Goal: Task Accomplishment & Management: Complete application form

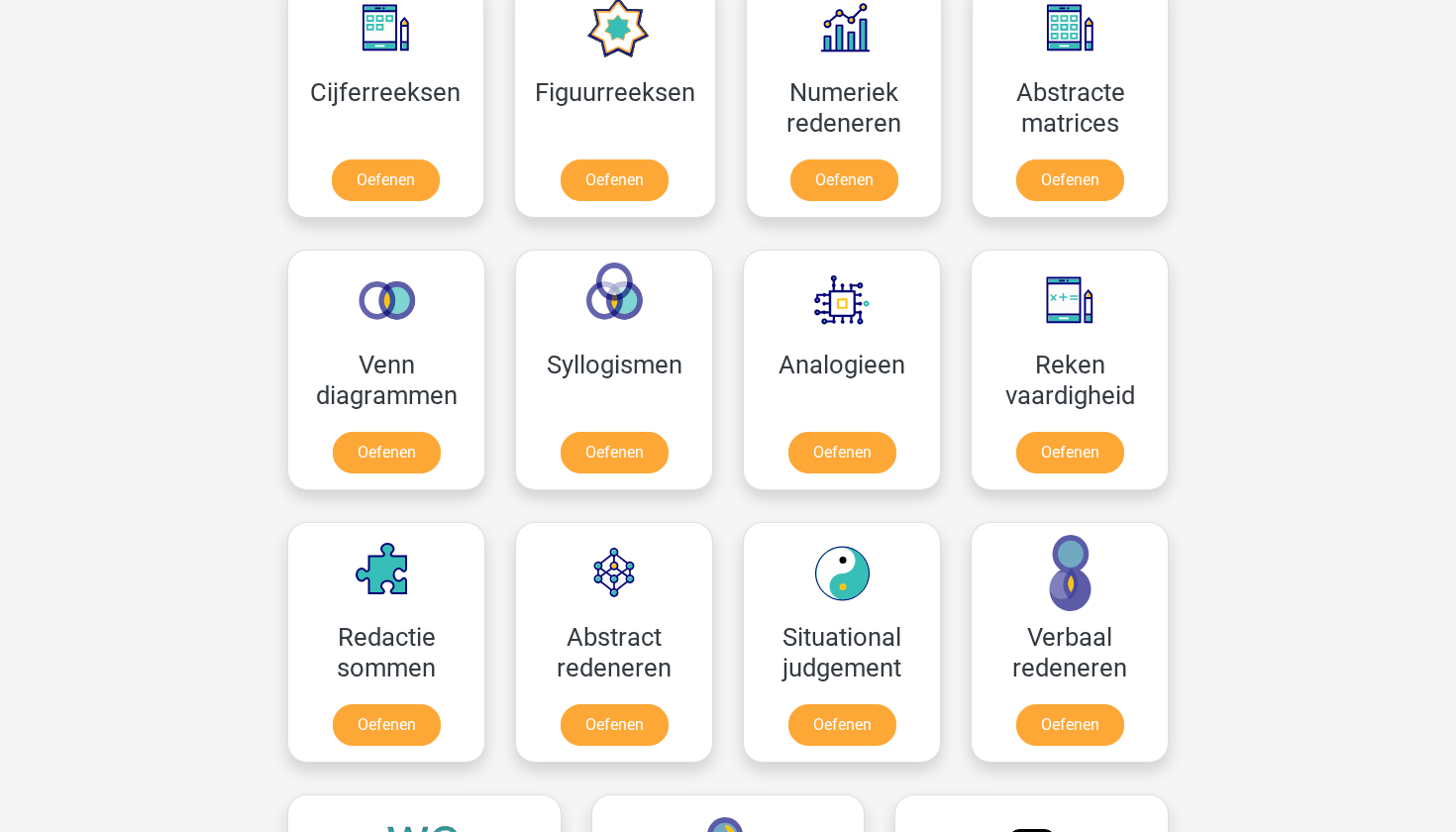
scroll to position [890, 0]
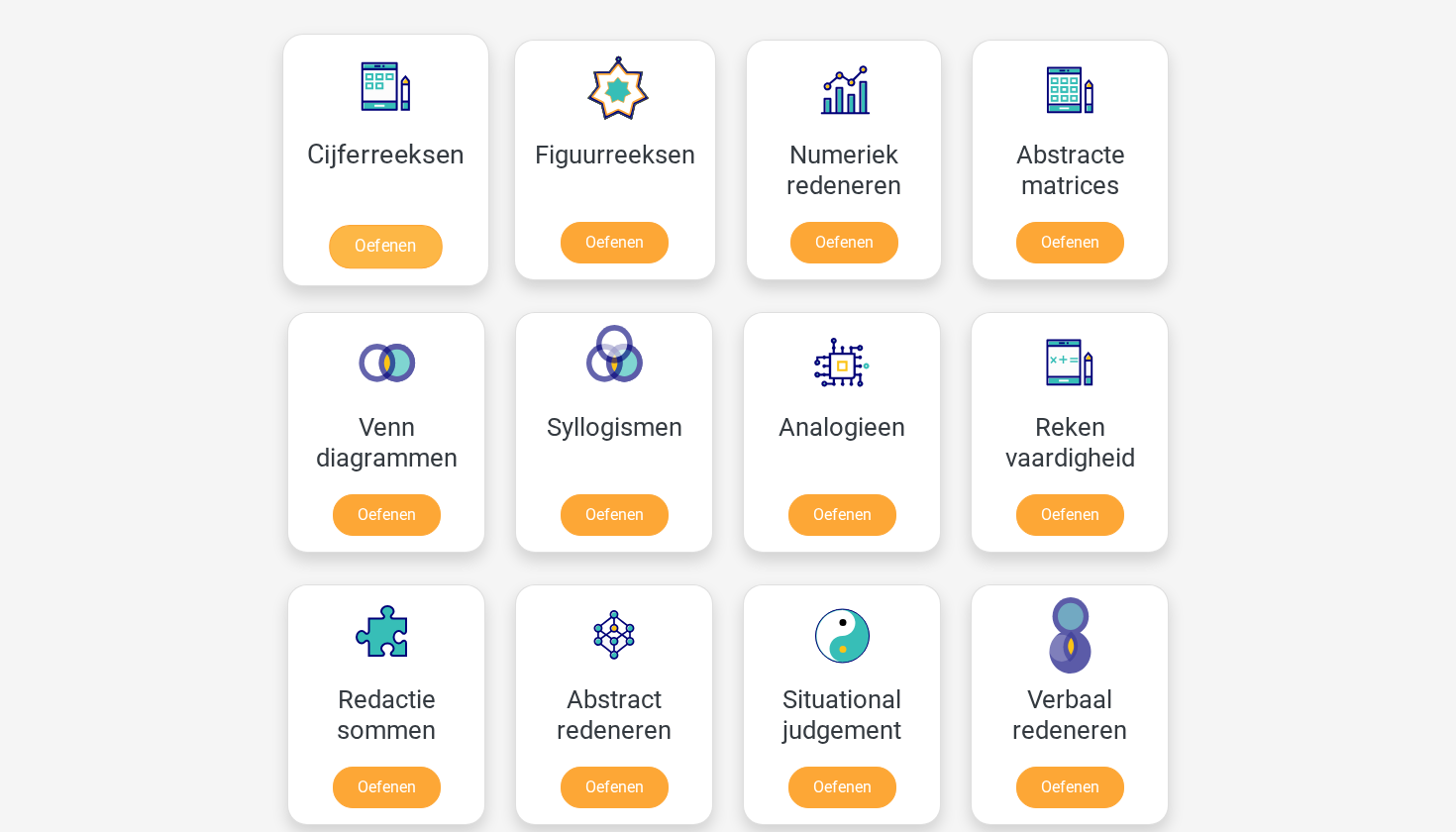
click at [374, 243] on link "Oefenen" at bounding box center [386, 247] width 113 height 44
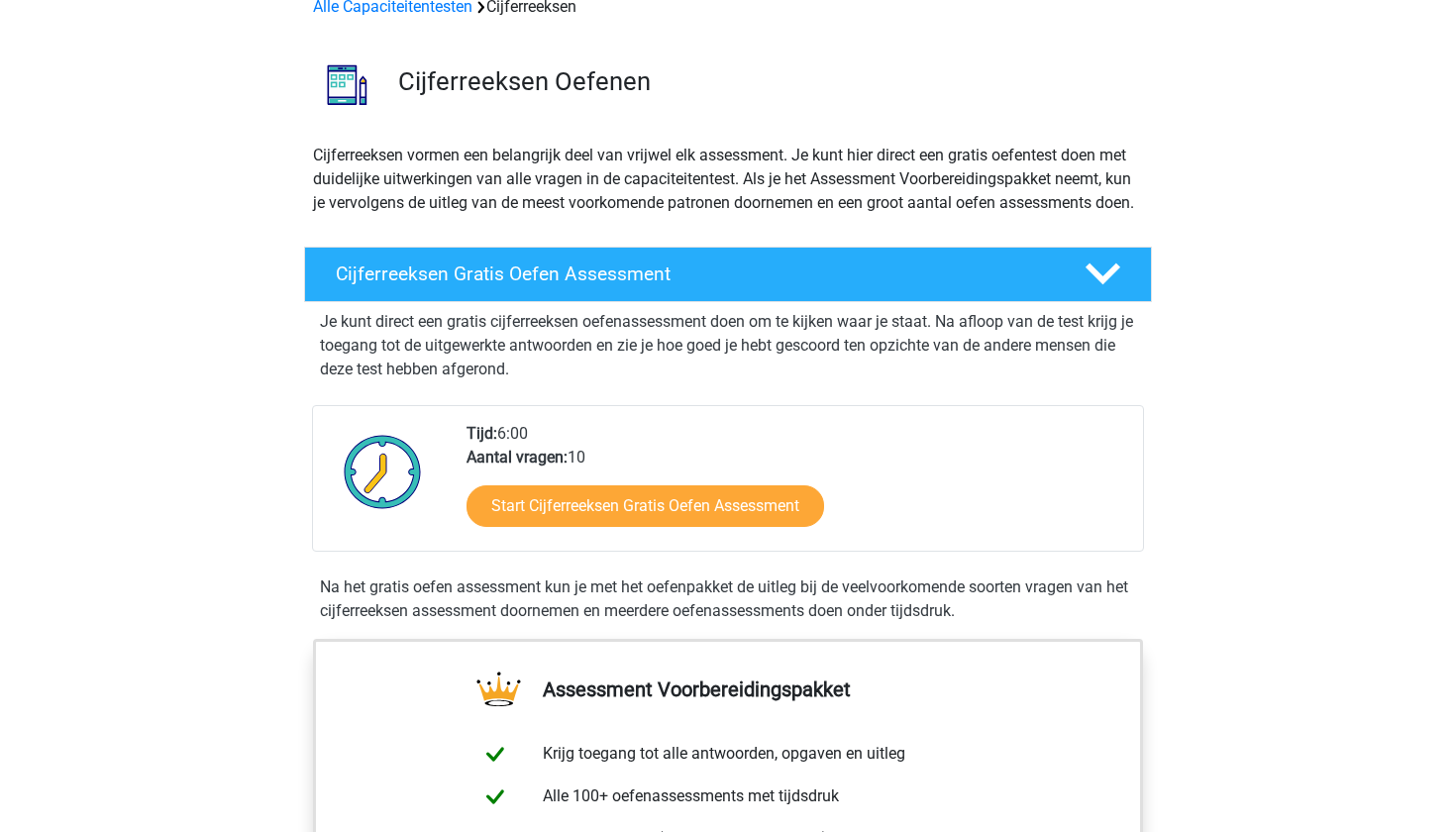
scroll to position [119, 0]
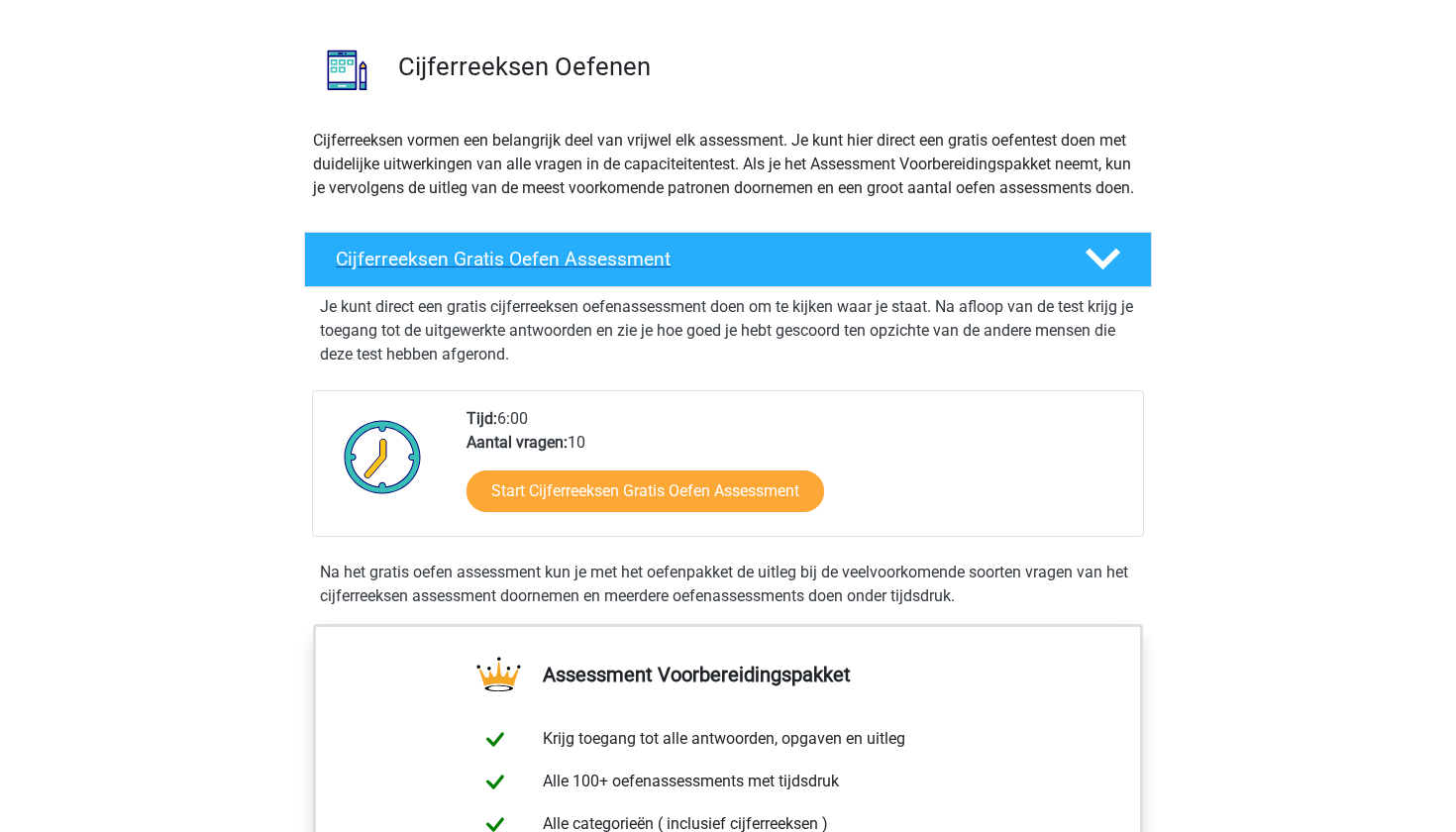
click at [1091, 277] on icon at bounding box center [1103, 259] width 35 height 35
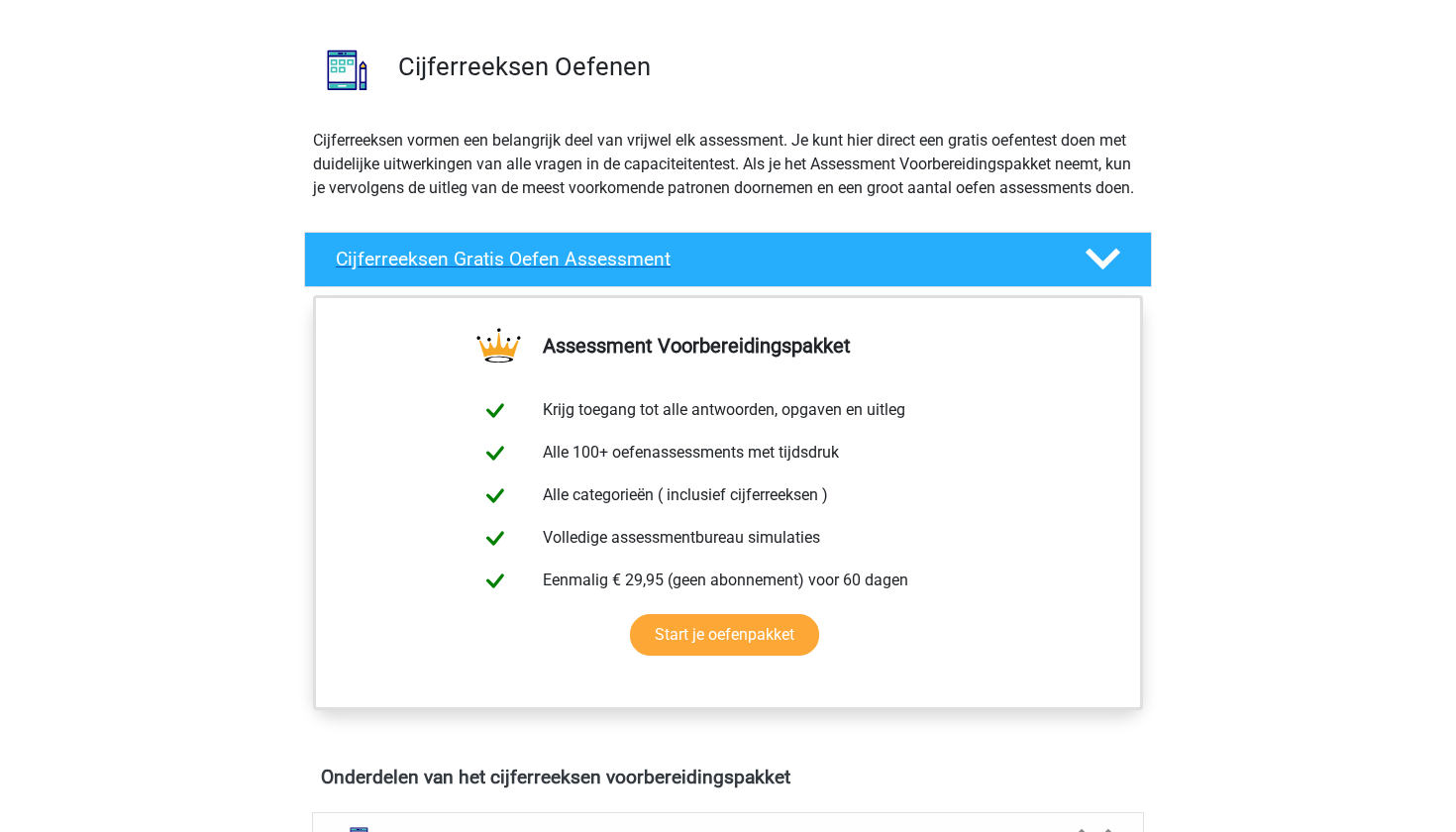
click at [1091, 277] on icon at bounding box center [1103, 259] width 35 height 35
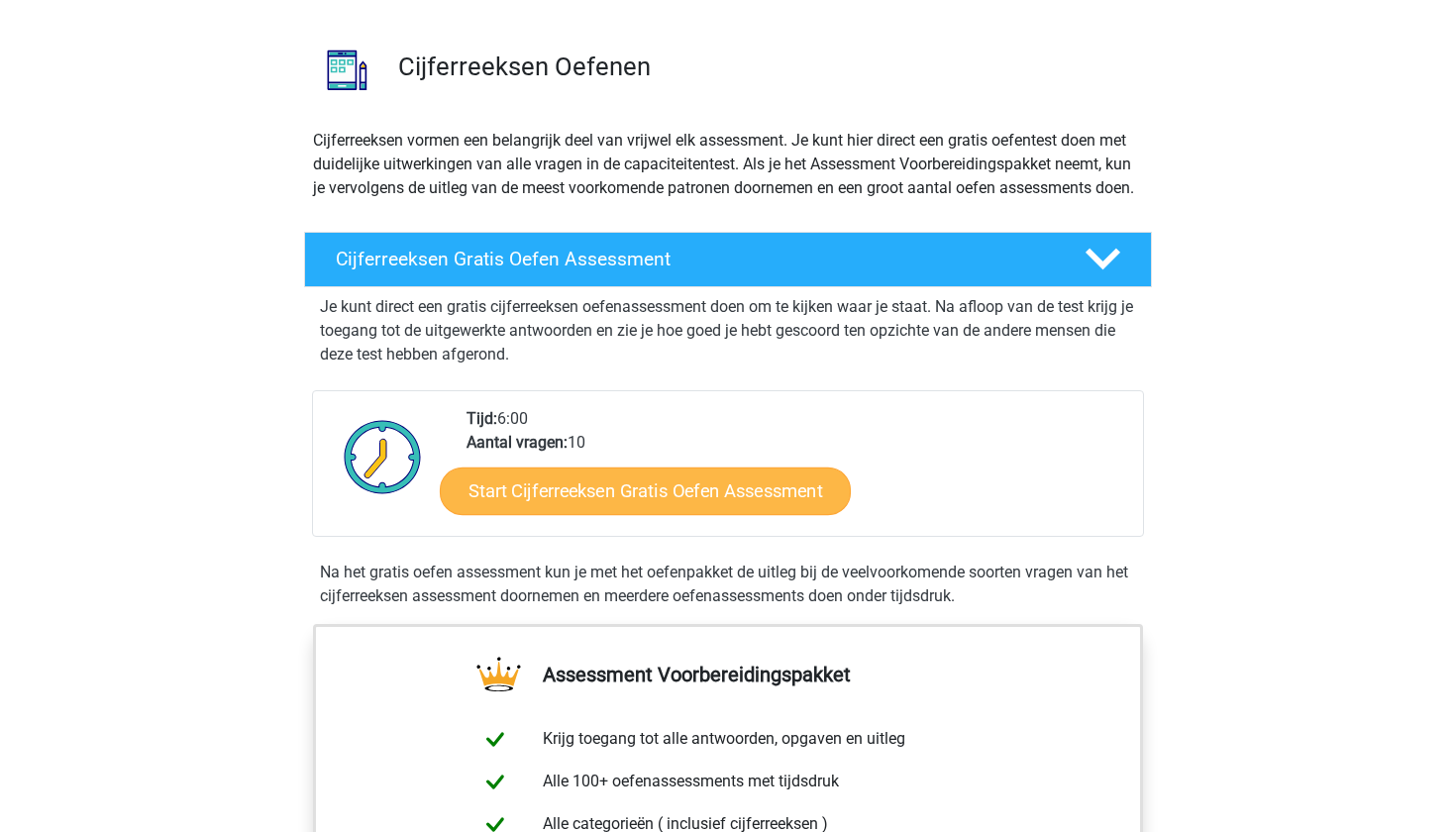
click at [667, 507] on link "Start Cijferreeksen Gratis Oefen Assessment" at bounding box center [645, 490] width 412 height 48
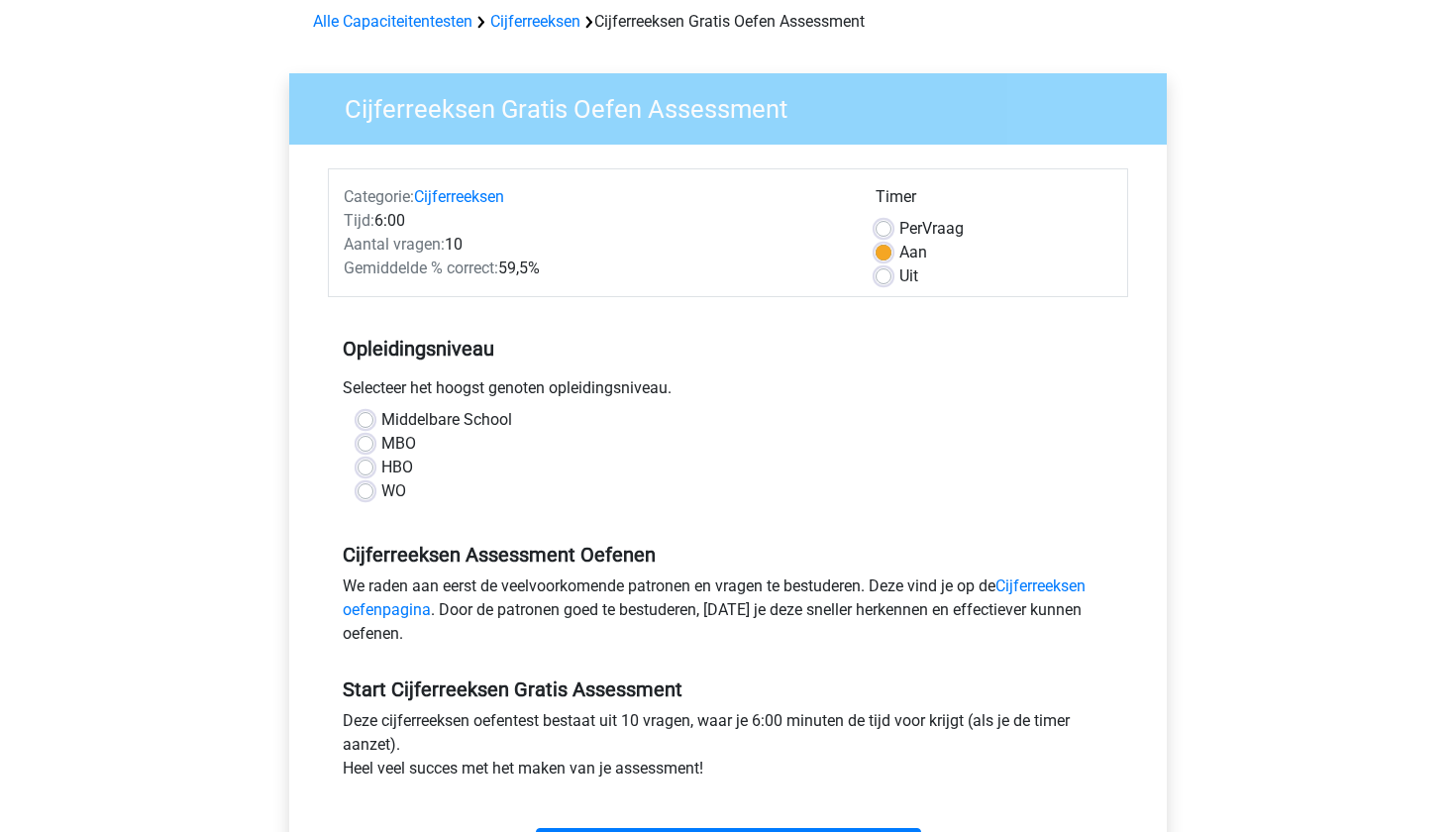
scroll to position [103, 0]
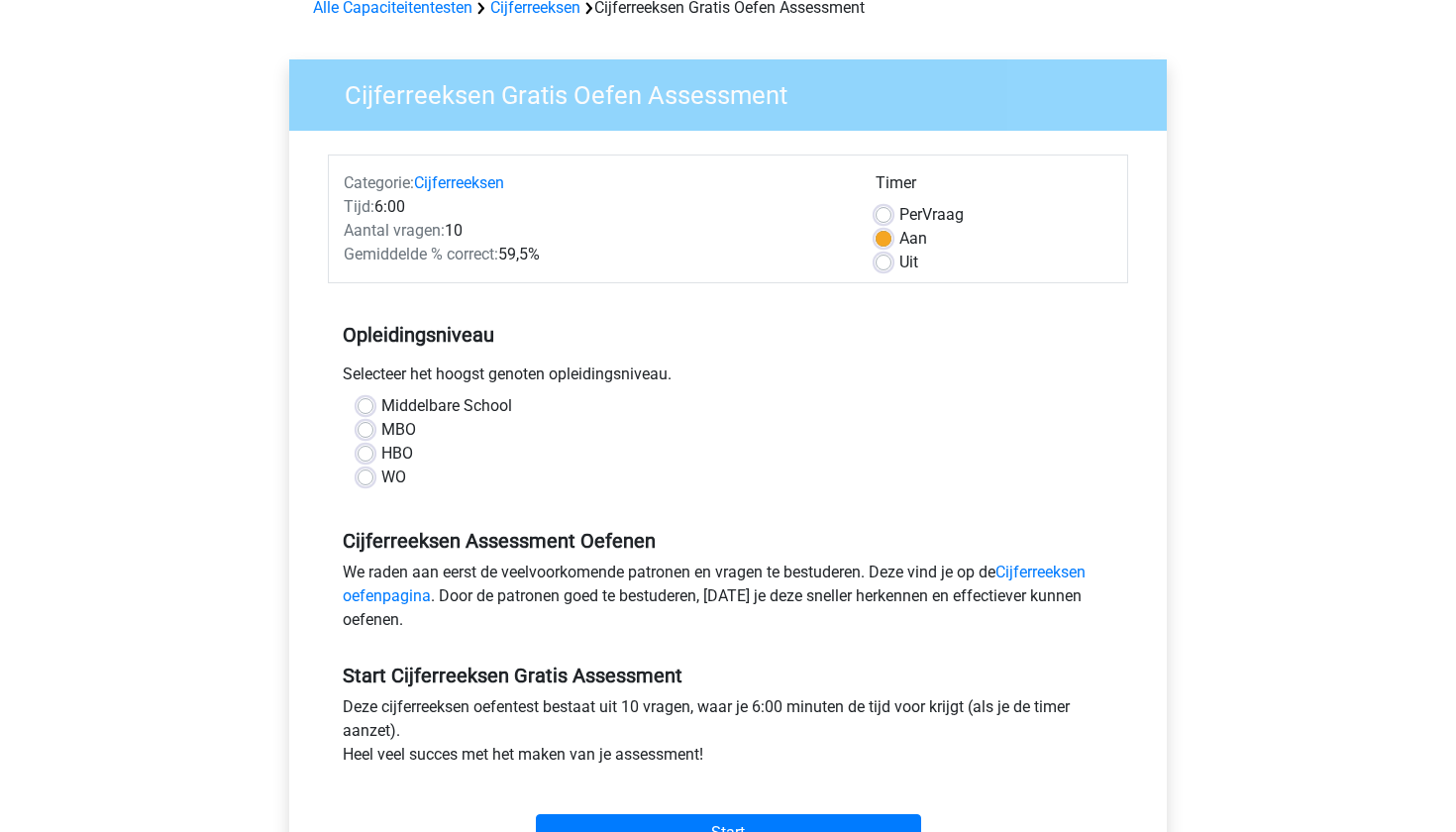
click at [393, 449] on label "HBO" at bounding box center [398, 453] width 32 height 24
click at [374, 449] on input "HBO" at bounding box center [366, 451] width 16 height 20
radio input "true"
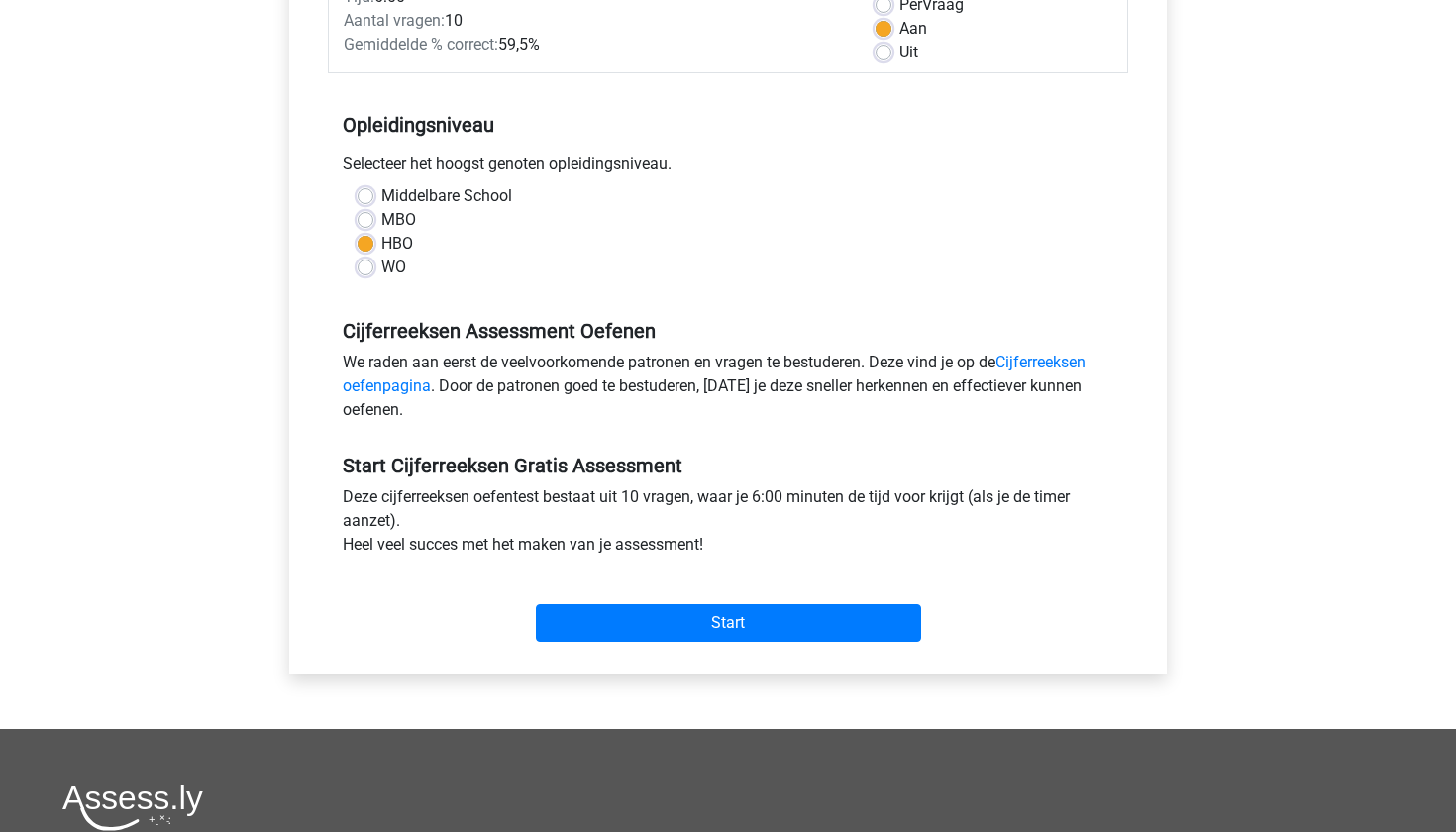
scroll to position [332, 0]
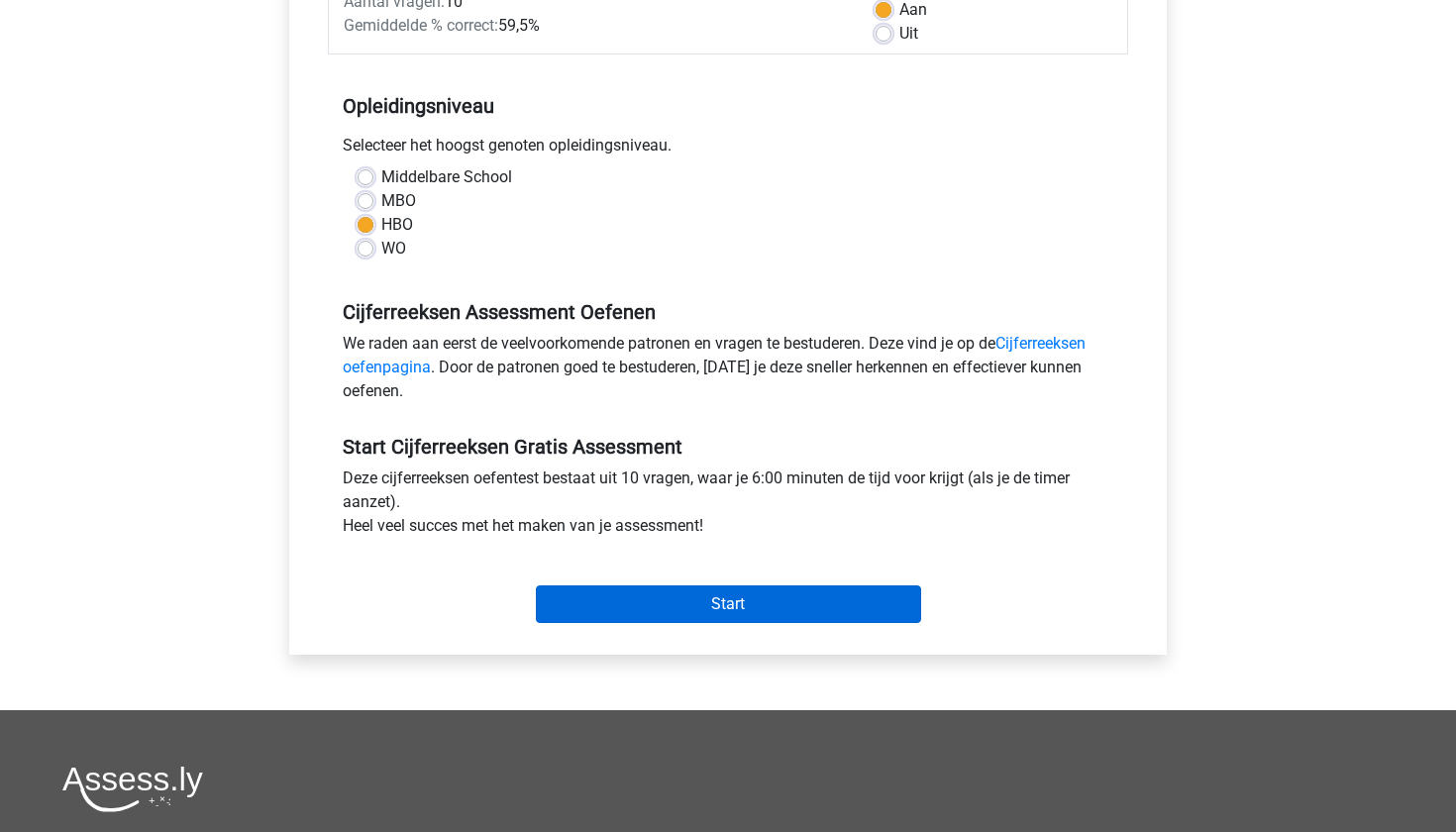
click at [606, 605] on input "Start" at bounding box center [728, 604] width 386 height 38
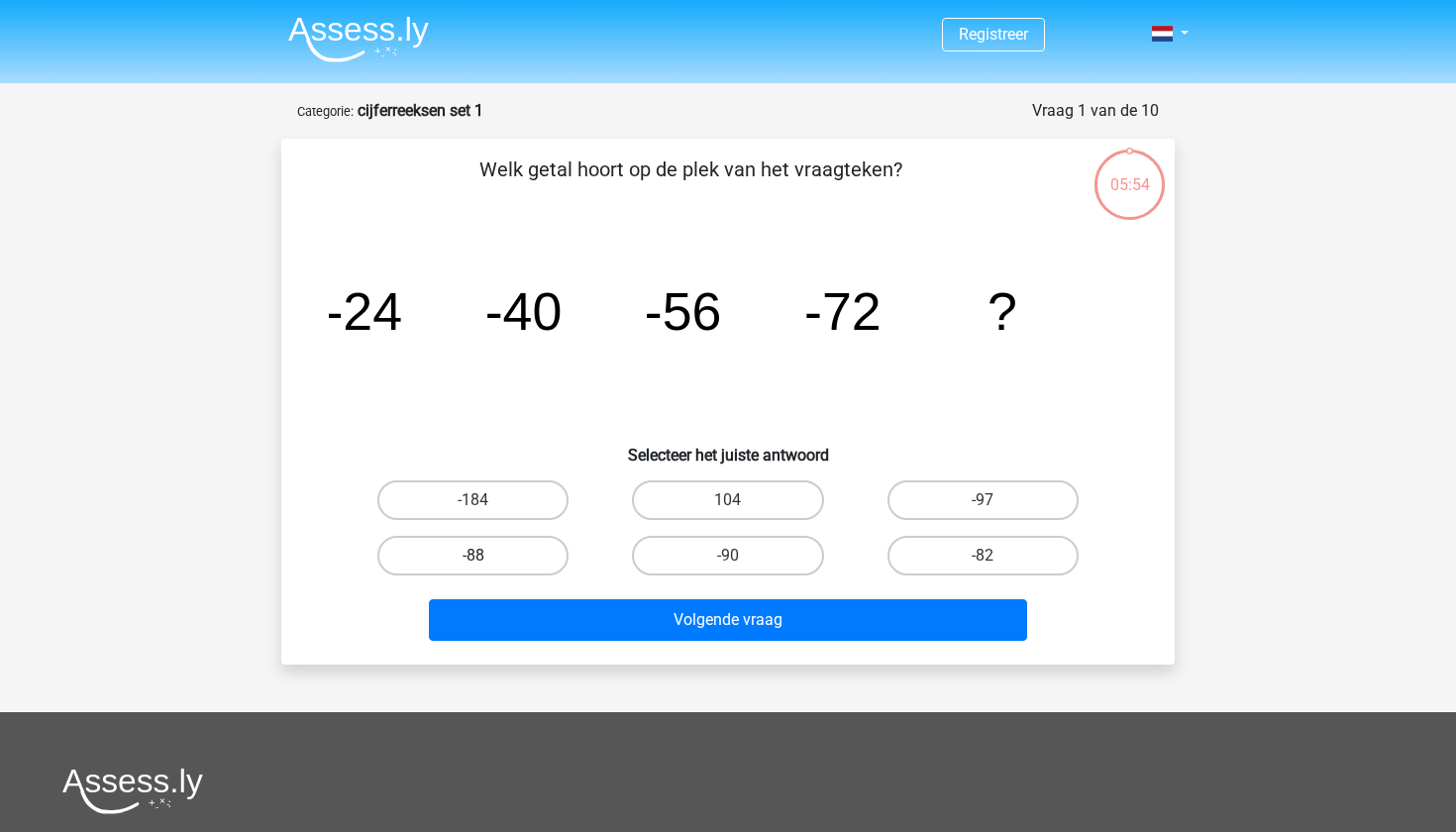
click at [502, 542] on label "-88" at bounding box center [473, 555] width 191 height 40
click at [486, 555] on input "-88" at bounding box center [479, 561] width 13 height 13
radio input "true"
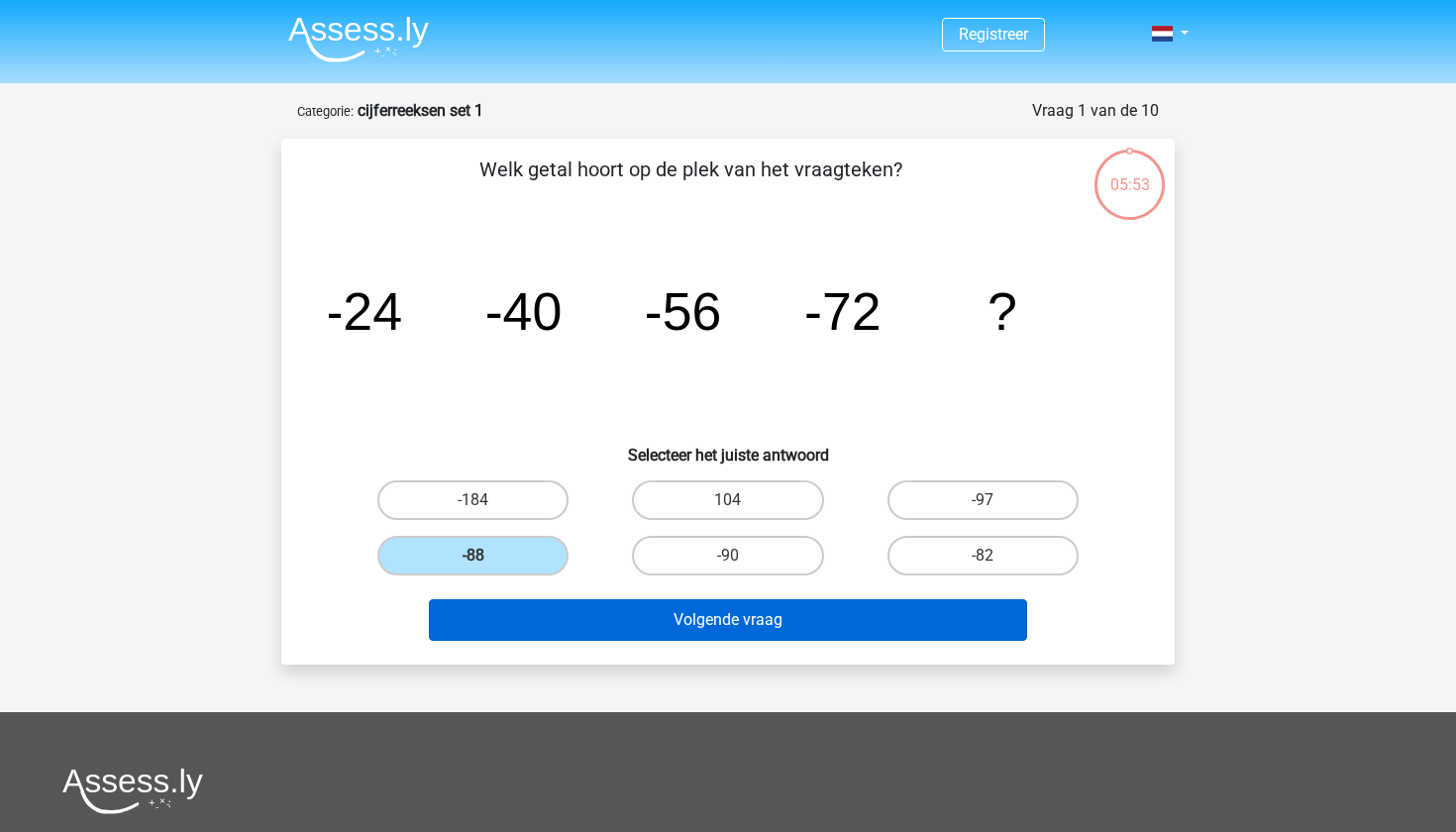
click at [569, 618] on button "Volgende vraag" at bounding box center [729, 620] width 599 height 42
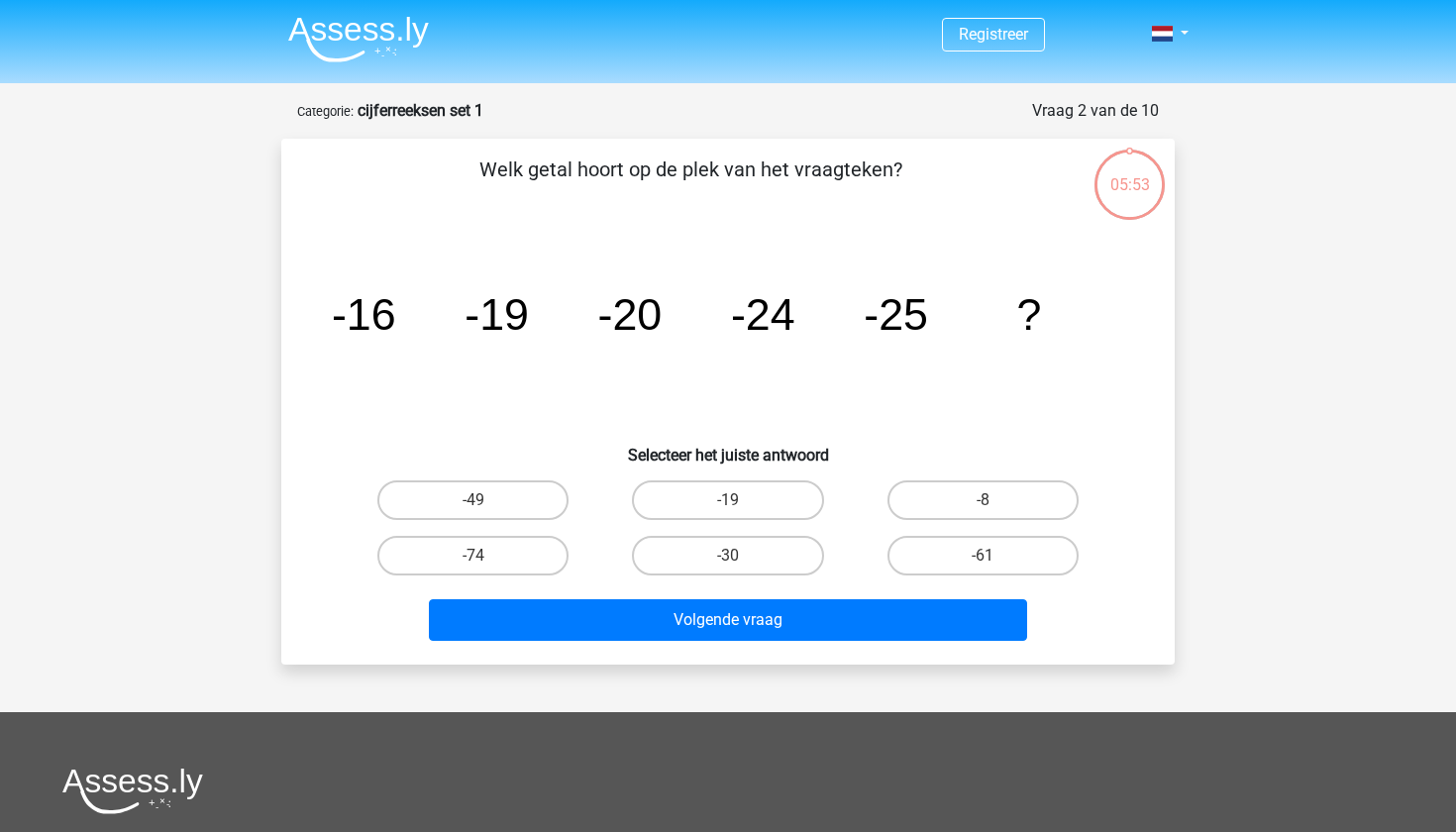
scroll to position [99, 0]
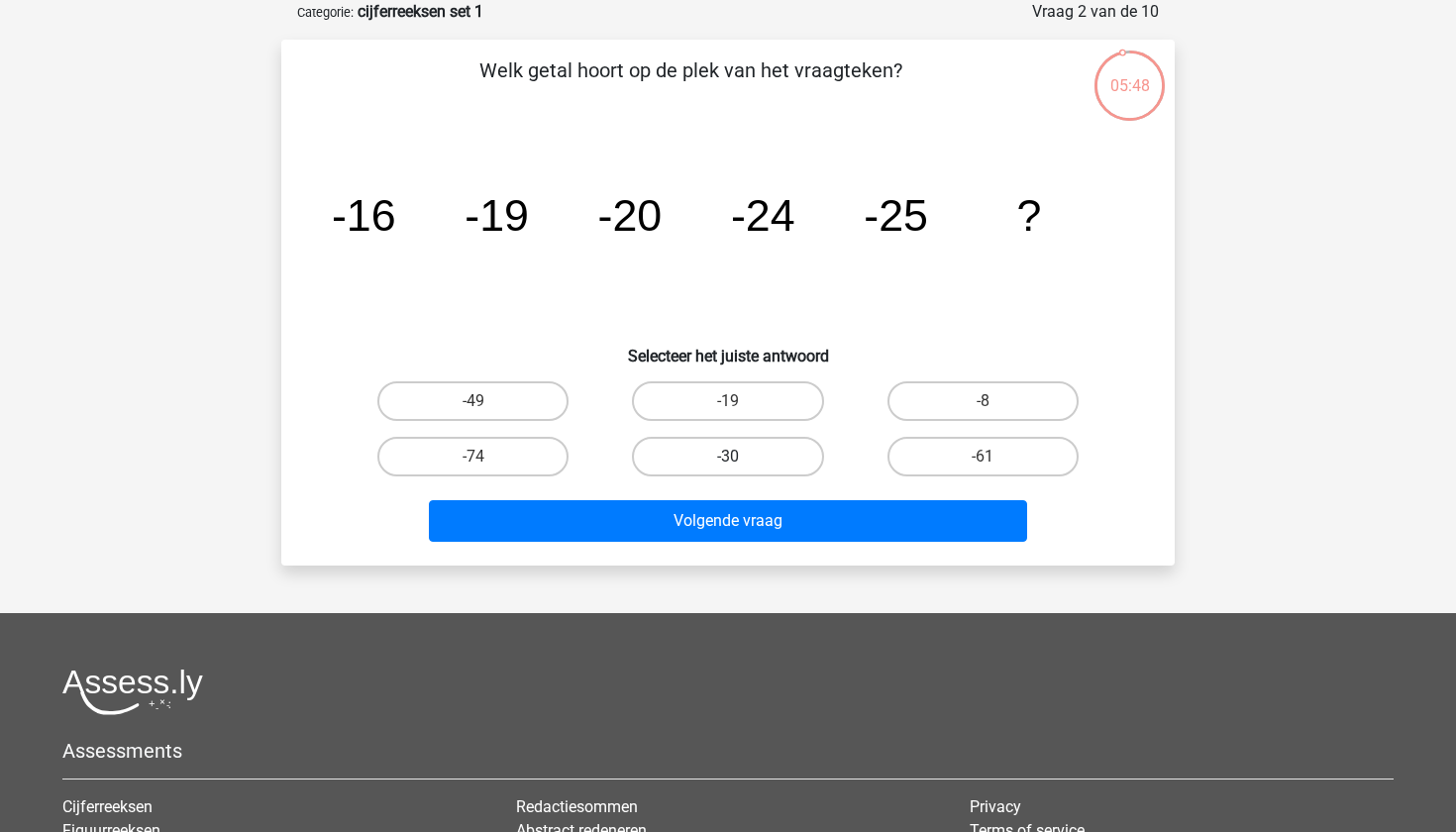
click at [697, 460] on label "-30" at bounding box center [727, 456] width 191 height 40
click at [728, 460] on input "-30" at bounding box center [734, 462] width 13 height 13
radio input "true"
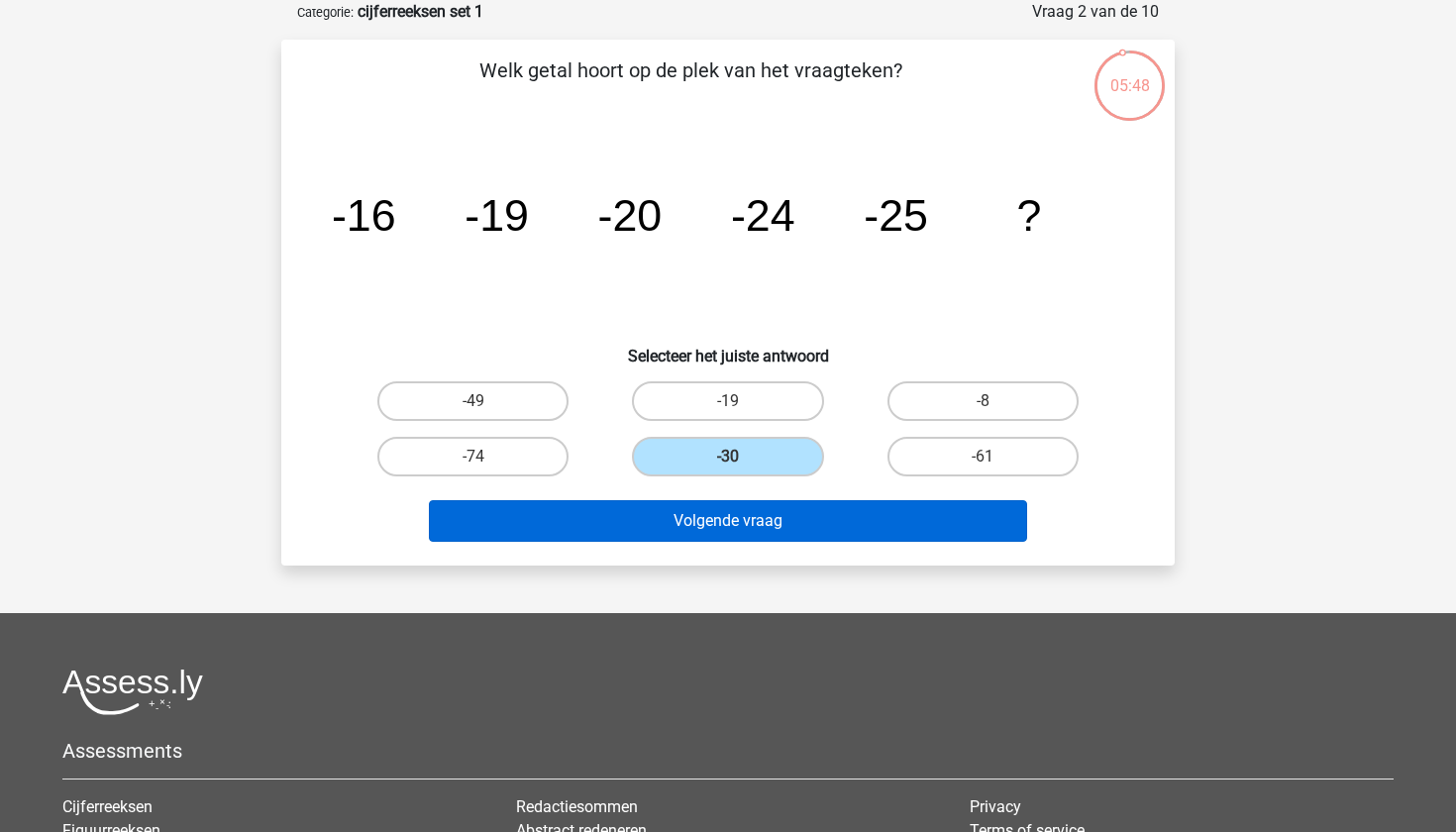
click at [678, 516] on button "Volgende vraag" at bounding box center [729, 521] width 599 height 42
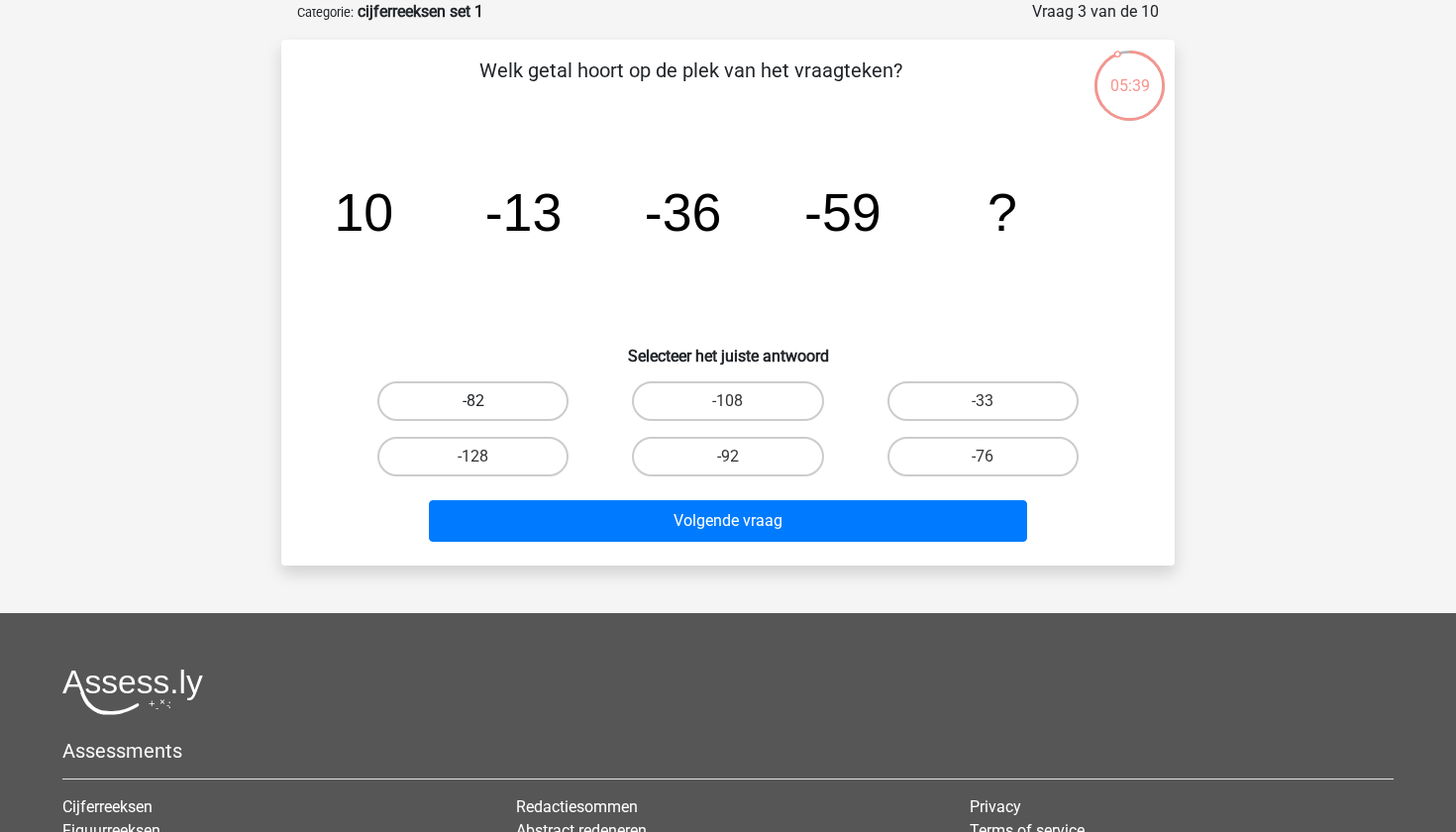
click at [497, 405] on label "-82" at bounding box center [473, 402] width 191 height 40
click at [486, 405] on input "-82" at bounding box center [479, 408] width 13 height 13
radio input "true"
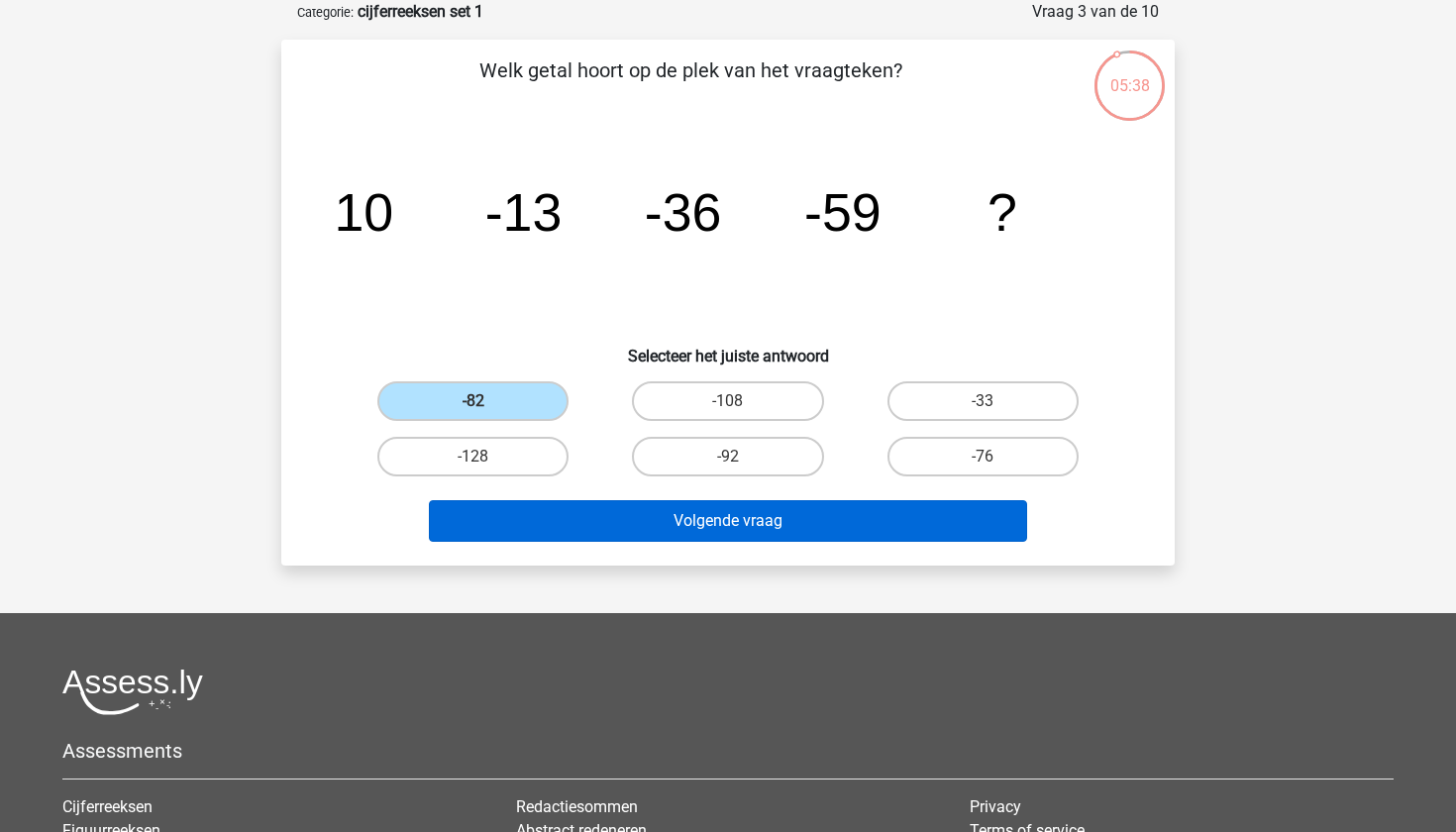
click at [570, 534] on button "Volgende vraag" at bounding box center [729, 521] width 599 height 42
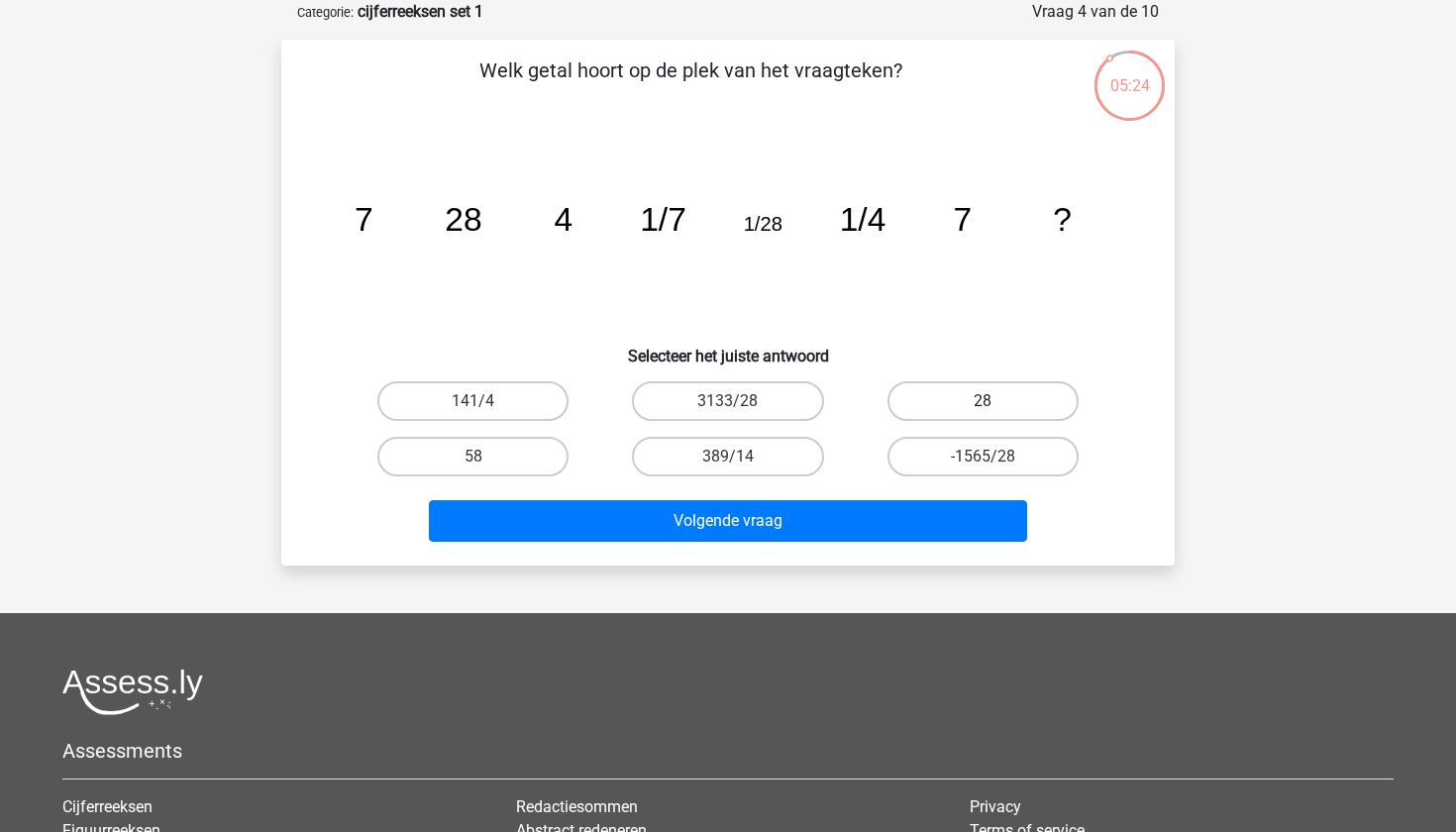
click at [938, 392] on label "28" at bounding box center [983, 402] width 191 height 40
click at [983, 402] on input "28" at bounding box center [989, 408] width 13 height 13
radio input "true"
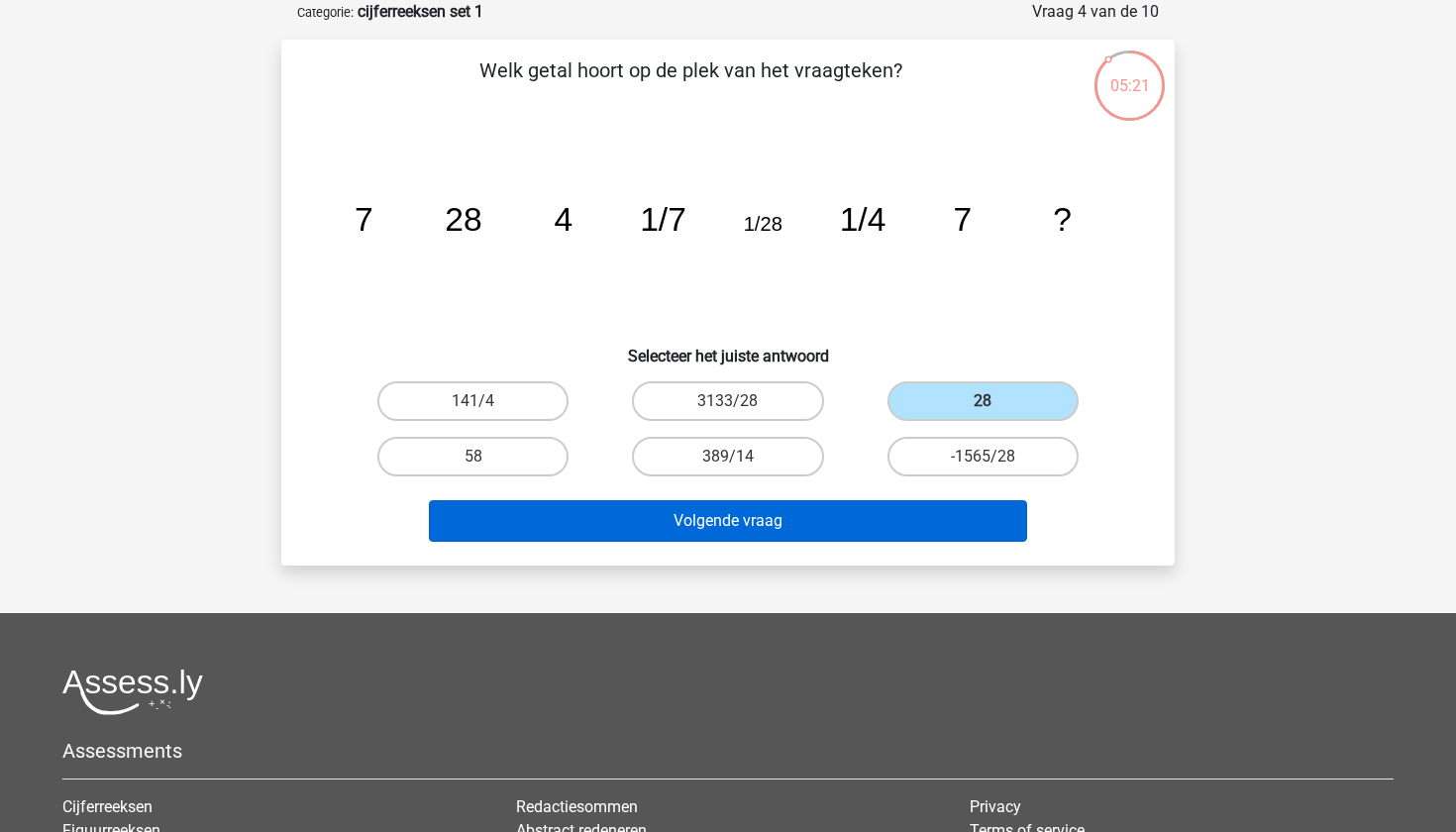
click at [810, 521] on button "Volgende vraag" at bounding box center [729, 521] width 599 height 42
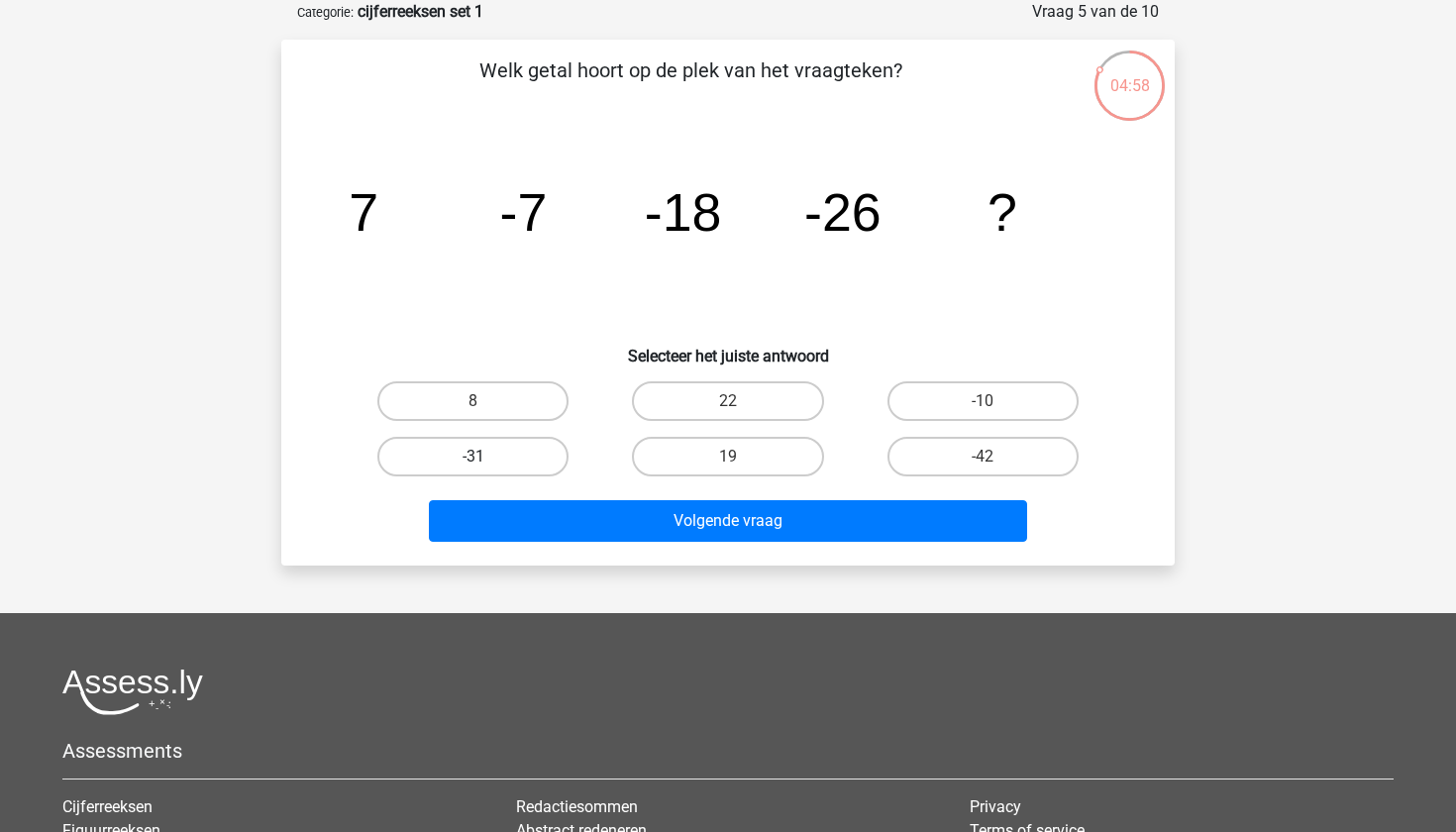
click at [499, 438] on label "-31" at bounding box center [473, 456] width 191 height 40
click at [486, 456] on input "-31" at bounding box center [479, 462] width 13 height 13
radio input "true"
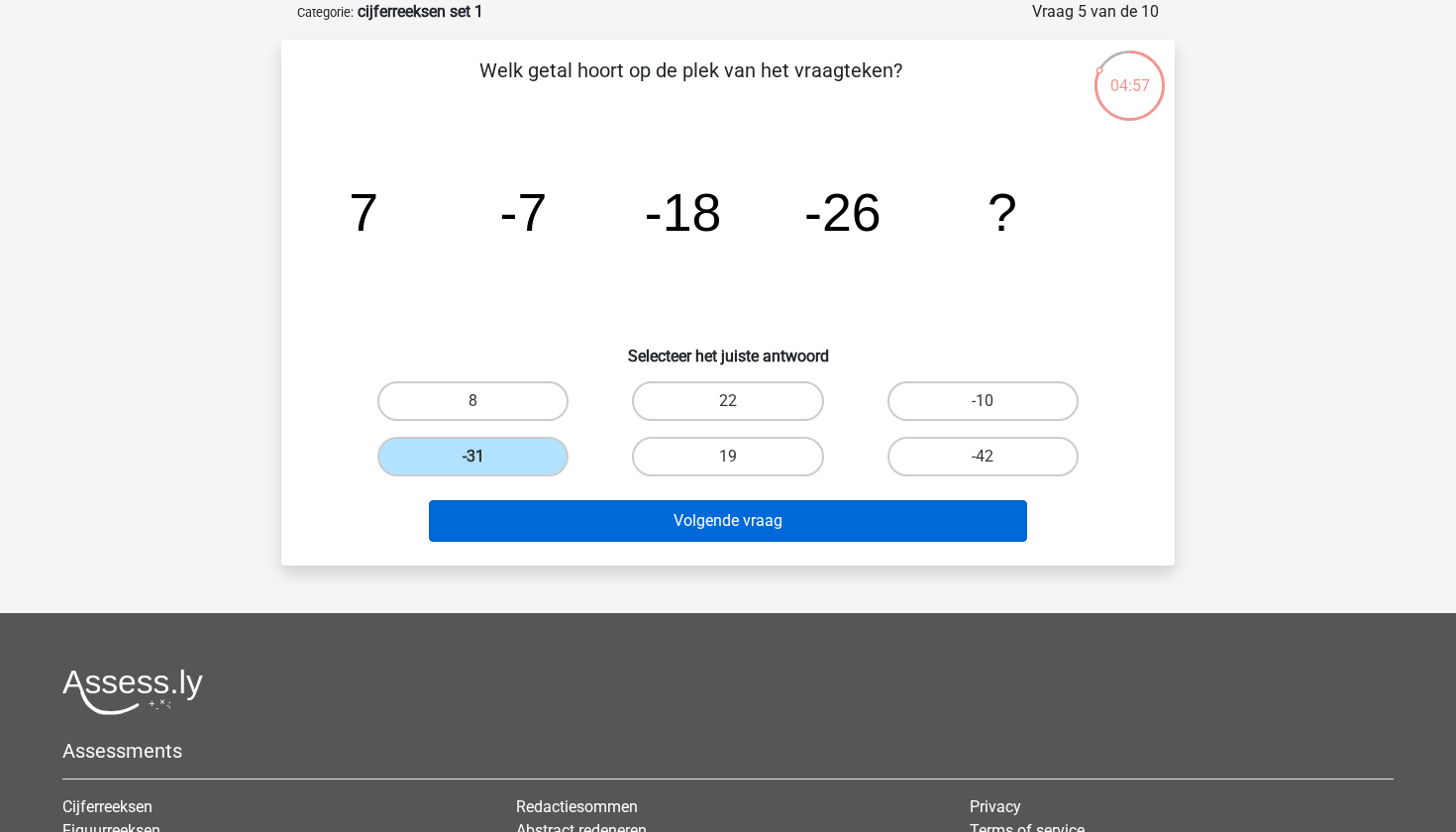
click at [529, 522] on button "Volgende vraag" at bounding box center [729, 521] width 599 height 42
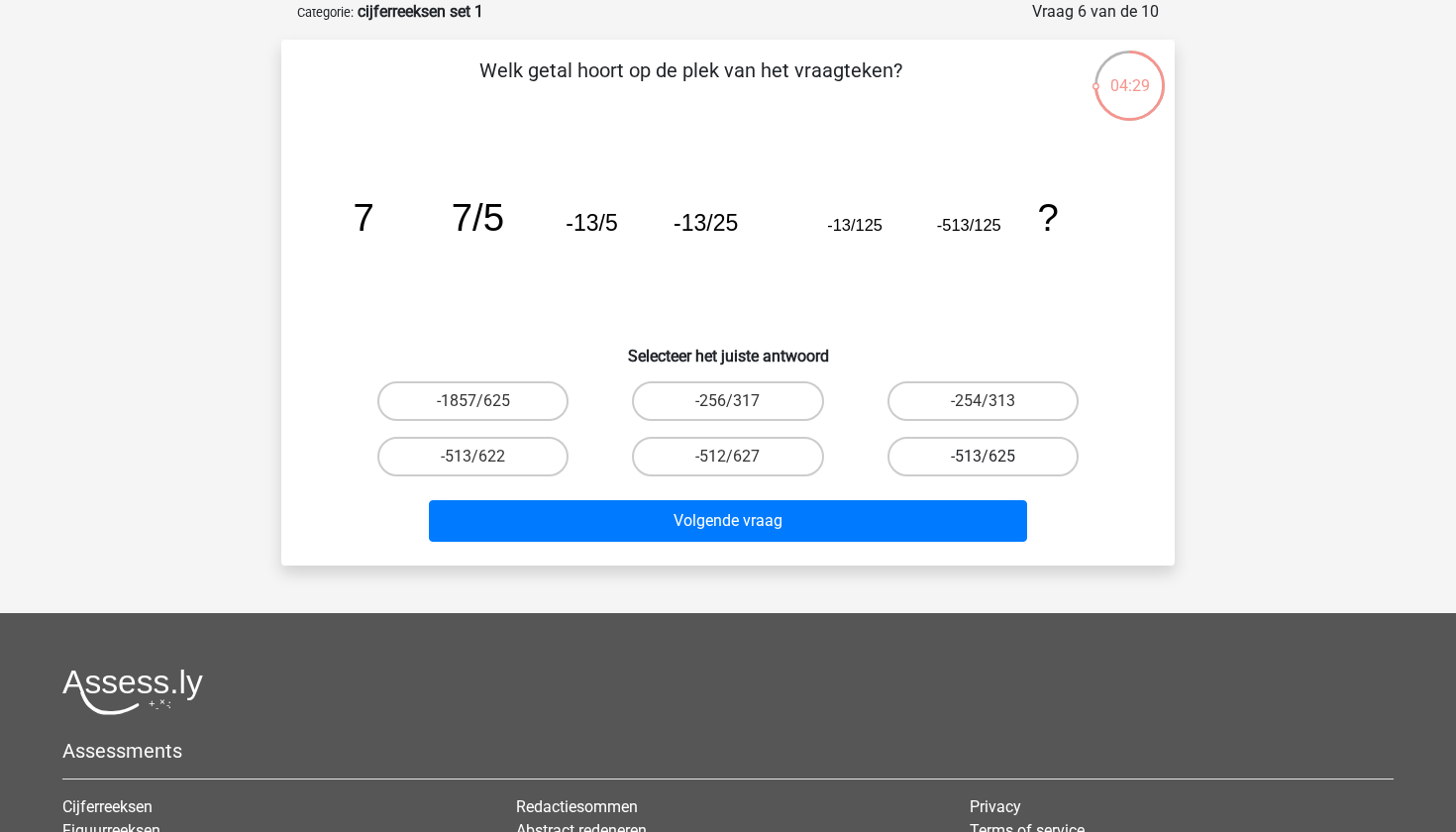
click at [937, 458] on label "-513/625" at bounding box center [983, 456] width 191 height 40
click at [983, 458] on input "-513/625" at bounding box center [989, 462] width 13 height 13
radio input "true"
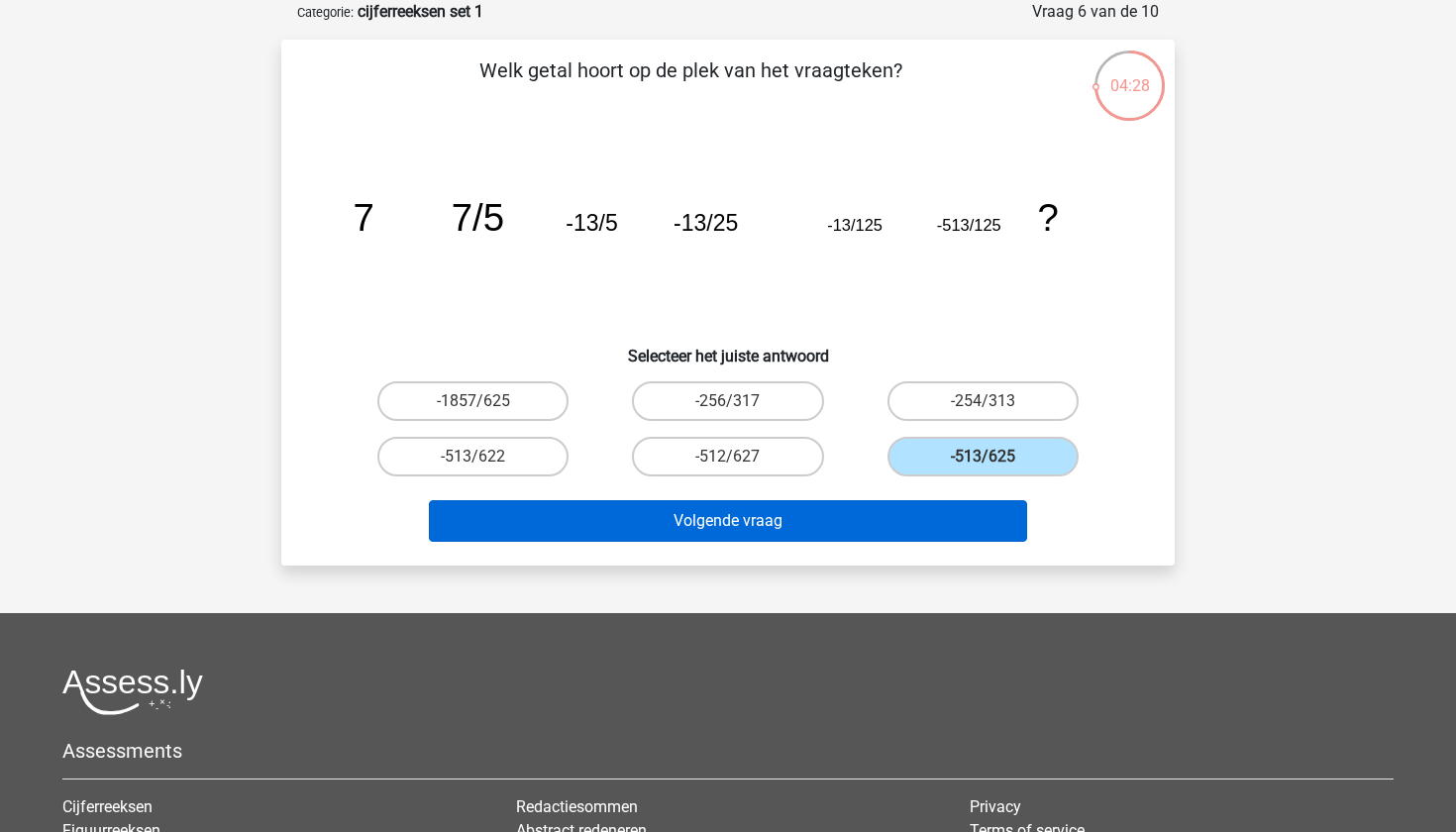
click at [860, 521] on button "Volgende vraag" at bounding box center [729, 521] width 599 height 42
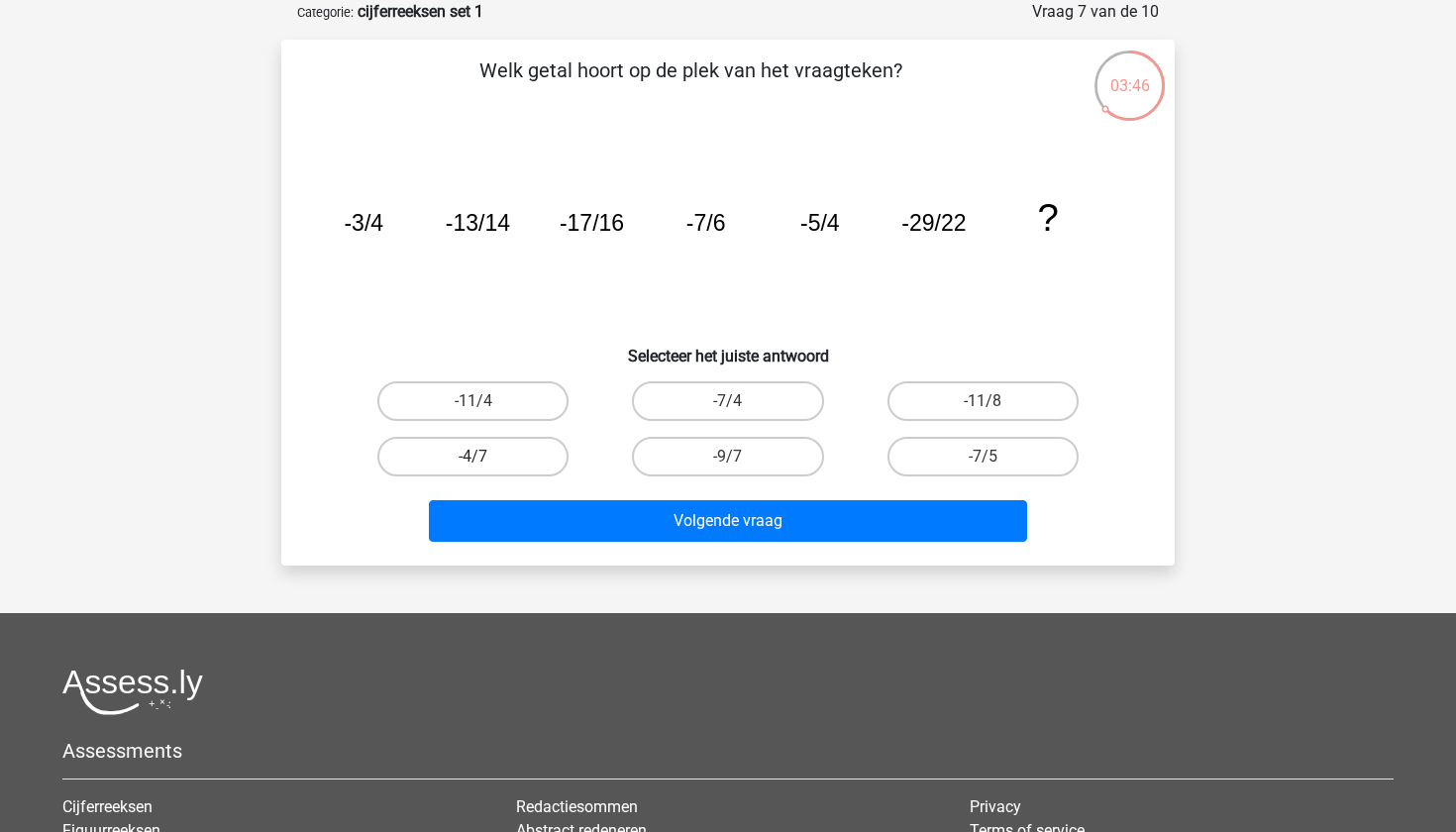
click at [499, 462] on label "-4/7" at bounding box center [473, 456] width 191 height 40
click at [486, 462] on input "-4/7" at bounding box center [479, 462] width 13 height 13
radio input "true"
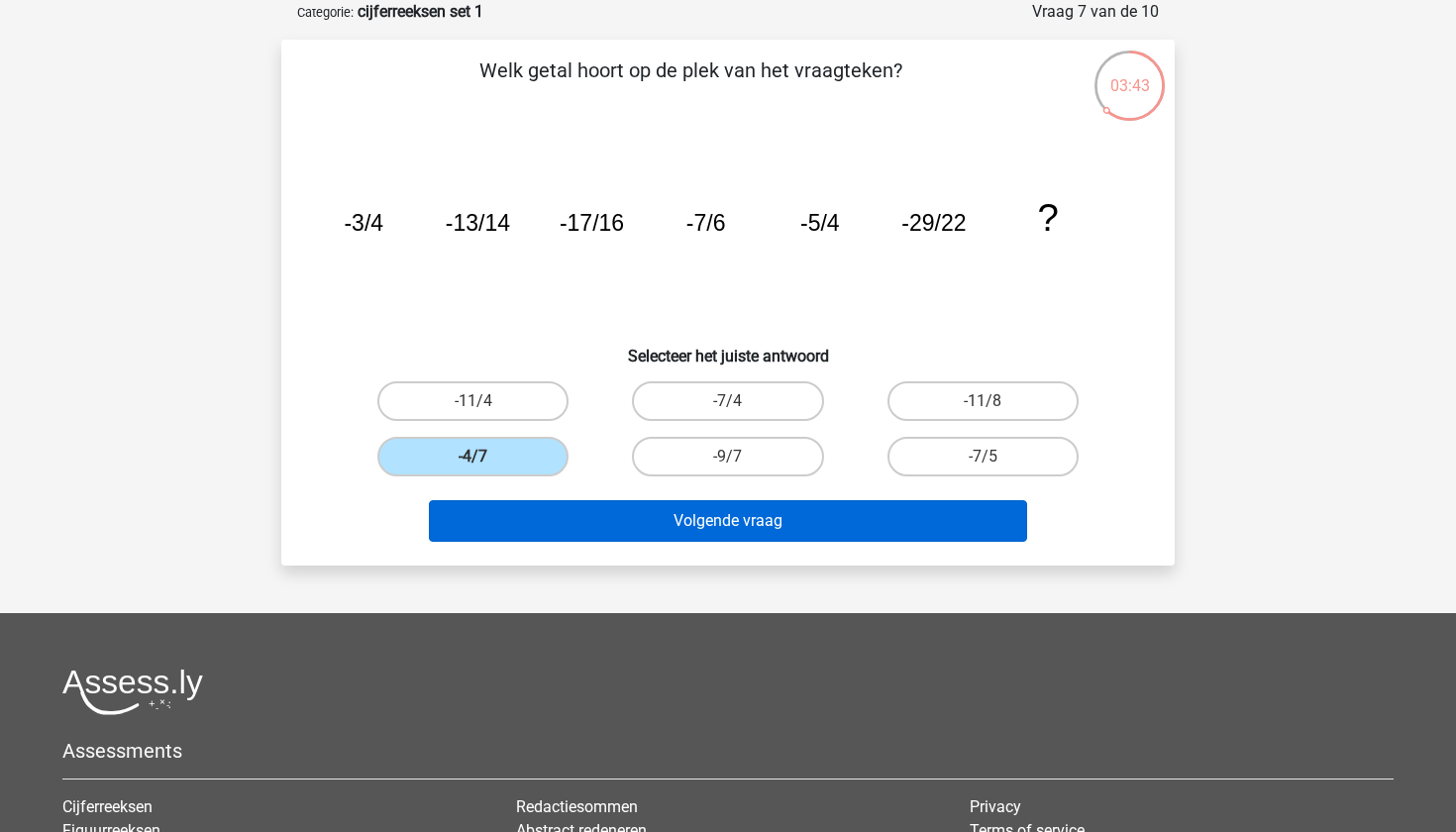
click at [586, 523] on button "Volgende vraag" at bounding box center [729, 521] width 599 height 42
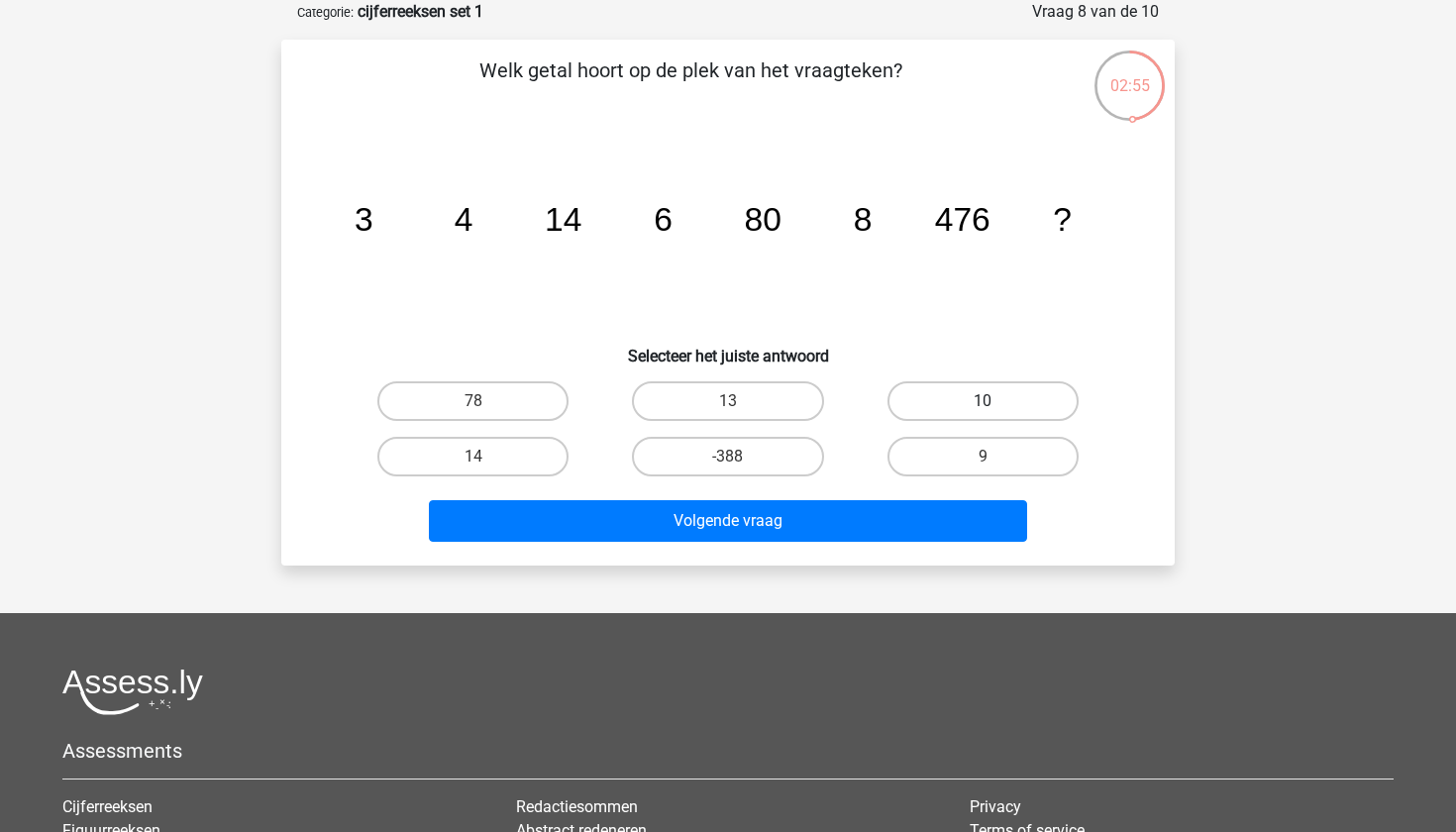
click at [969, 399] on label "10" at bounding box center [983, 402] width 191 height 40
click at [983, 402] on input "10" at bounding box center [989, 408] width 13 height 13
radio input "true"
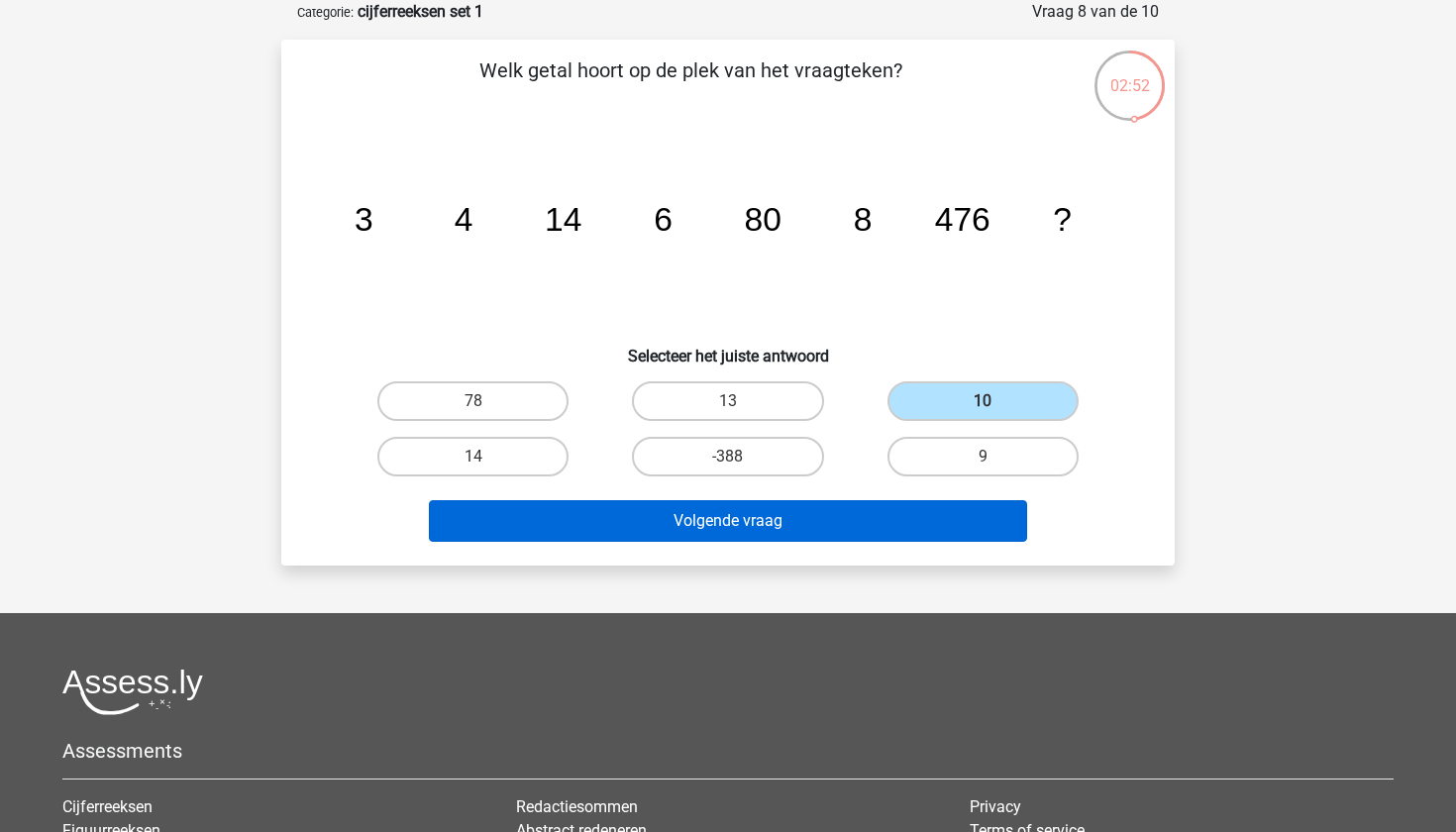
click at [589, 518] on button "Volgende vraag" at bounding box center [729, 521] width 599 height 42
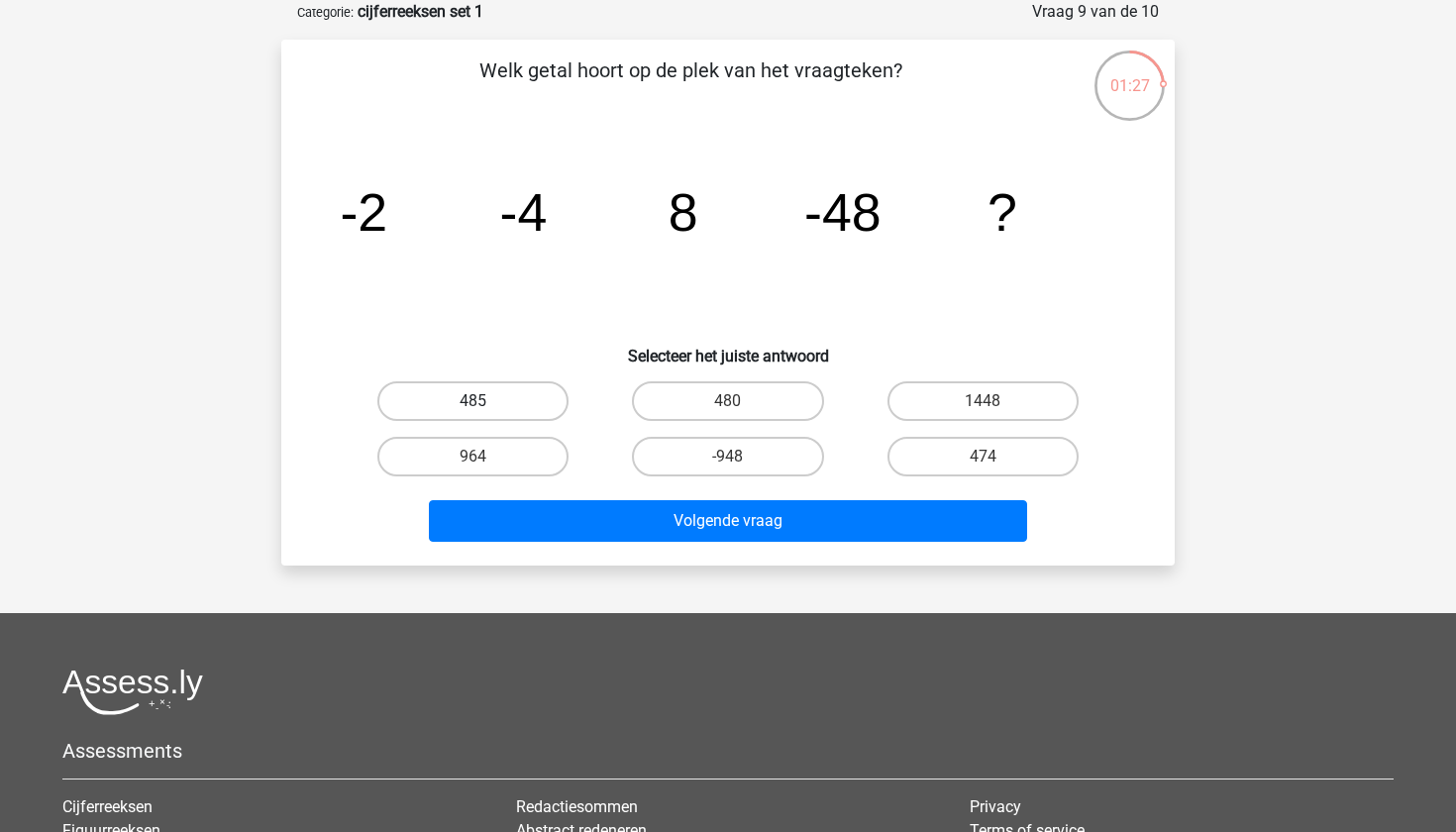
click at [497, 395] on label "485" at bounding box center [473, 402] width 191 height 40
click at [486, 402] on input "485" at bounding box center [479, 408] width 13 height 13
radio input "true"
click at [706, 389] on label "480" at bounding box center [727, 402] width 191 height 40
click at [728, 402] on input "480" at bounding box center [734, 408] width 13 height 13
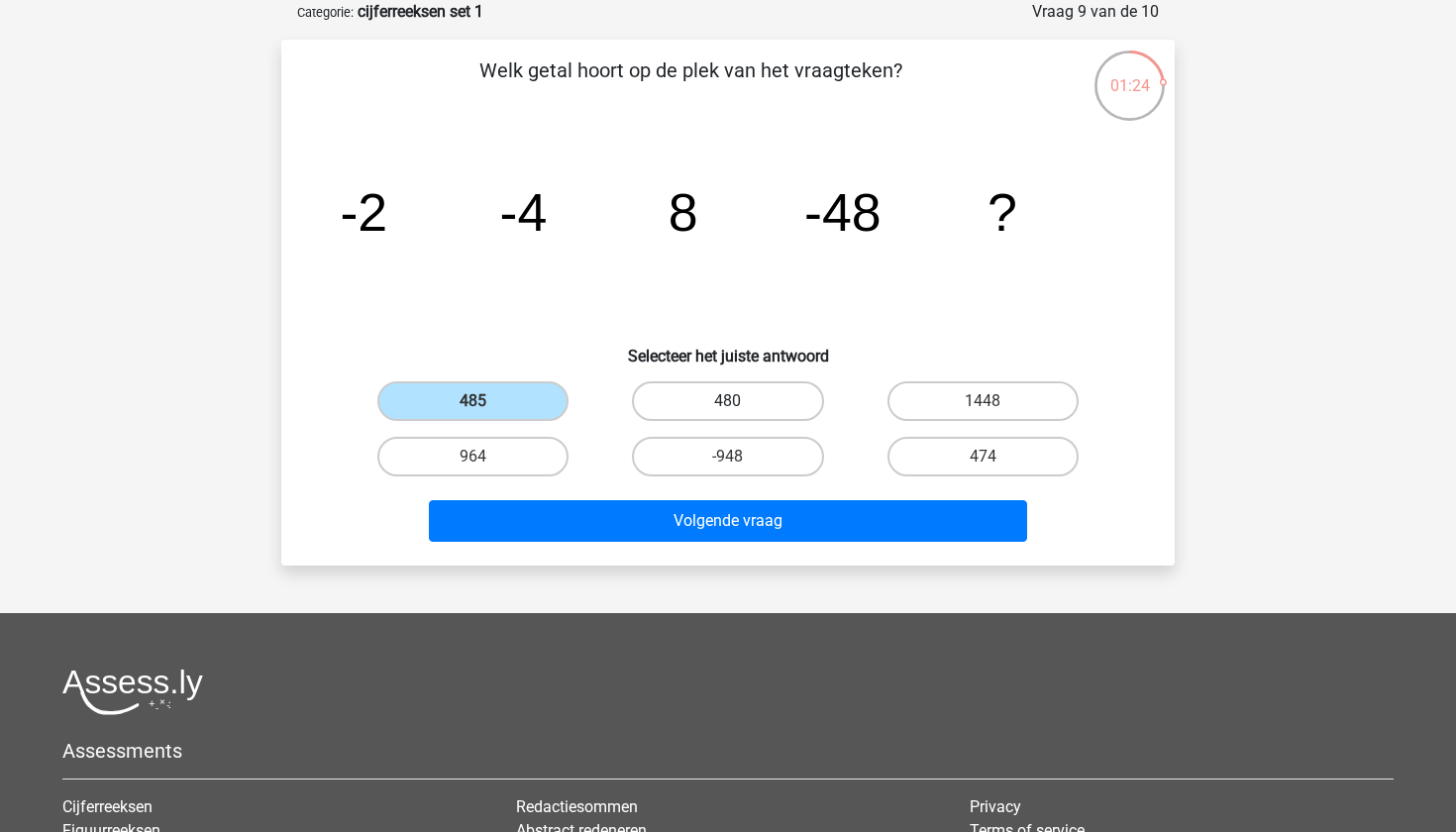
radio input "true"
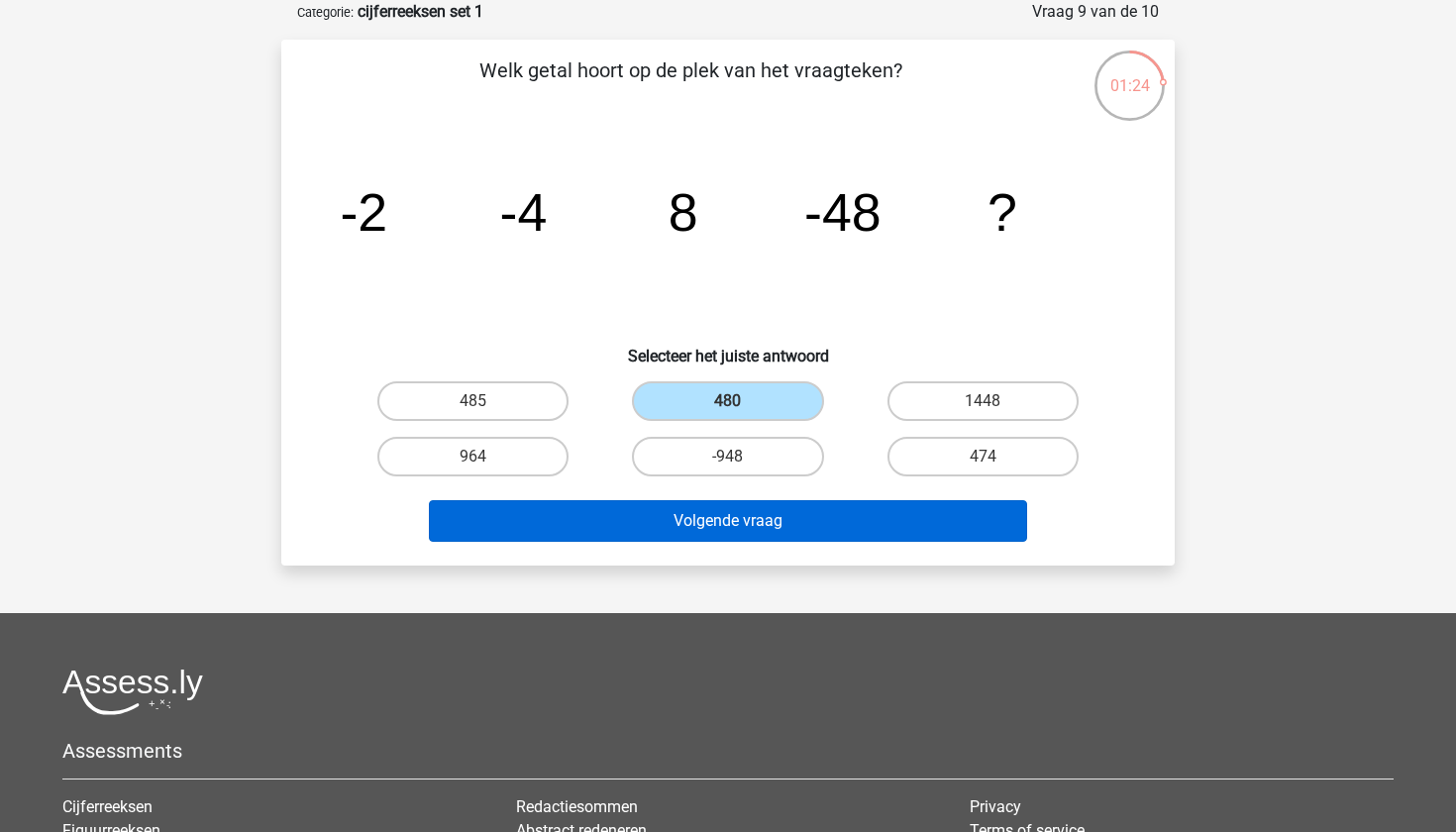
click at [592, 522] on button "Volgende vraag" at bounding box center [729, 521] width 599 height 42
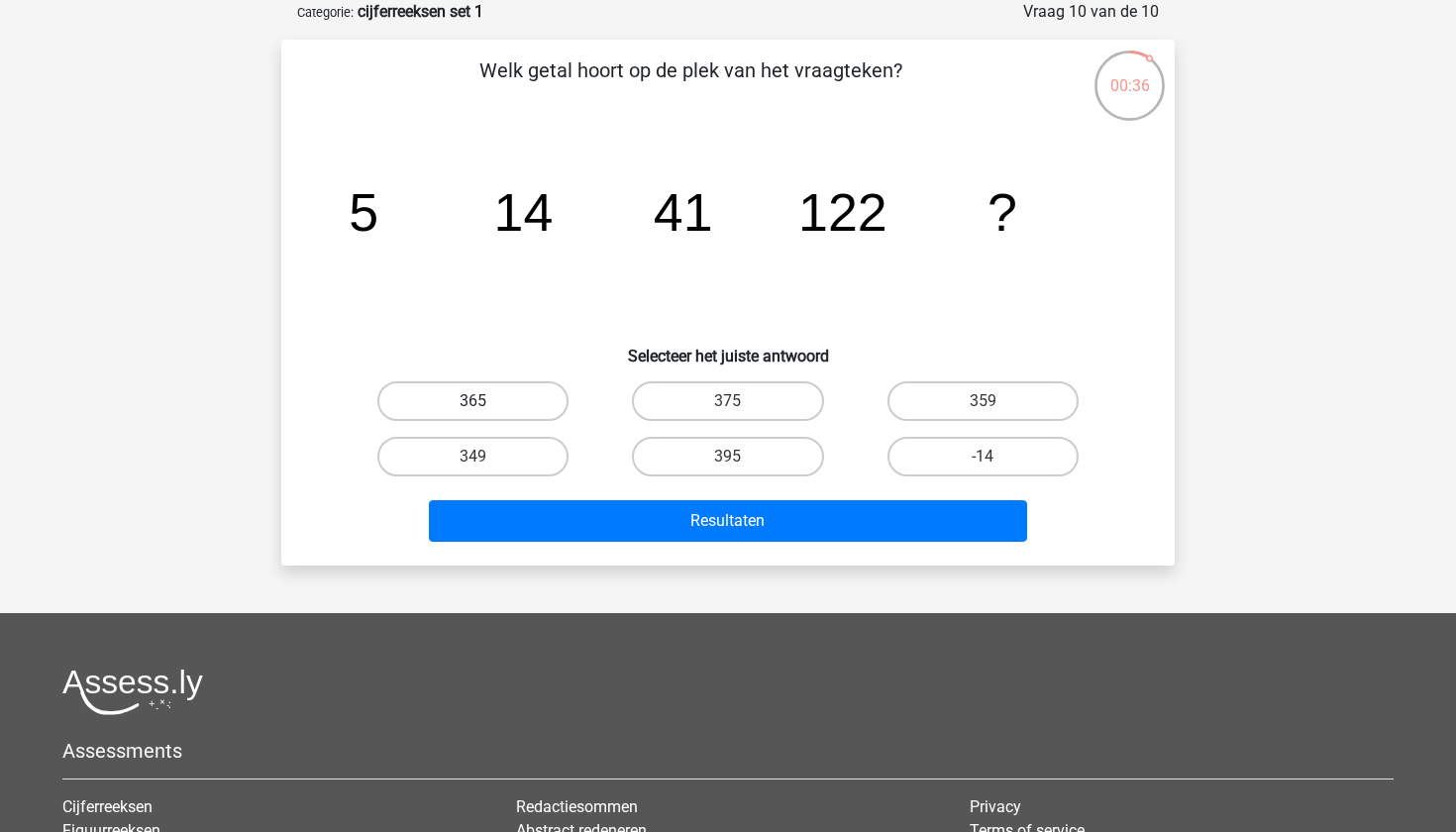
click at [528, 398] on label "365" at bounding box center [473, 402] width 191 height 40
click at [486, 402] on input "365" at bounding box center [479, 408] width 13 height 13
radio input "true"
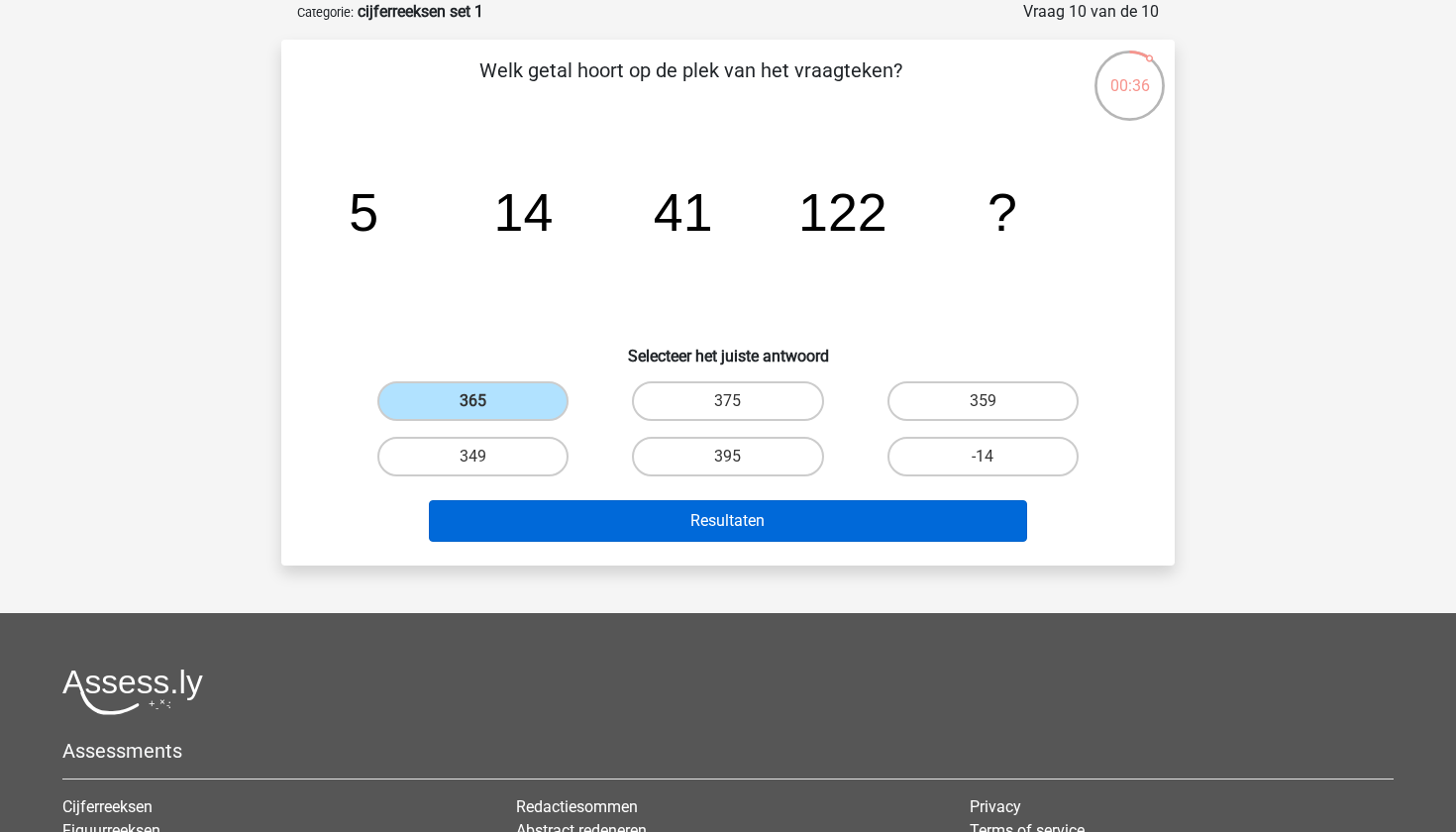
click at [608, 516] on button "Resultaten" at bounding box center [729, 521] width 599 height 42
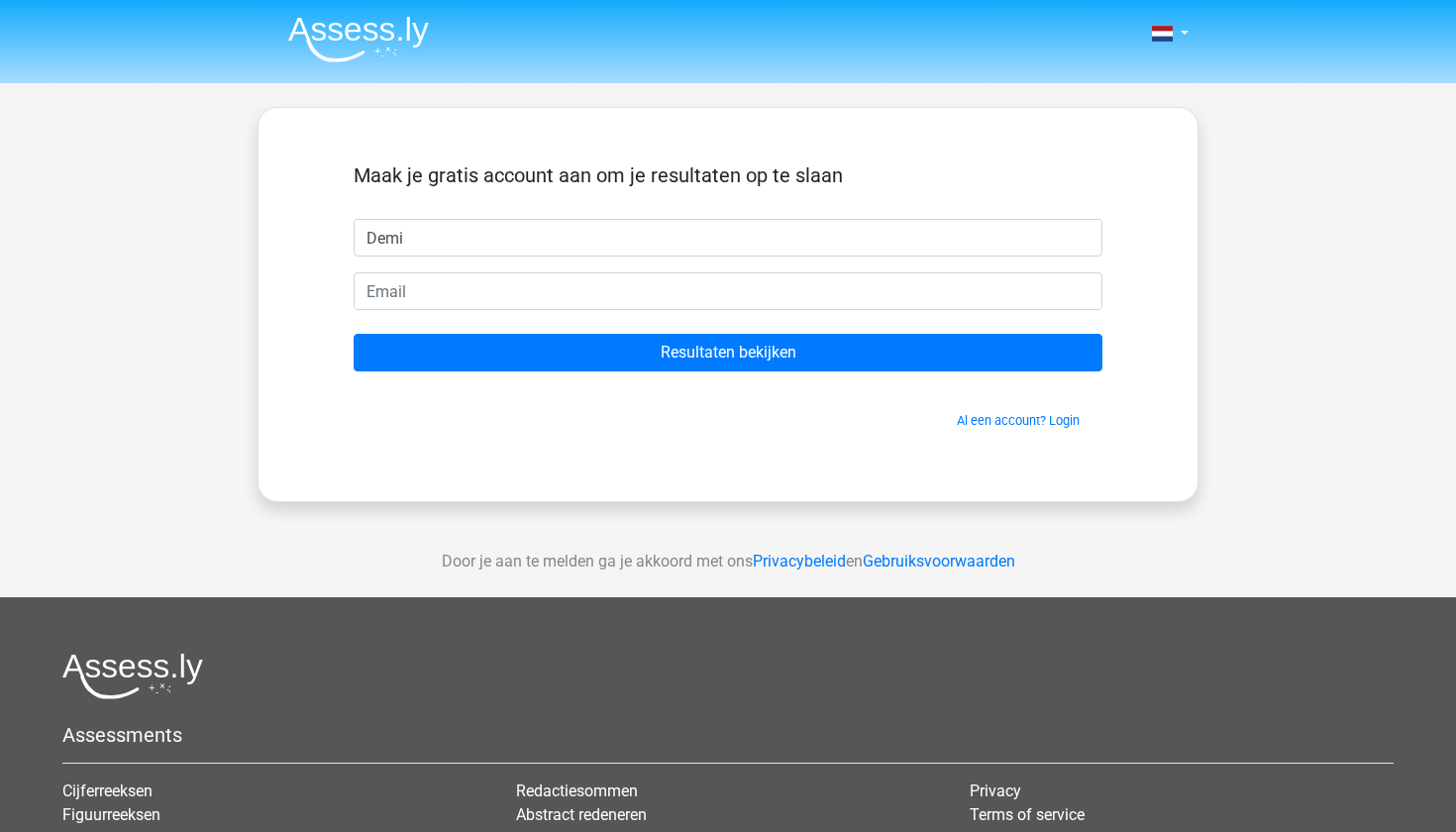
type input "Demi"
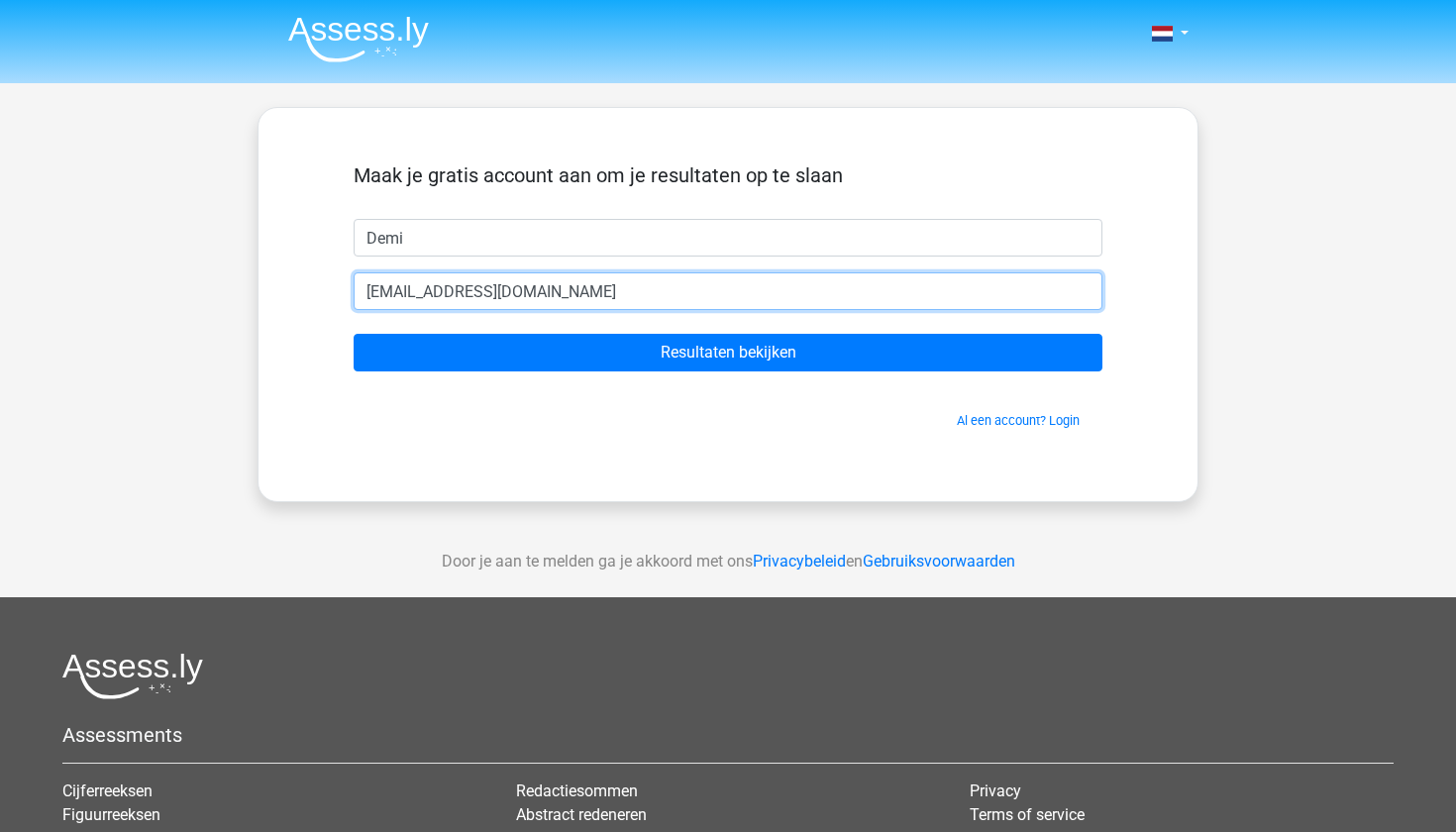
type input "[EMAIL_ADDRESS][DOMAIN_NAME]"
click at [728, 353] on input "Resultaten bekijken" at bounding box center [728, 353] width 749 height 38
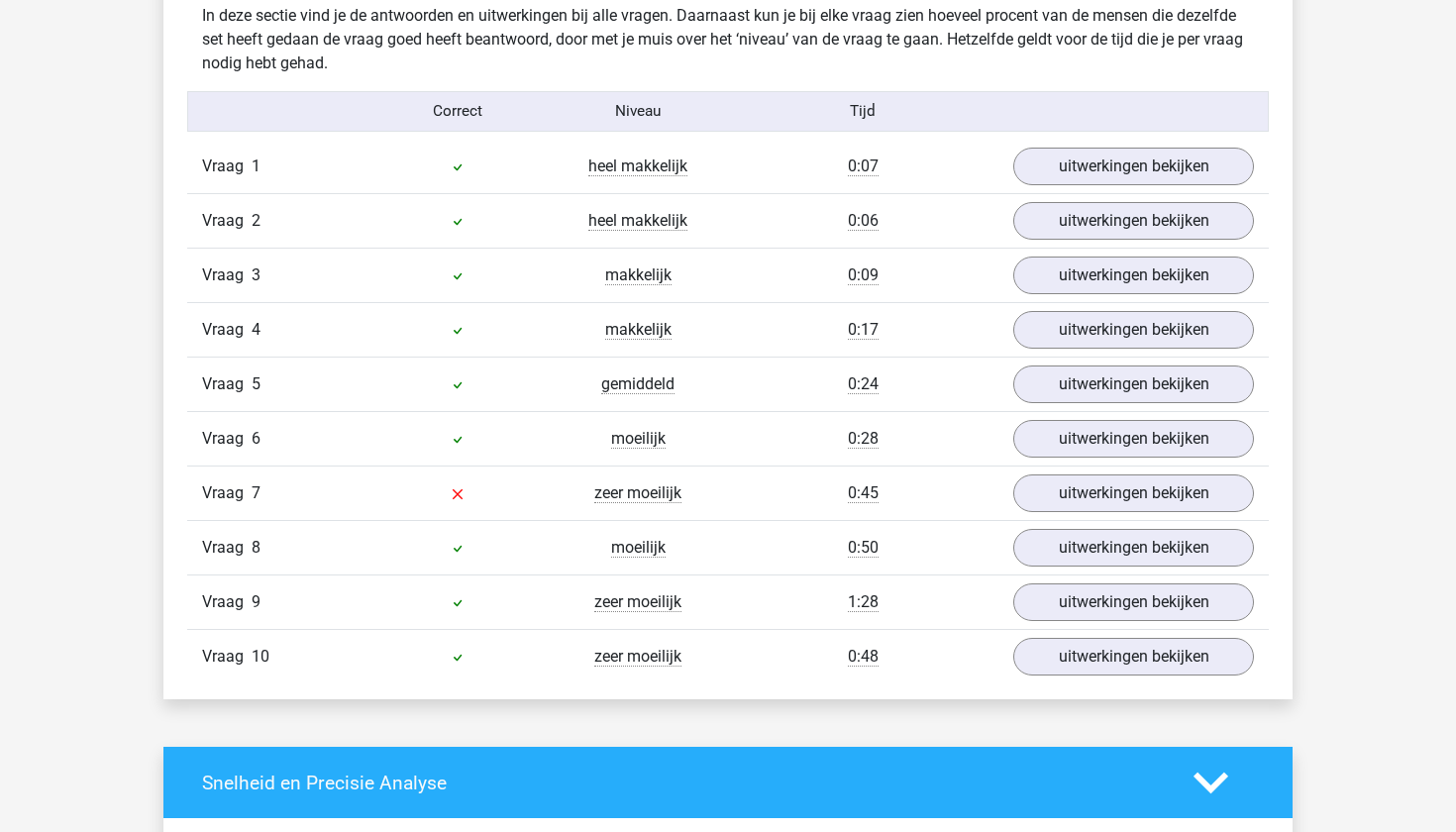
scroll to position [1609, 0]
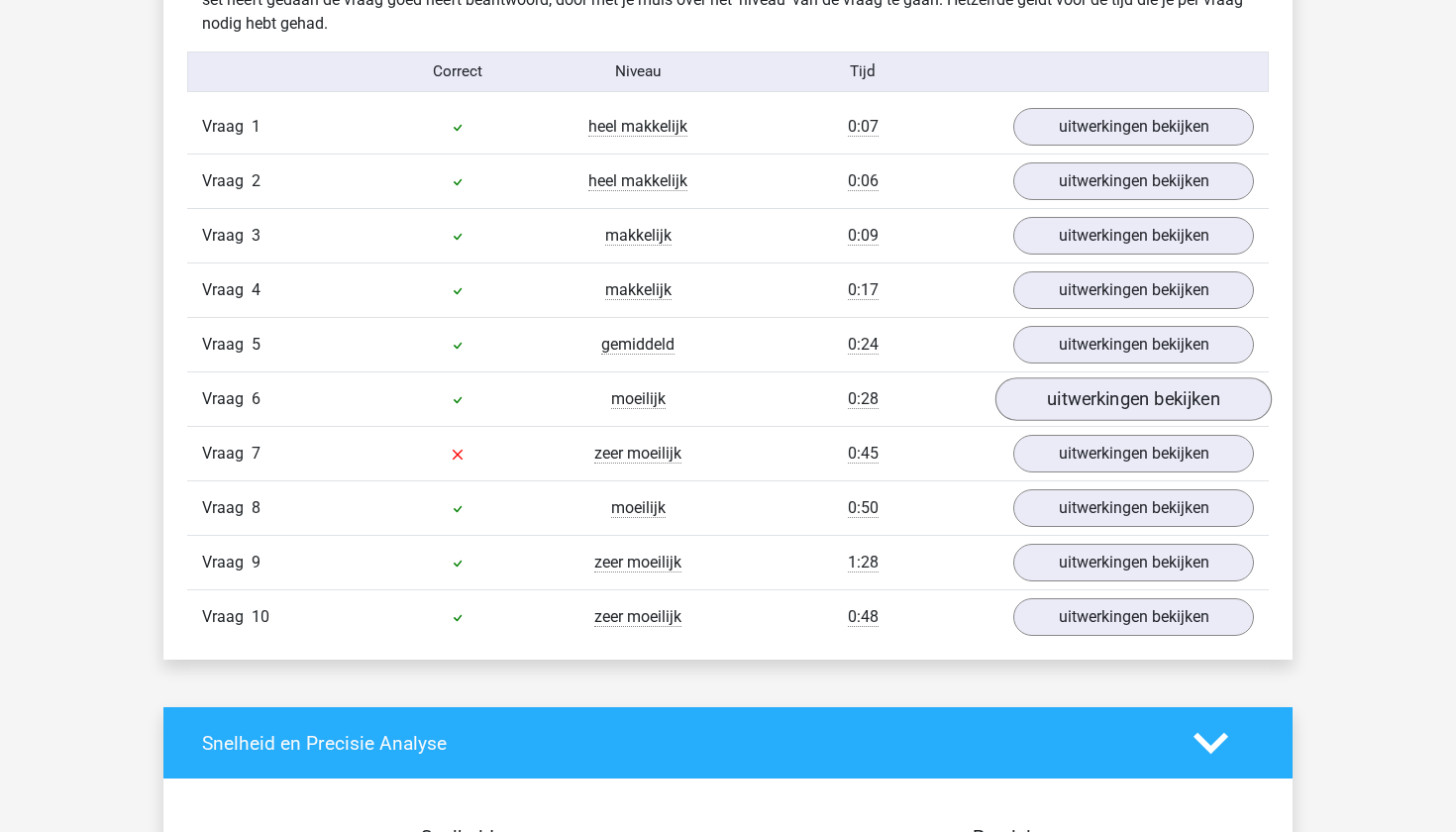
click at [1089, 400] on link "uitwerkingen bekijken" at bounding box center [1134, 400] width 277 height 44
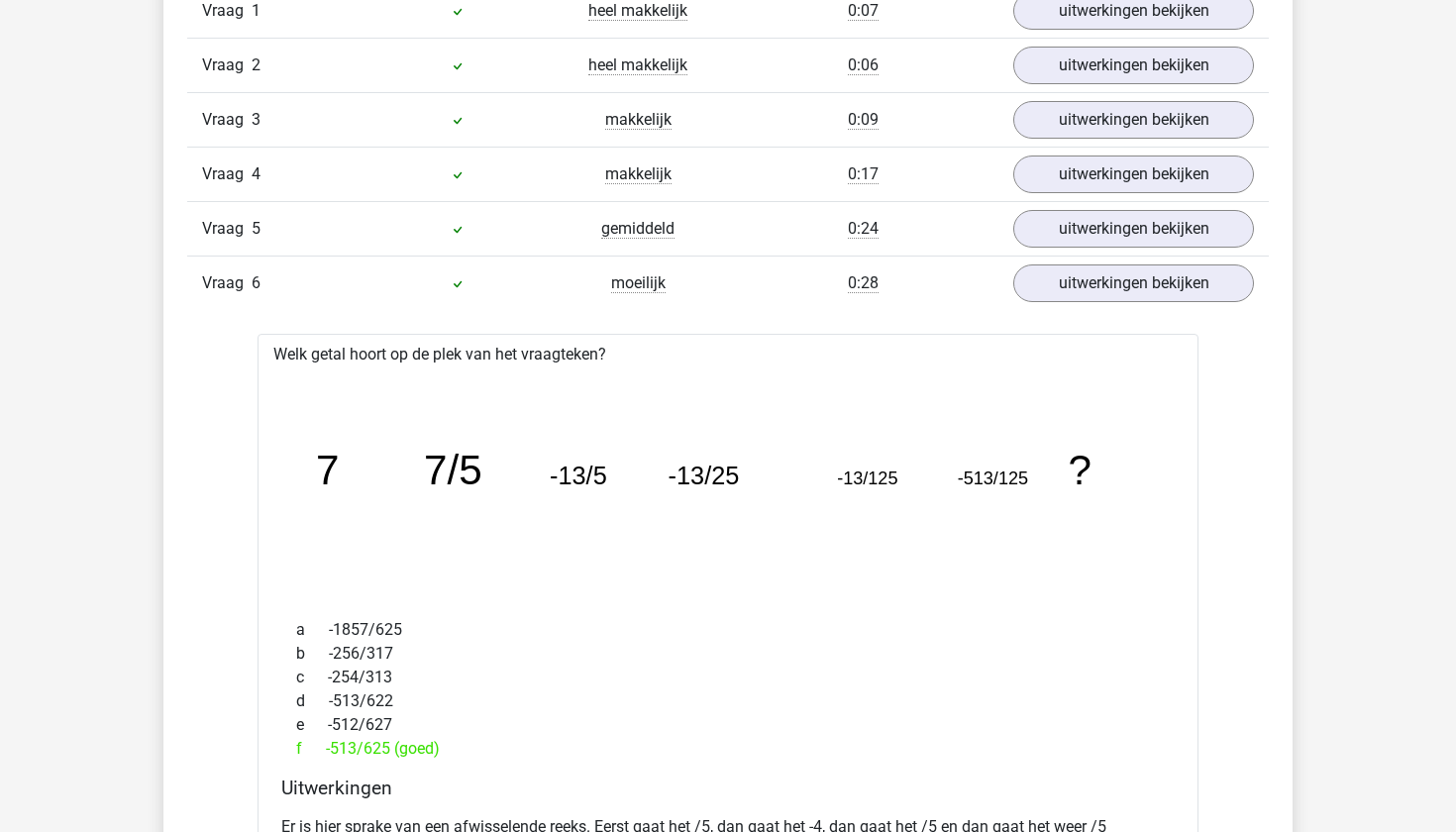
scroll to position [1736, 0]
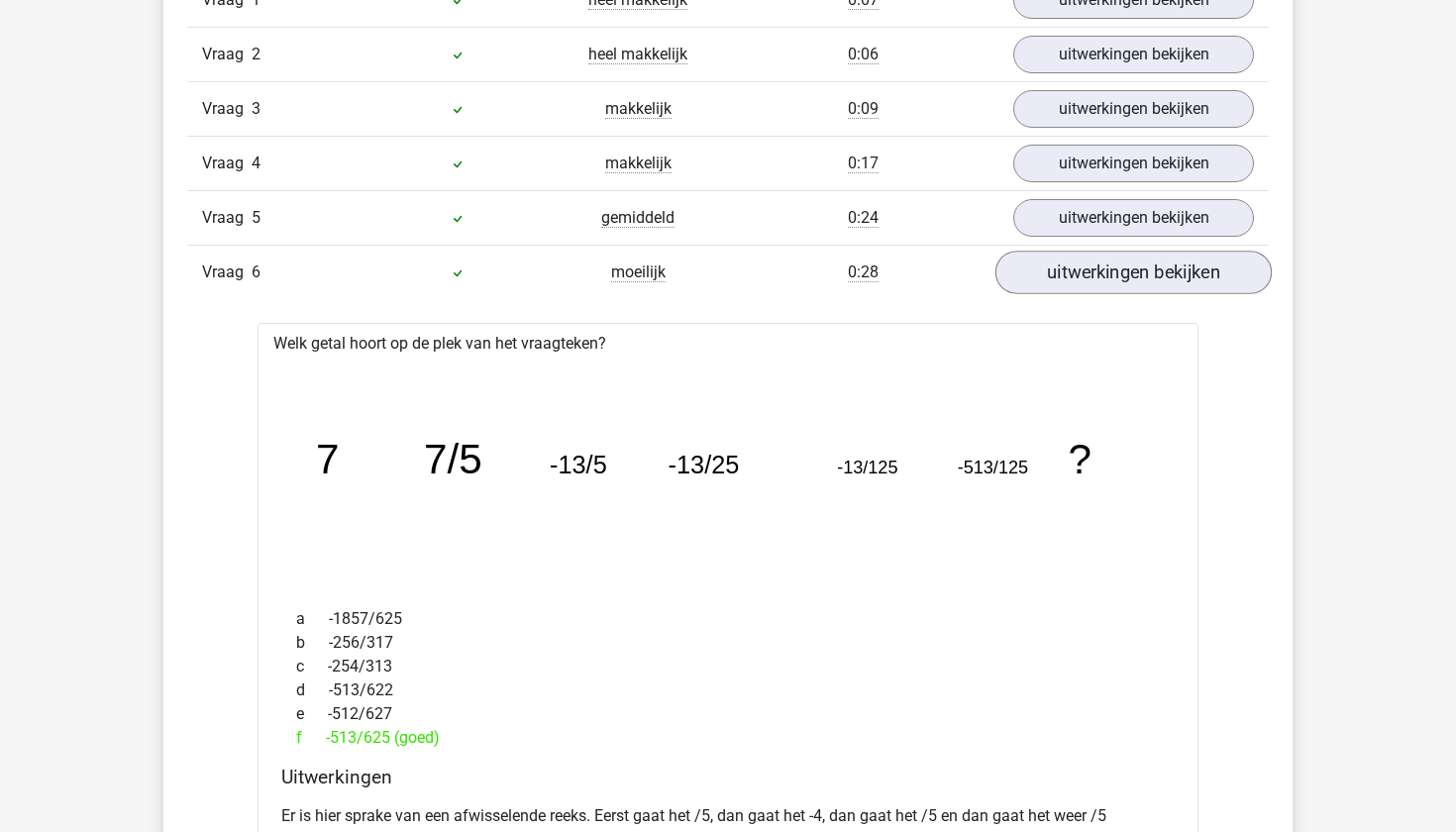
click at [1084, 270] on link "uitwerkingen bekijken" at bounding box center [1134, 273] width 277 height 44
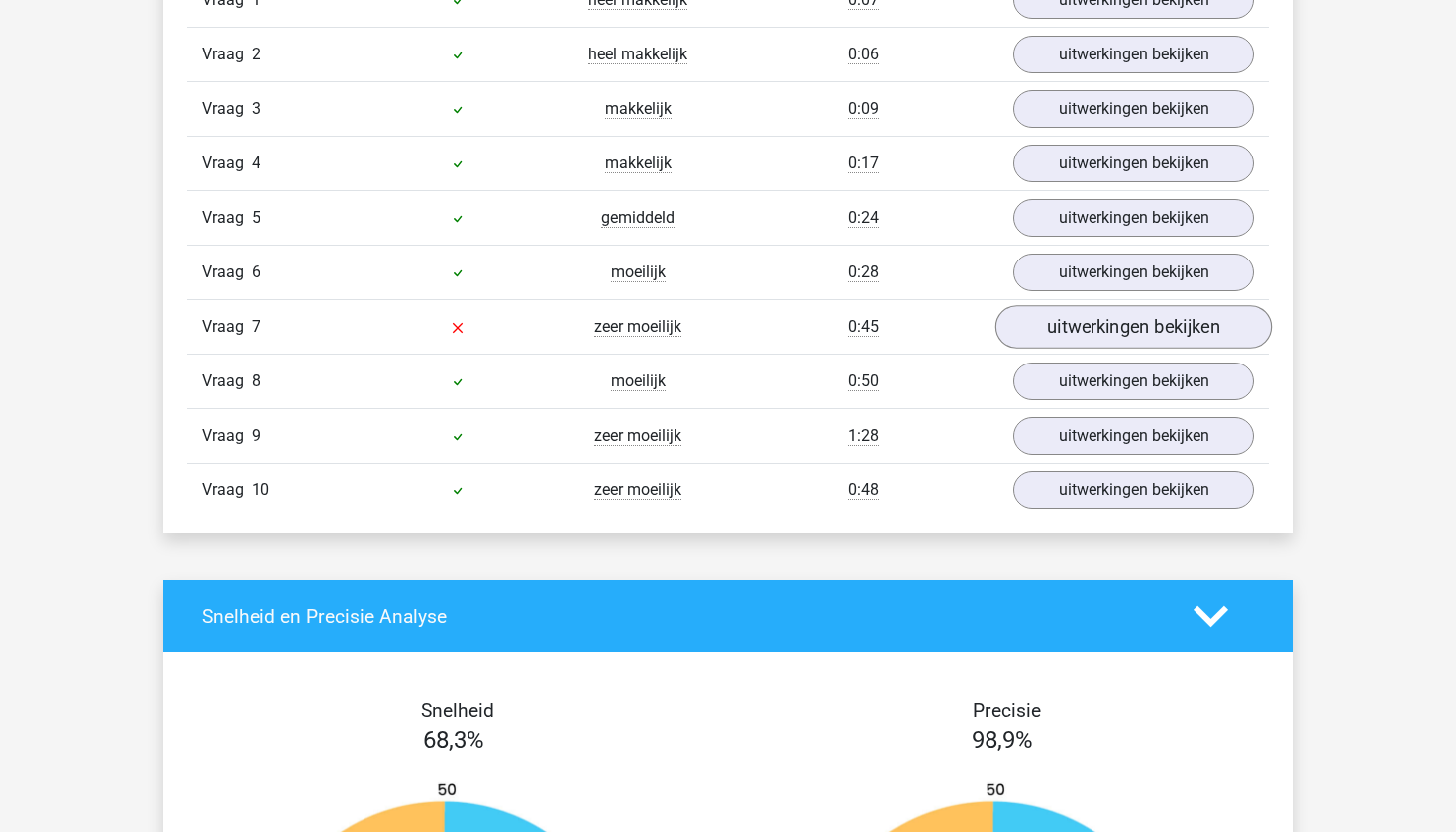
click at [1083, 311] on link "uitwerkingen bekijken" at bounding box center [1134, 327] width 277 height 44
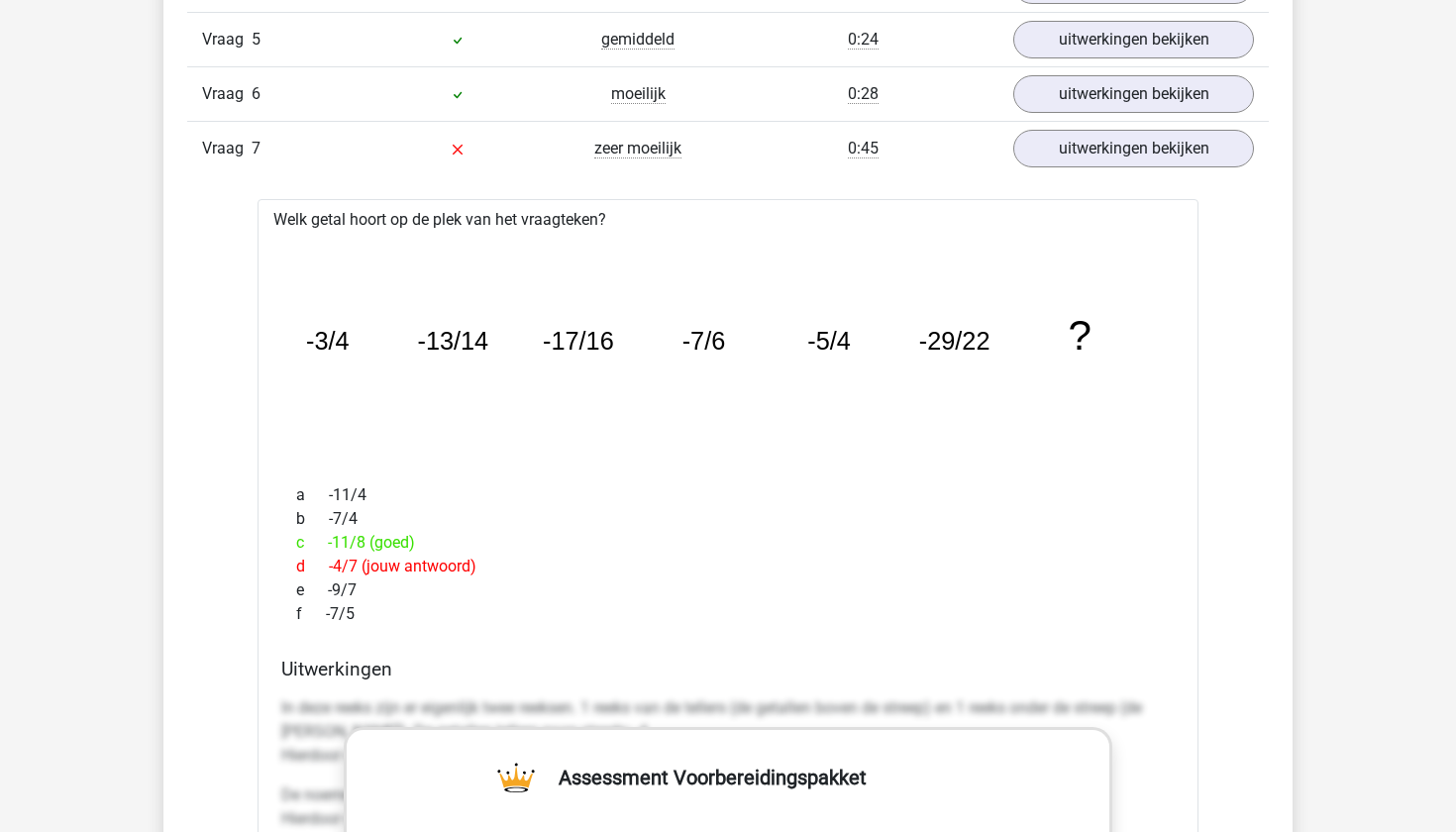
scroll to position [1747, 0]
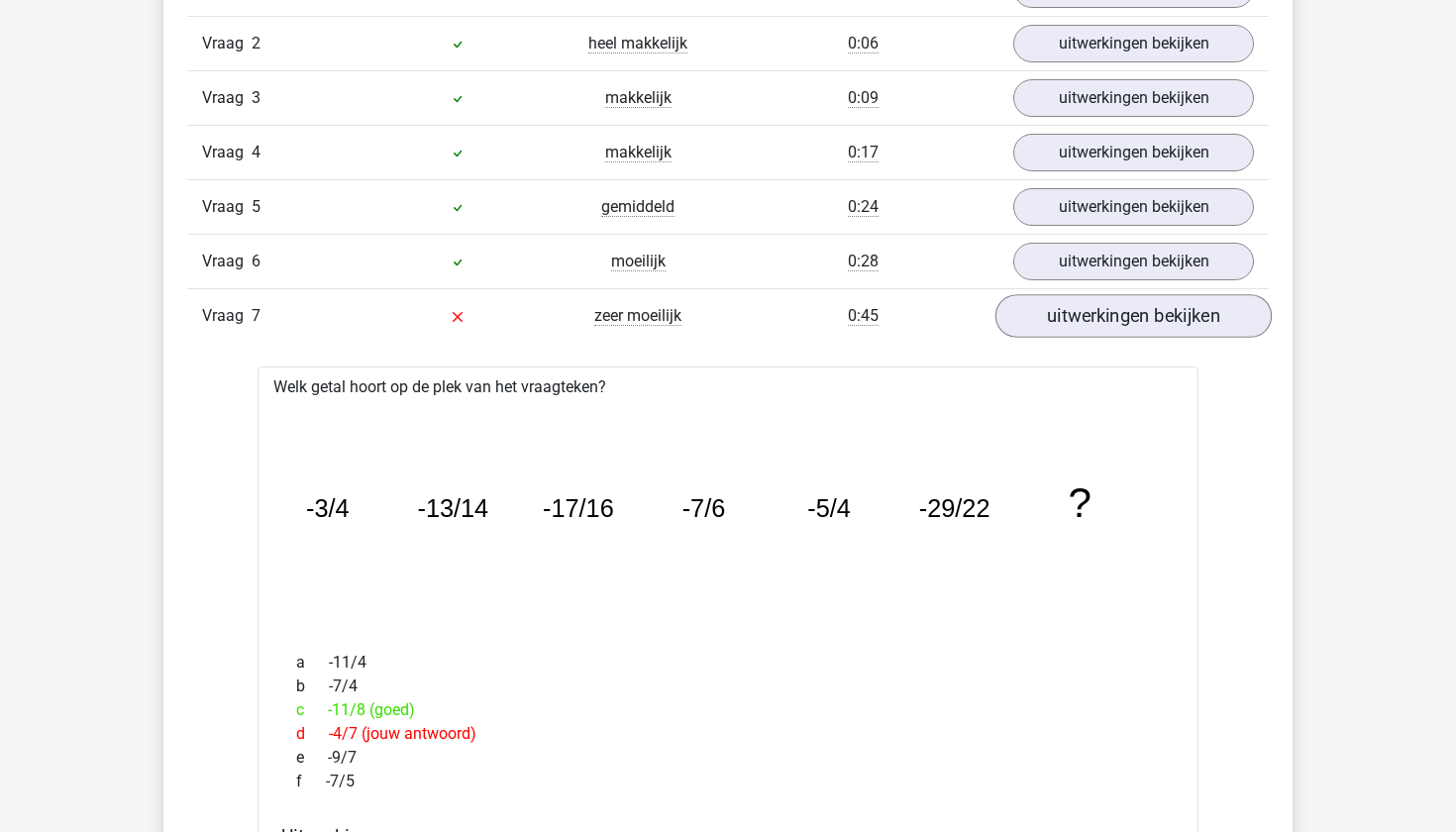
click at [1067, 305] on link "uitwerkingen bekijken" at bounding box center [1134, 316] width 277 height 44
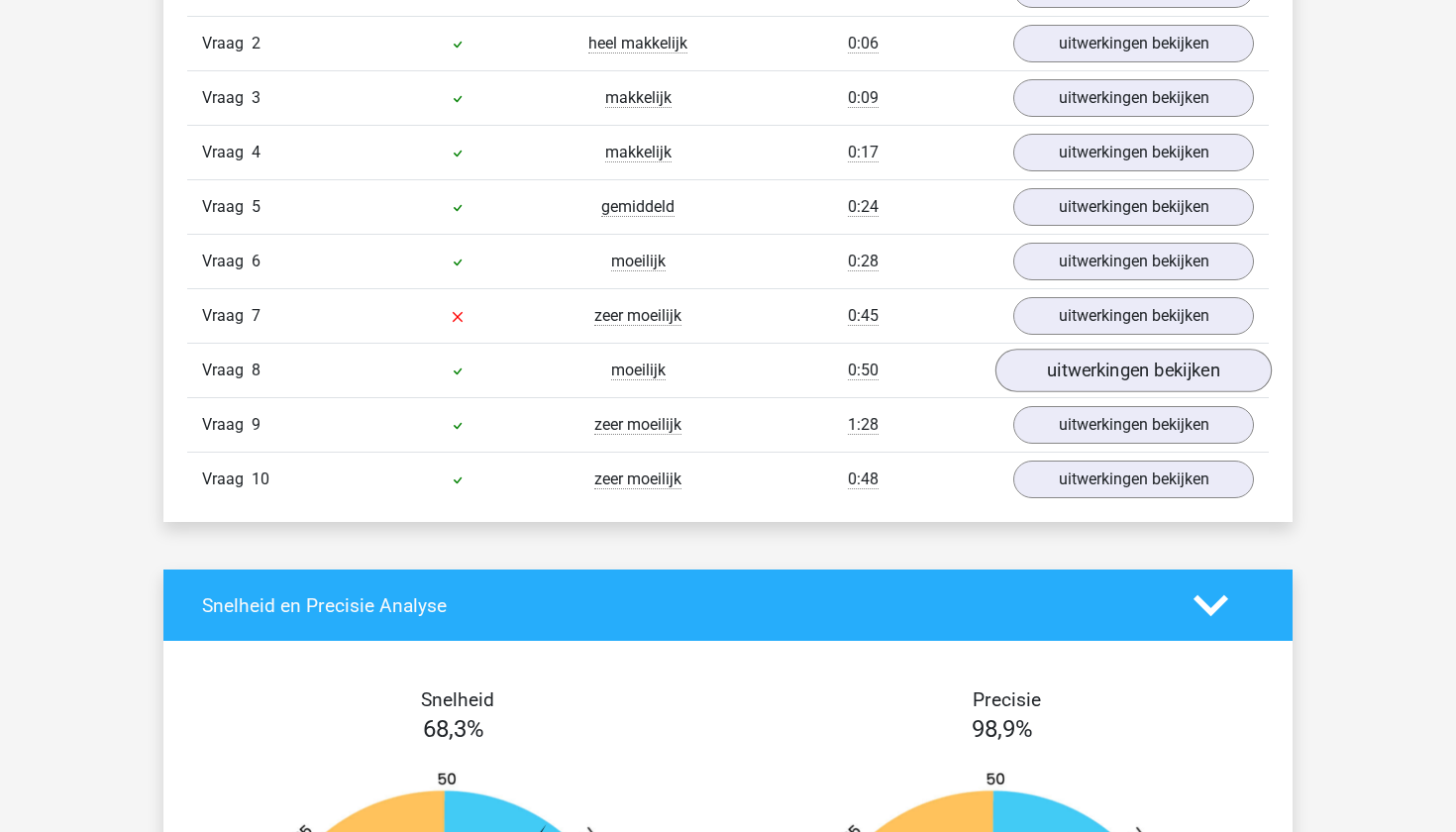
click at [1064, 372] on link "uitwerkingen bekijken" at bounding box center [1134, 371] width 277 height 44
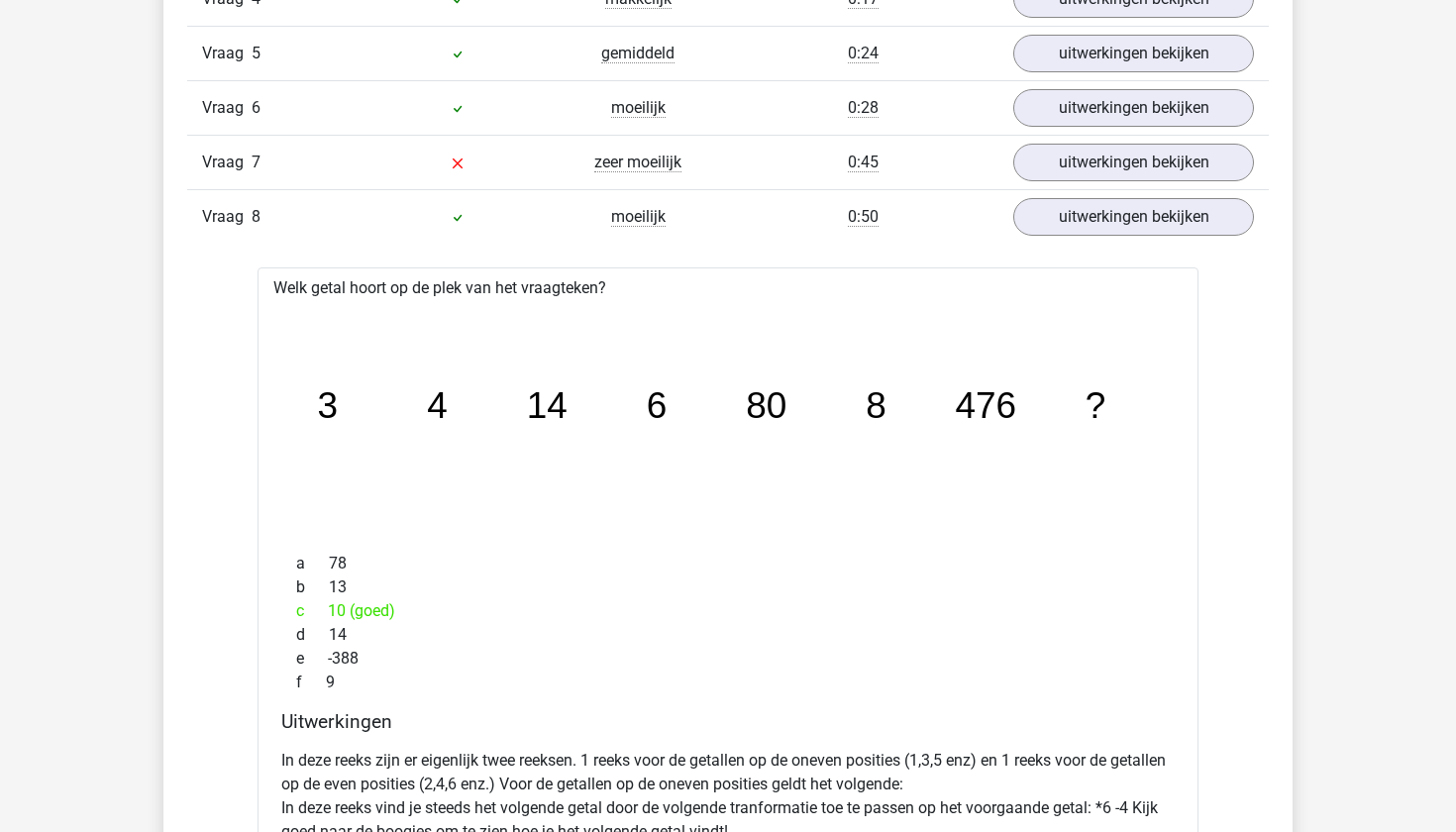
scroll to position [1902, 0]
drag, startPoint x: 1255, startPoint y: 415, endPoint x: 1195, endPoint y: 250, distance: 175.6
click at [1195, 261] on div "In deze sectie vind je de antwoorden en uitwerkingen bij alle vragen. Daarnaast…" at bounding box center [728, 504] width 1100 height 1696
click at [1186, 224] on link "uitwerkingen bekijken" at bounding box center [1134, 216] width 277 height 44
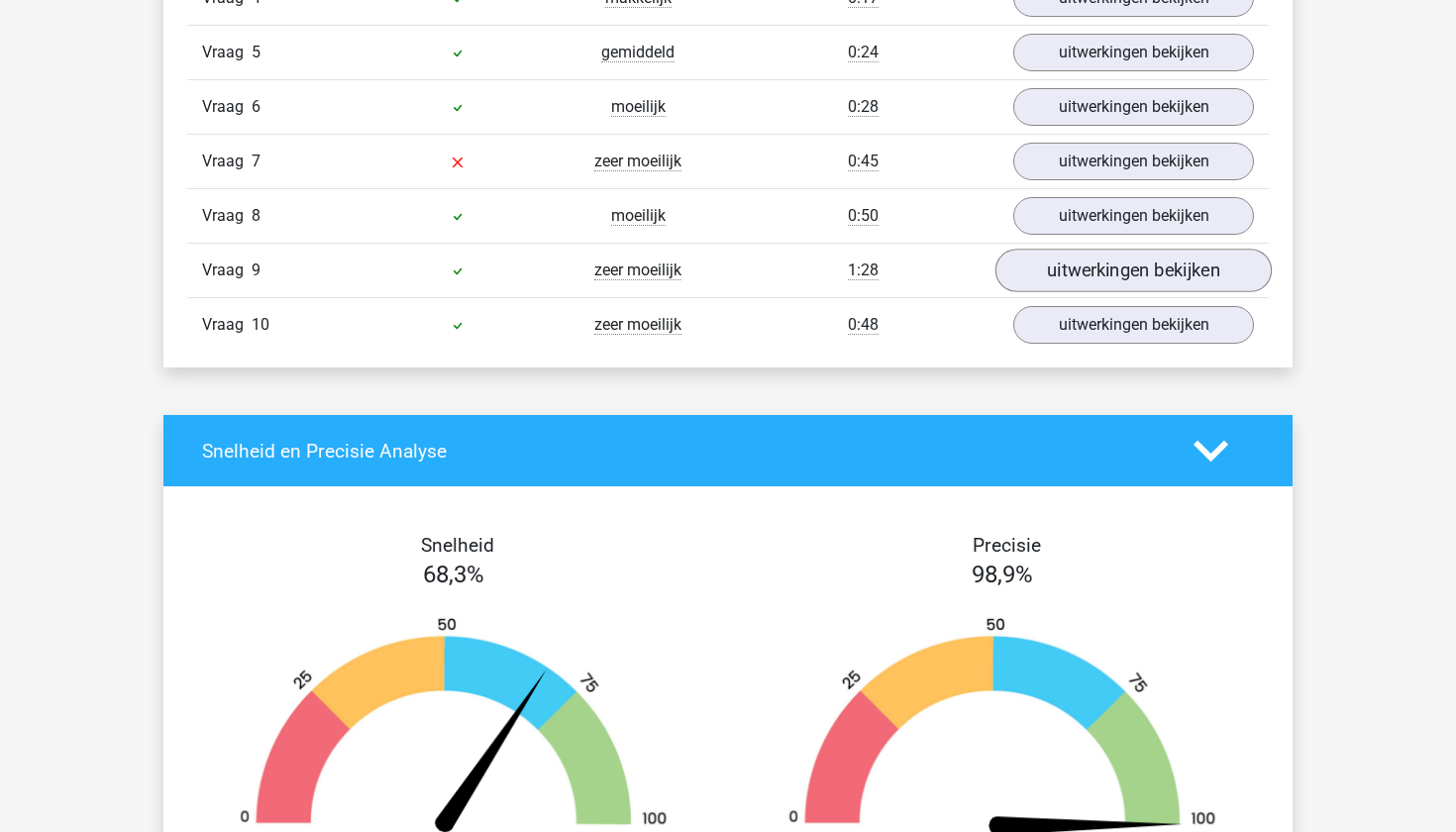
click at [1175, 269] on link "uitwerkingen bekijken" at bounding box center [1134, 271] width 277 height 44
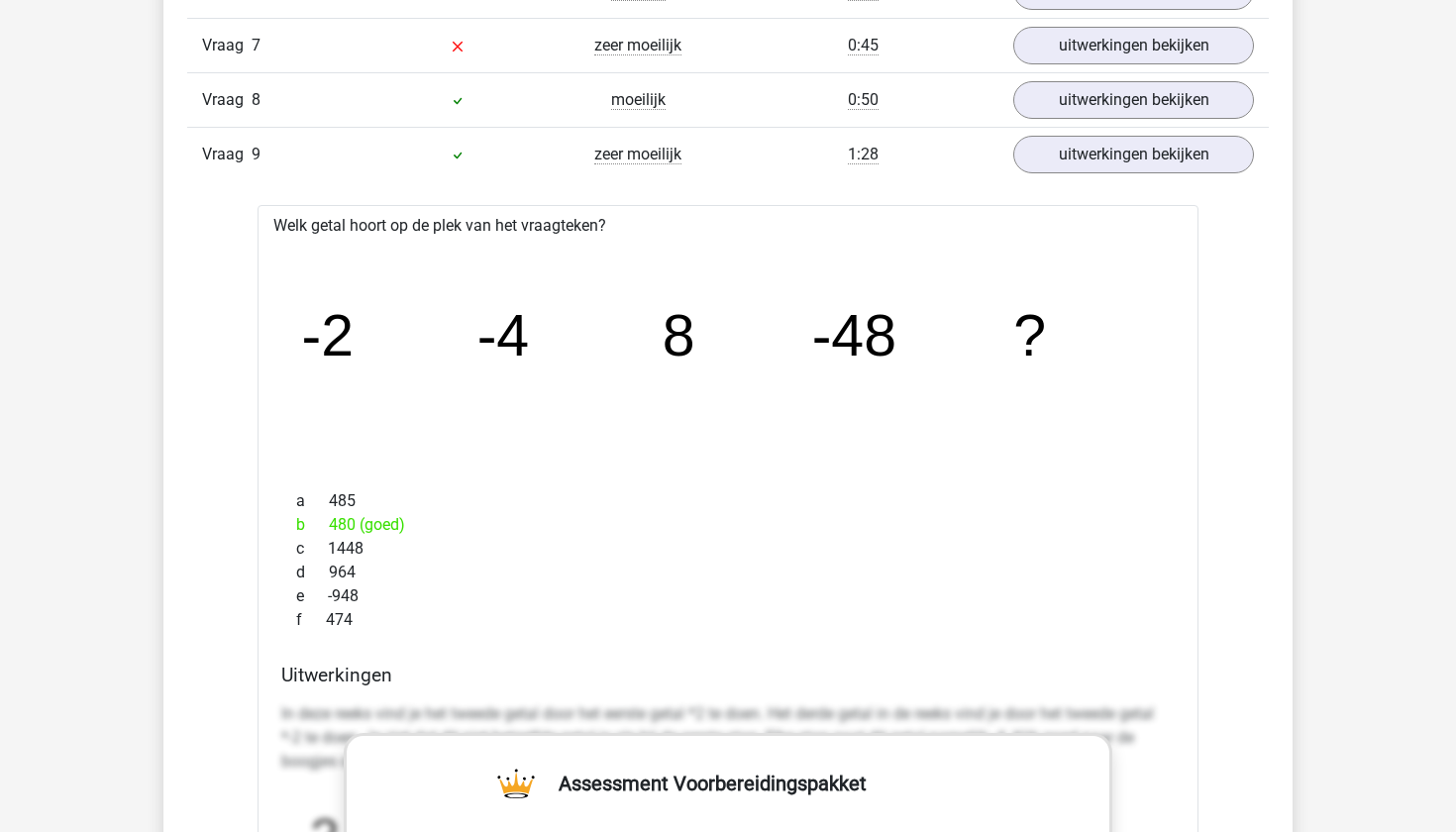
scroll to position [2002, 0]
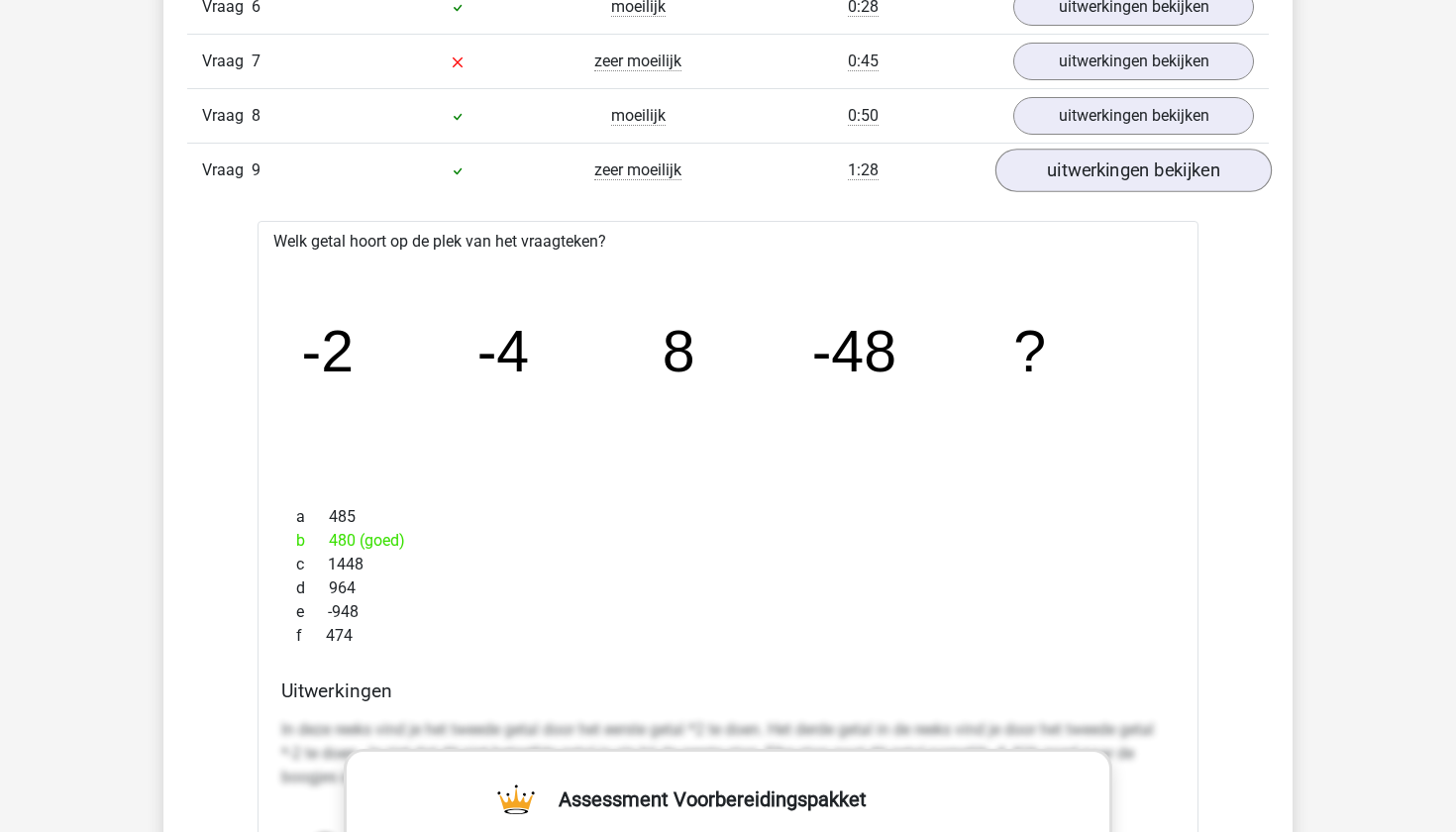
click at [1097, 168] on link "uitwerkingen bekijken" at bounding box center [1134, 171] width 277 height 44
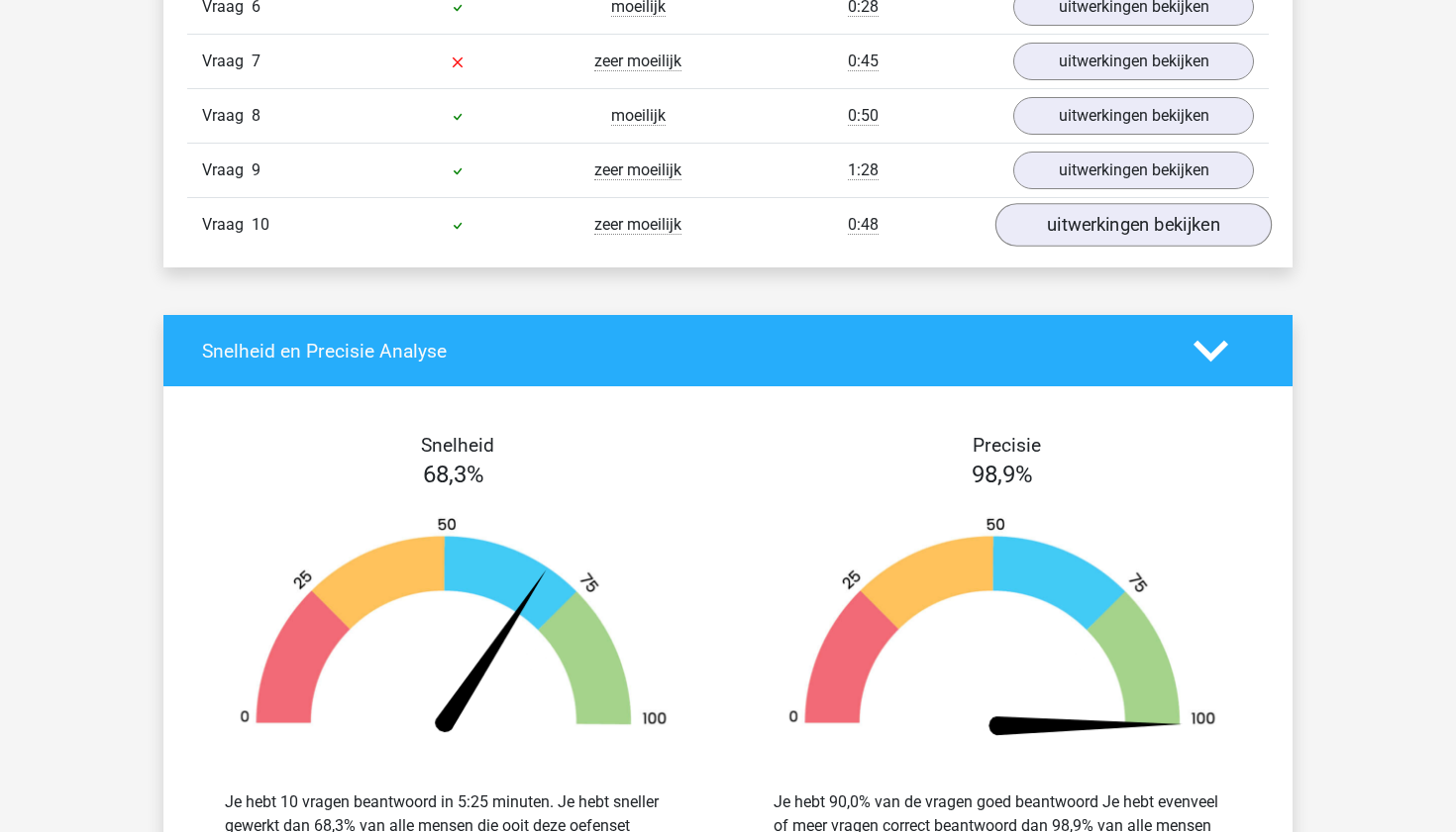
click at [1082, 225] on link "uitwerkingen bekijken" at bounding box center [1134, 225] width 277 height 44
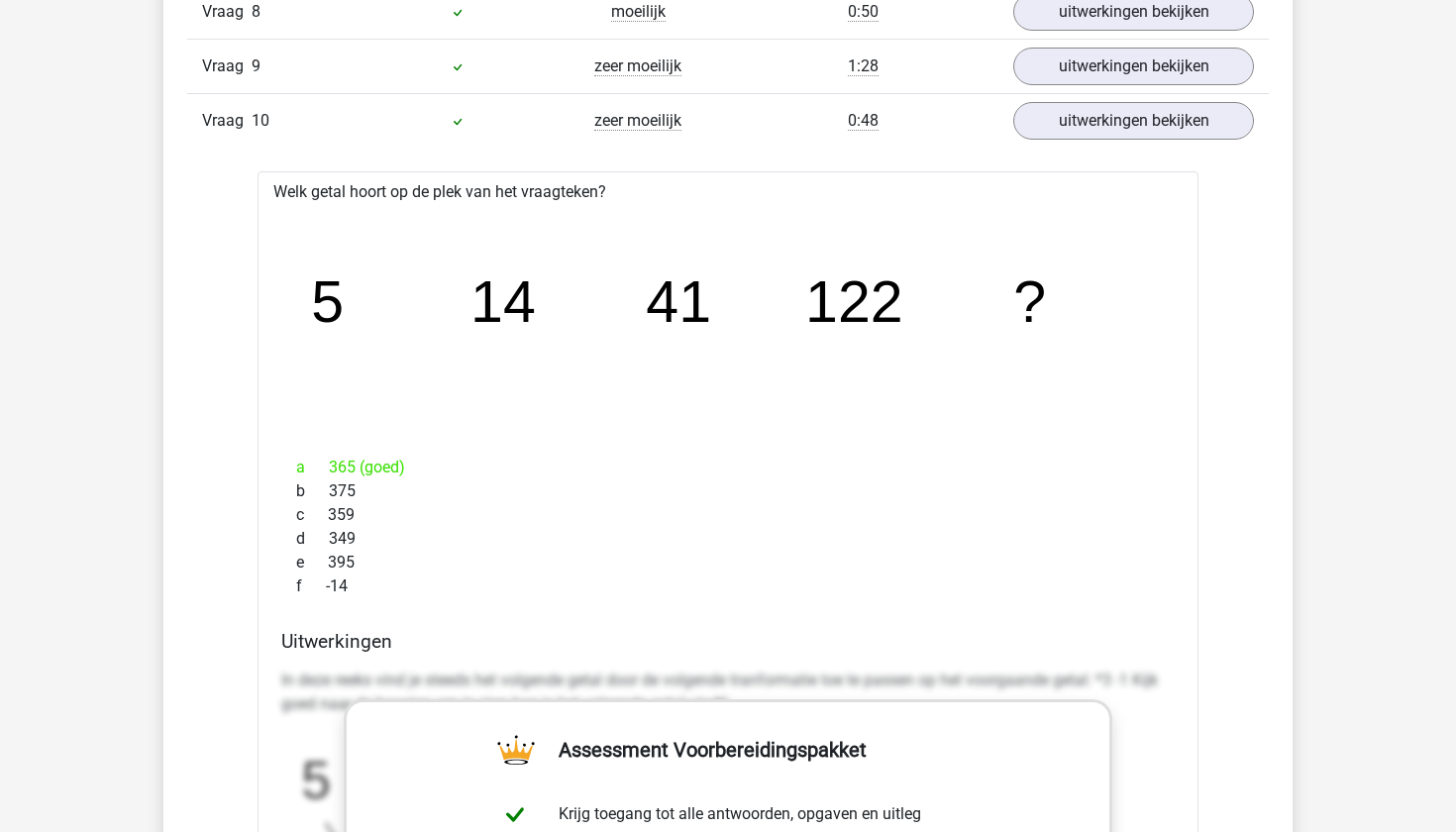
scroll to position [2089, 0]
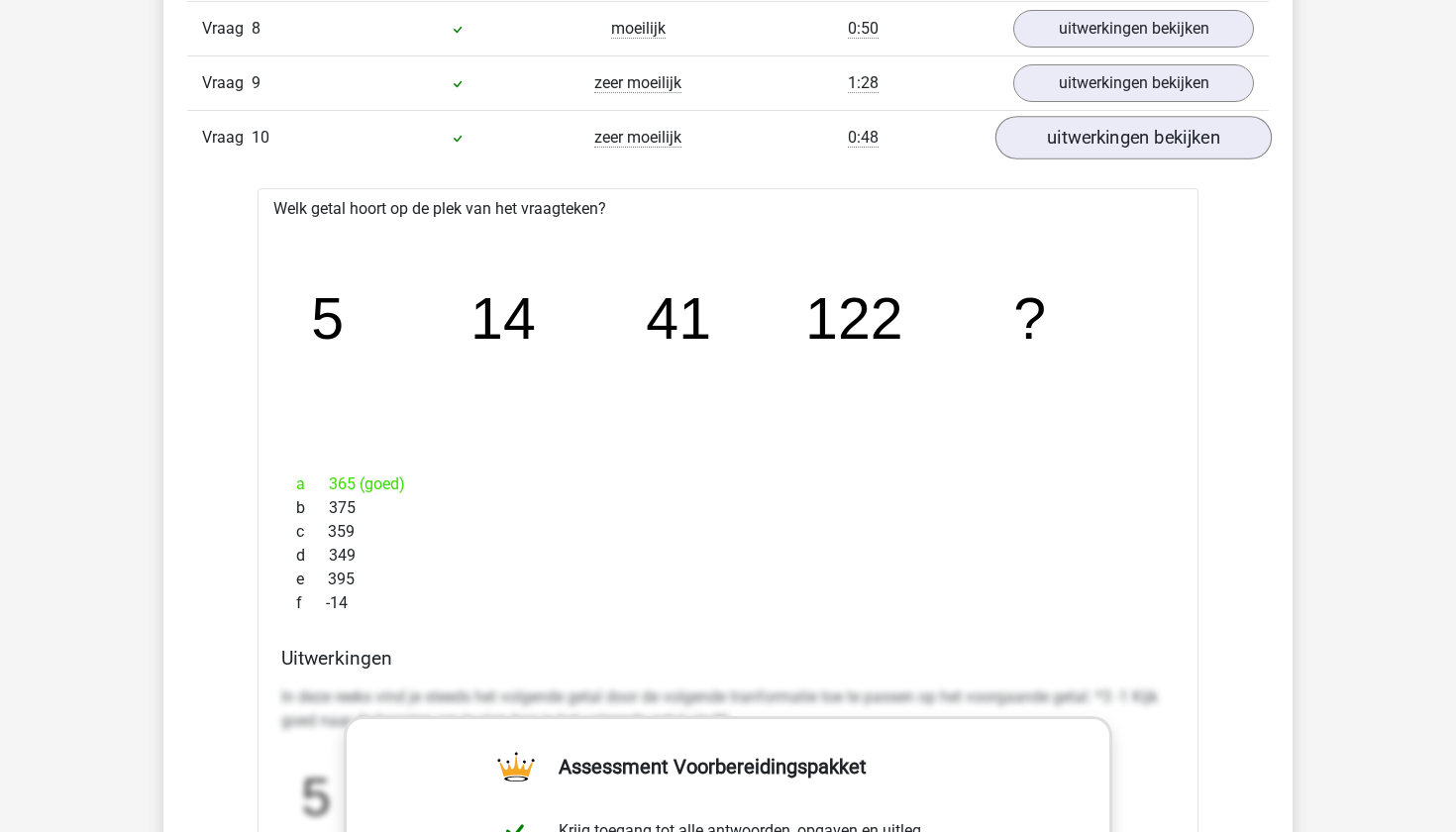
click at [1038, 147] on link "uitwerkingen bekijken" at bounding box center [1134, 138] width 277 height 44
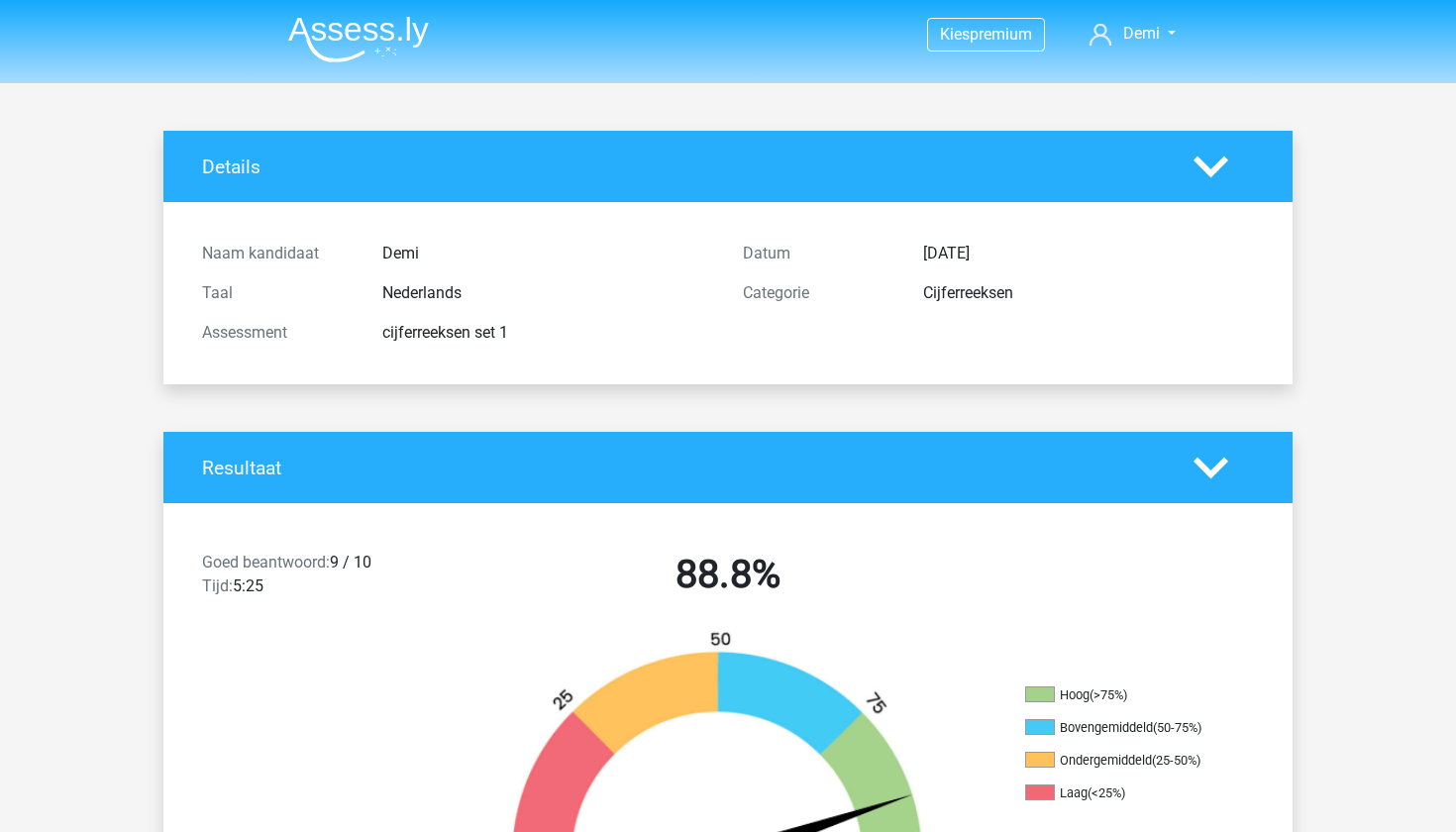
scroll to position [0, 0]
click at [1231, 445] on div "Resultaat" at bounding box center [728, 468] width 1130 height 71
click at [1223, 140] on div "Details" at bounding box center [728, 167] width 1130 height 71
click at [1221, 184] on div "Details" at bounding box center [728, 167] width 1130 height 71
click at [1203, 463] on polygon at bounding box center [1211, 467] width 35 height 22
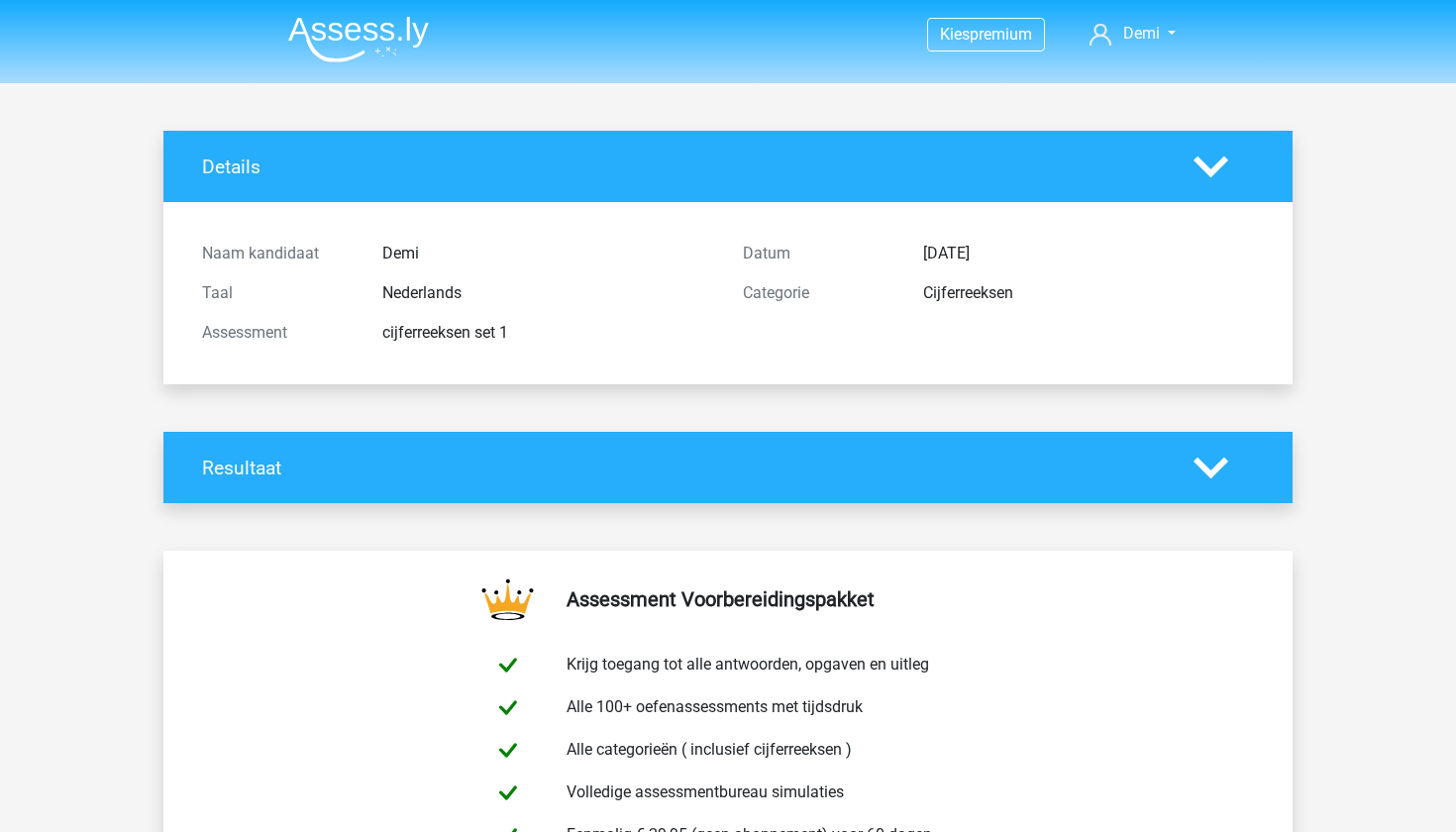
click at [407, 31] on img at bounding box center [359, 39] width 141 height 47
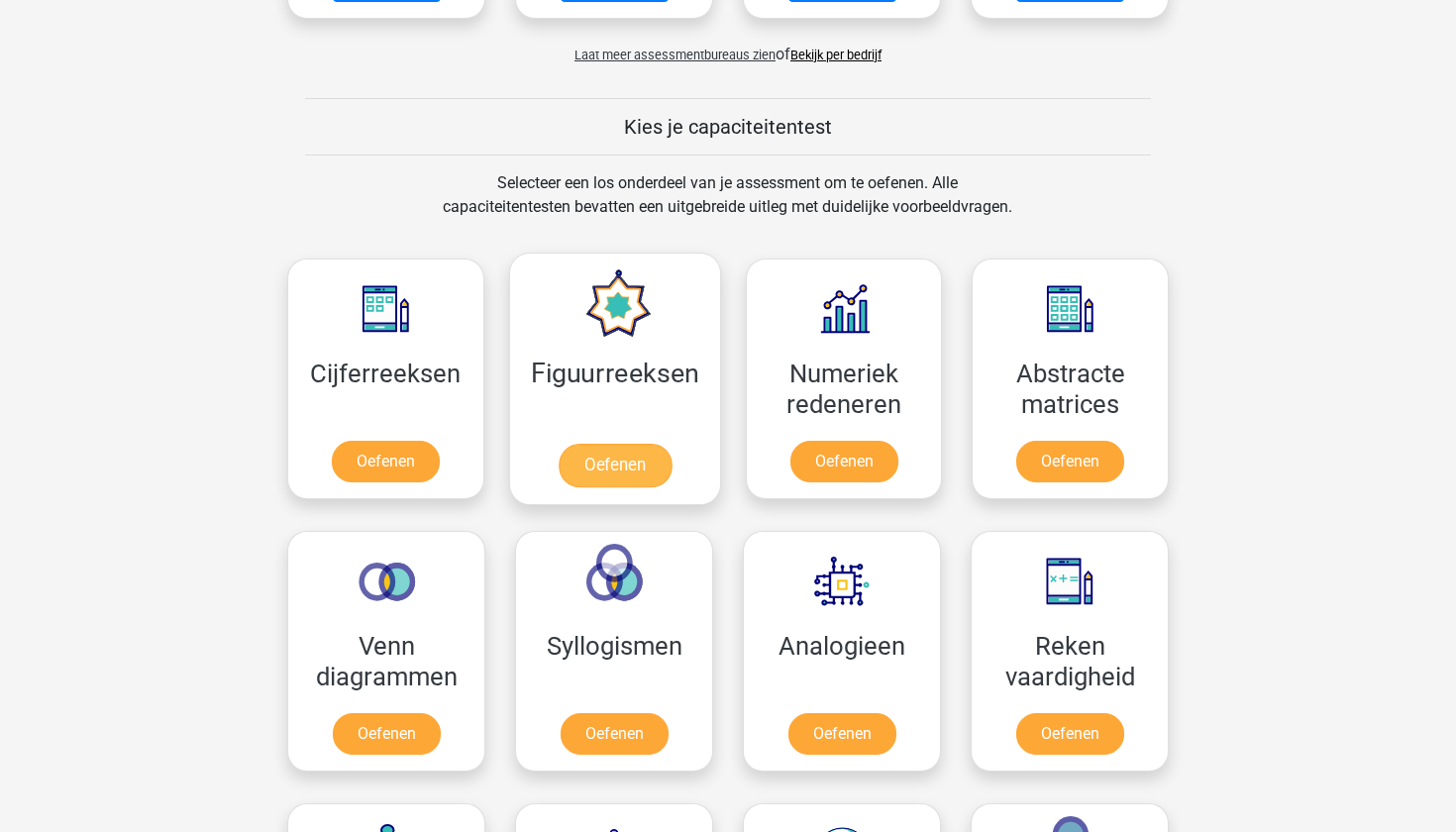
scroll to position [677, 0]
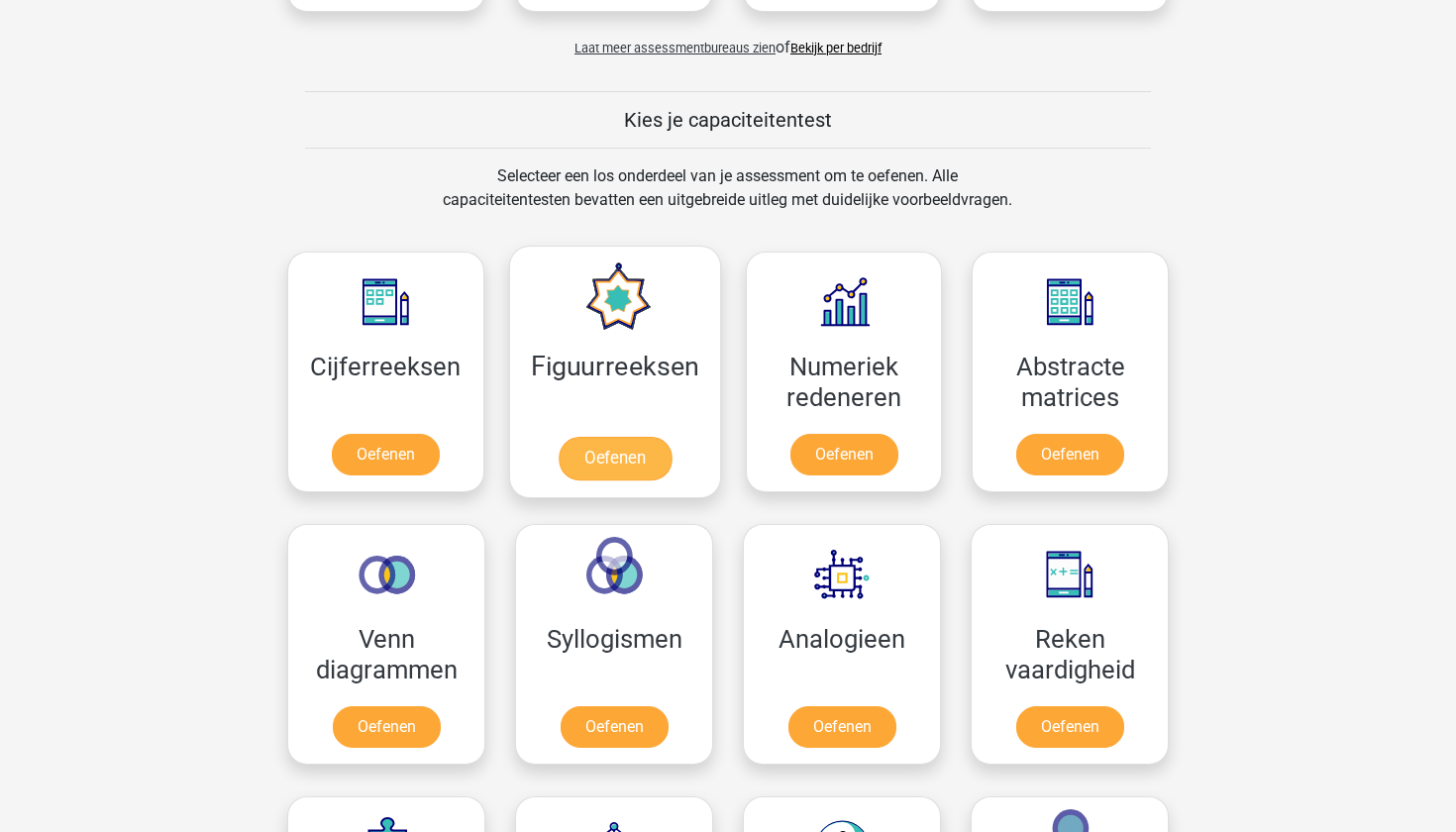
click at [608, 453] on link "Oefenen" at bounding box center [614, 458] width 113 height 44
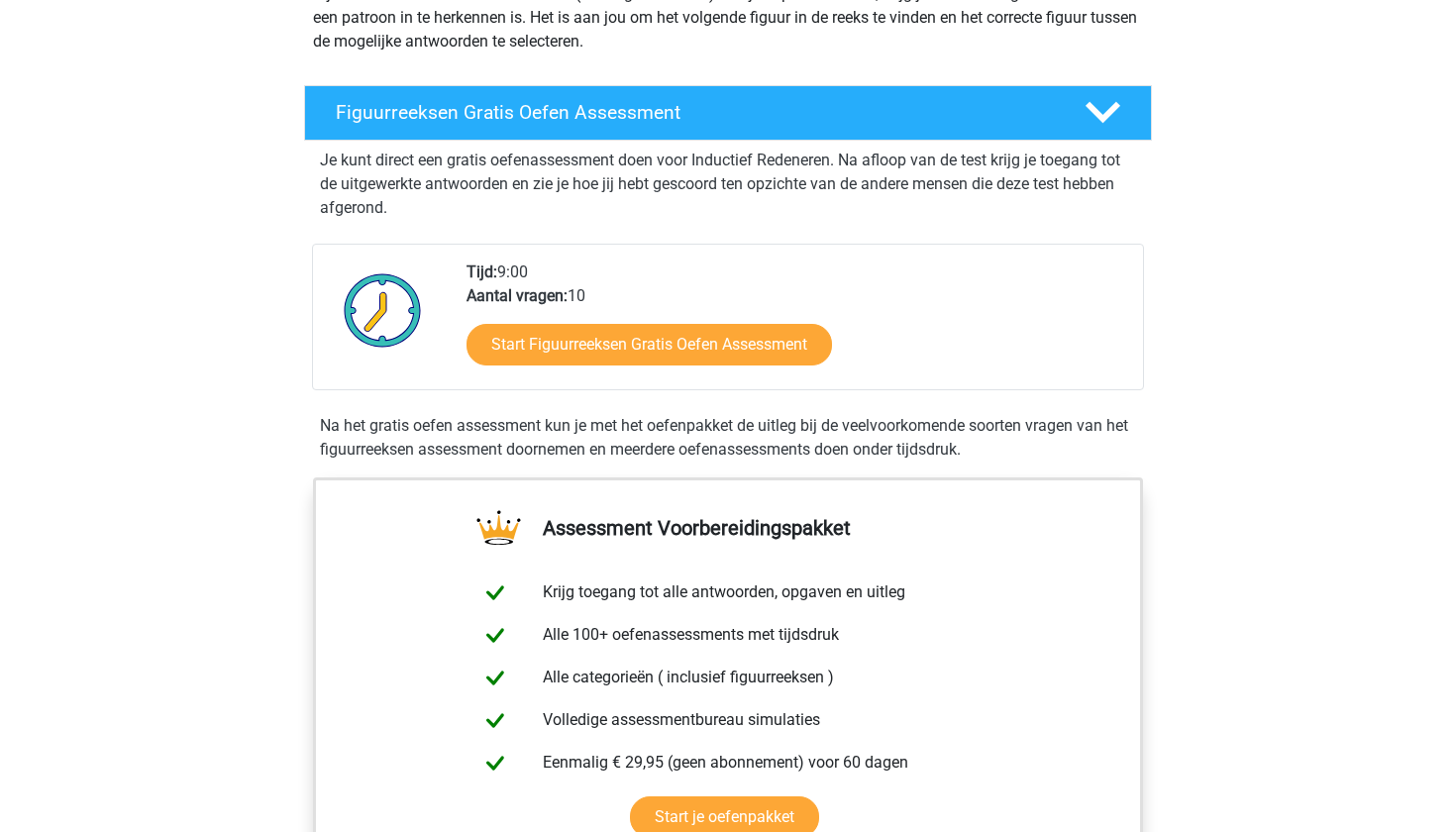
scroll to position [262, 0]
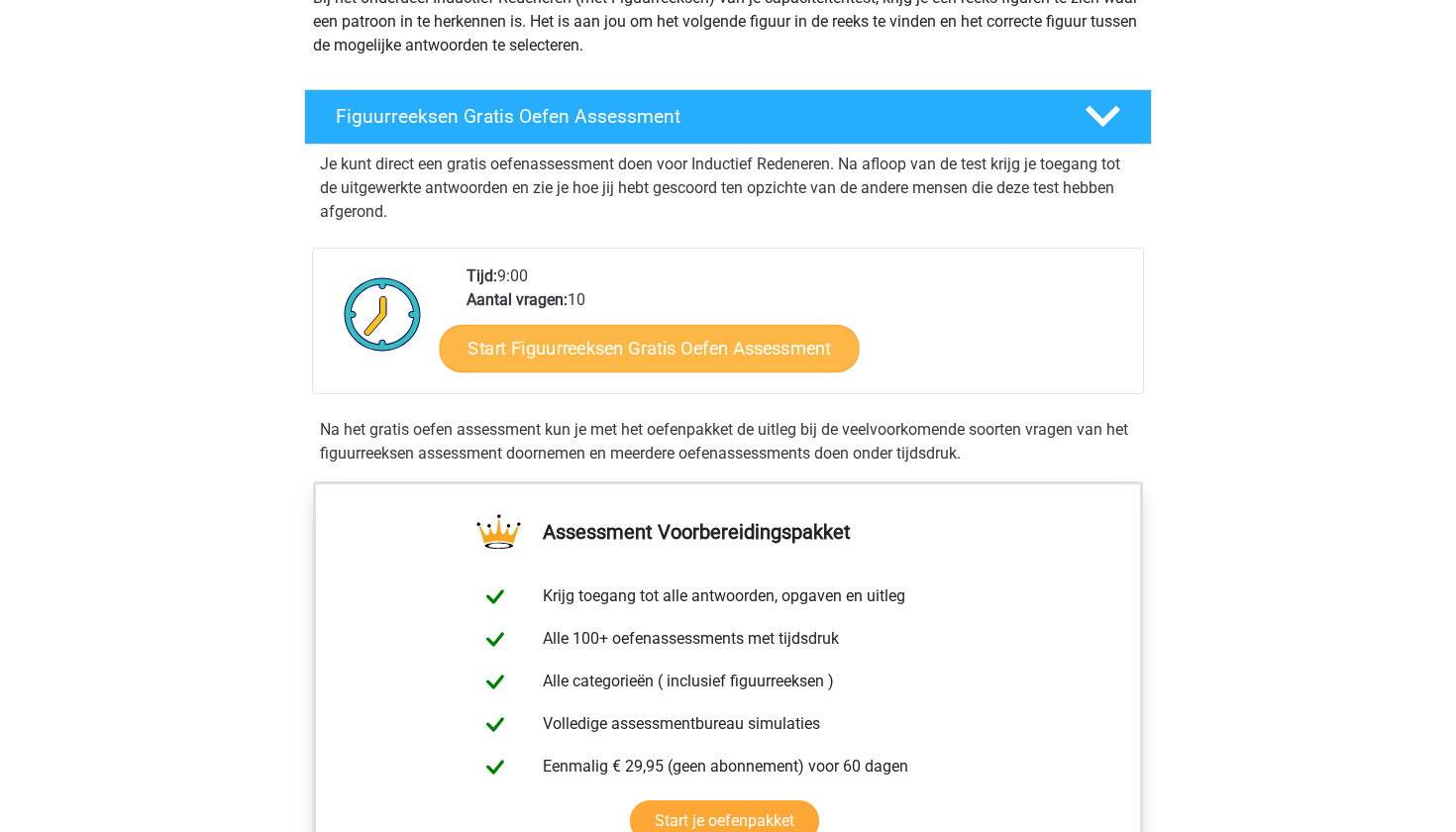
click at [691, 350] on link "Start Figuurreeksen Gratis Oefen Assessment" at bounding box center [650, 348] width 421 height 48
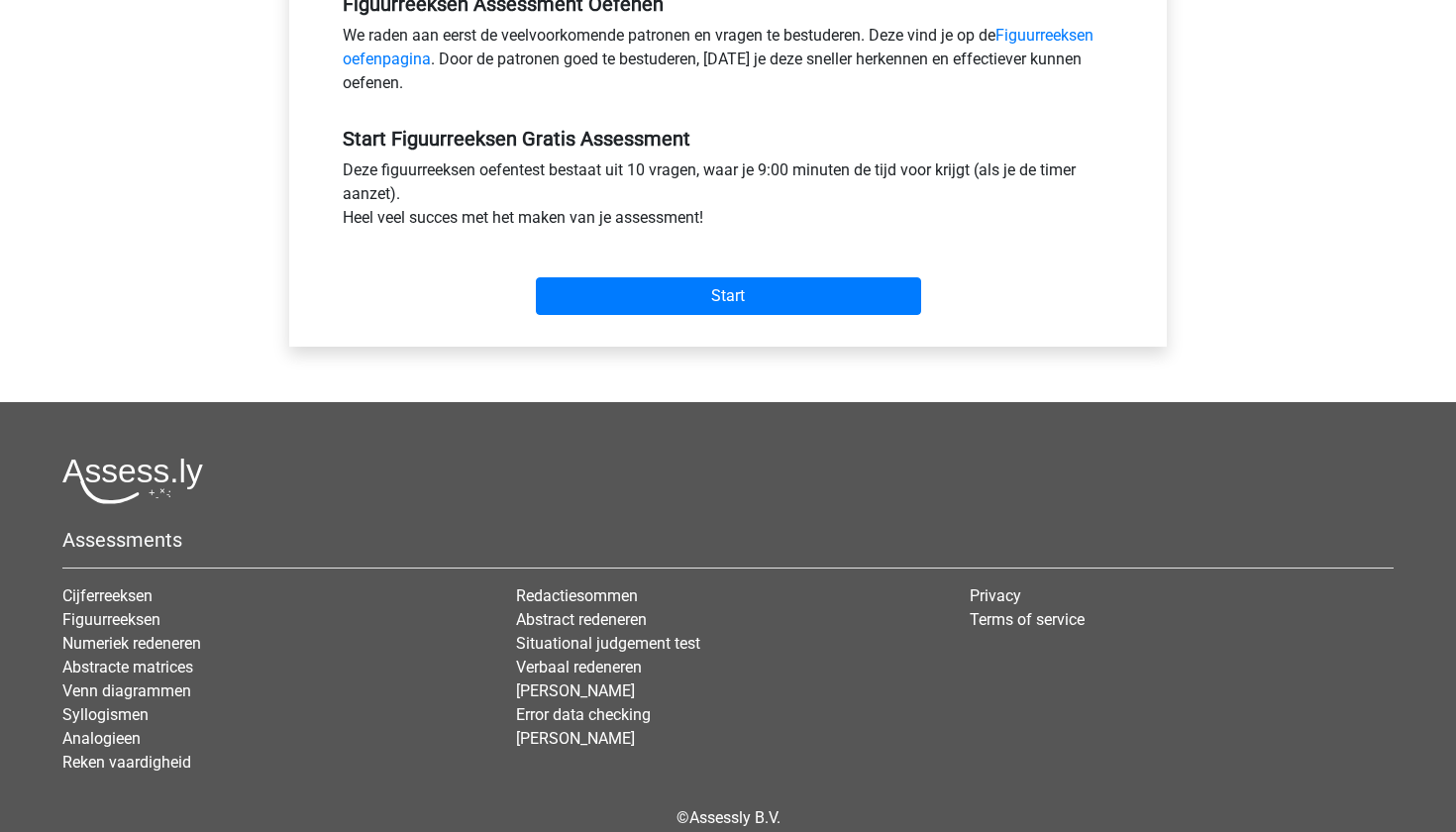
scroll to position [635, 0]
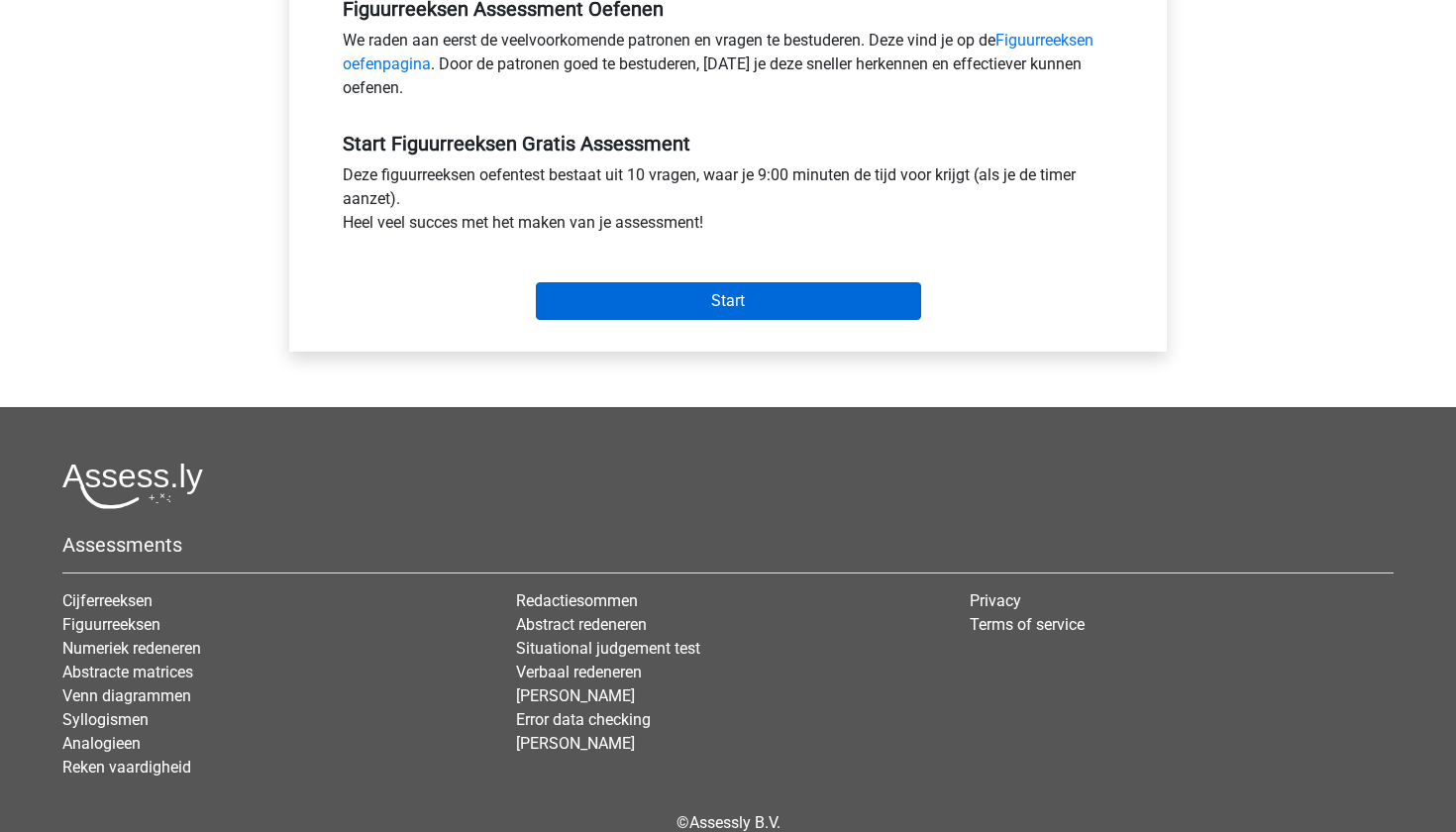
click at [688, 302] on input "Start" at bounding box center [728, 301] width 386 height 38
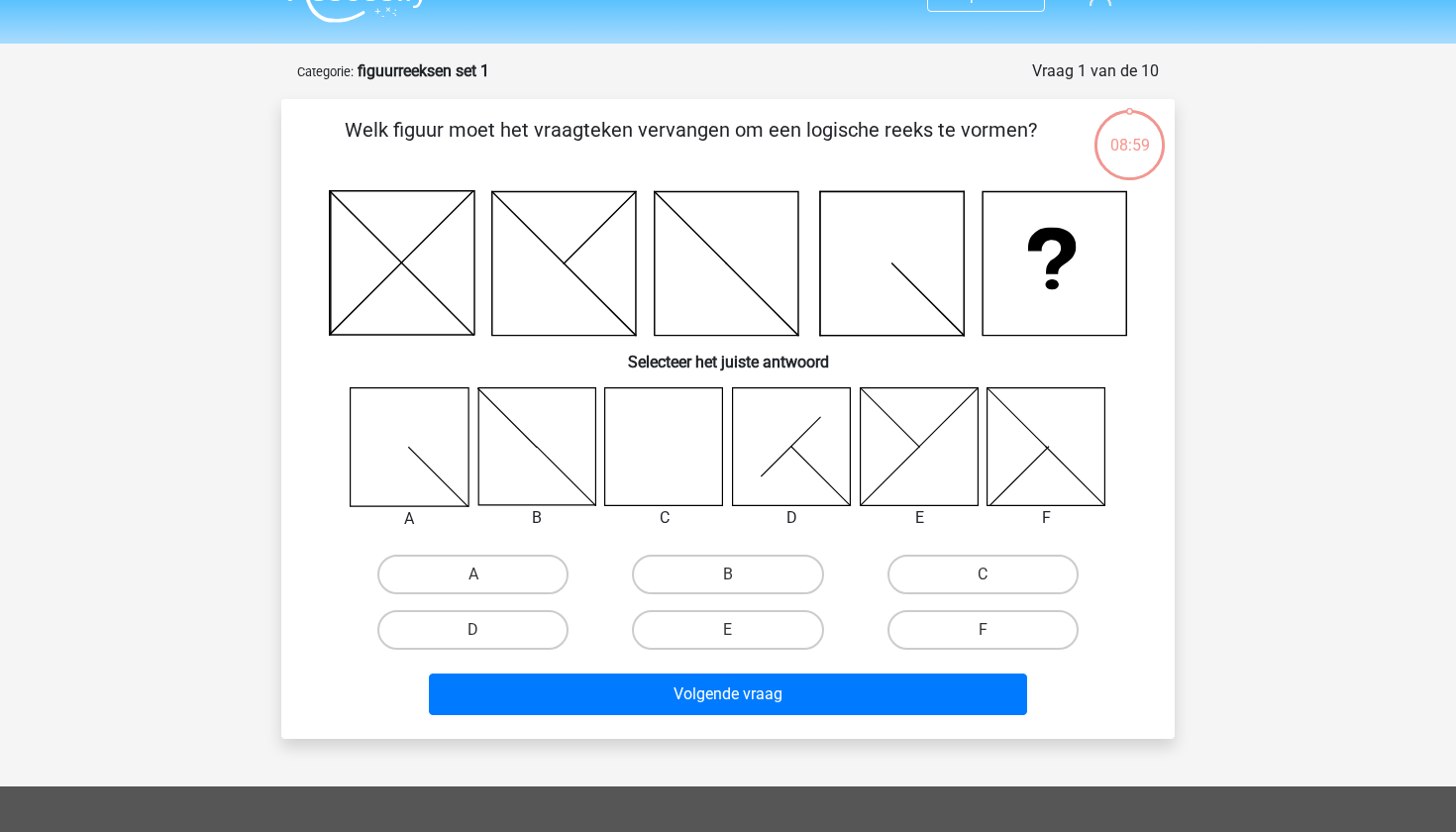
scroll to position [43, 0]
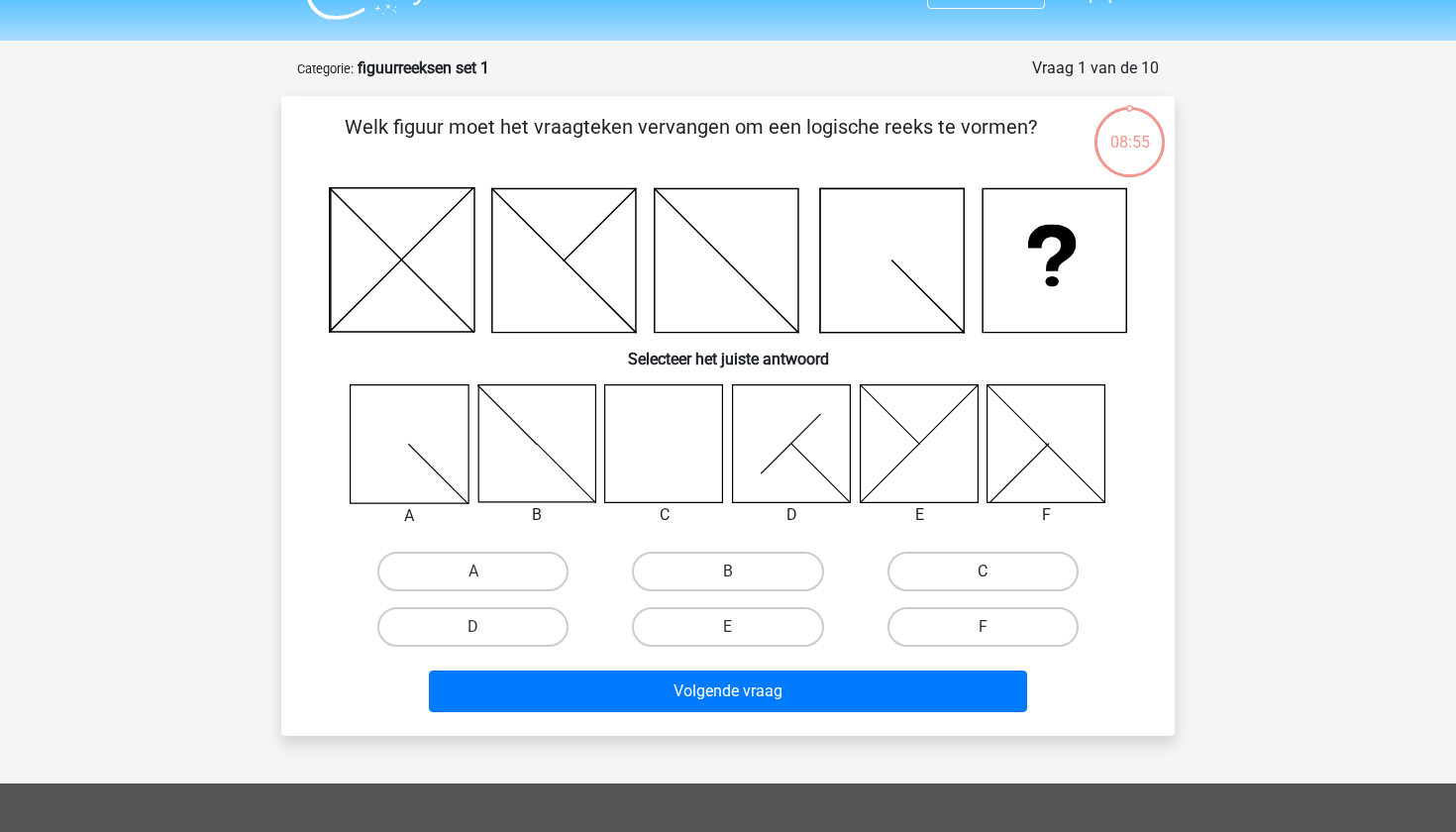
click at [982, 563] on label "C" at bounding box center [983, 571] width 191 height 40
click at [983, 571] on input "C" at bounding box center [989, 577] width 13 height 13
radio input "true"
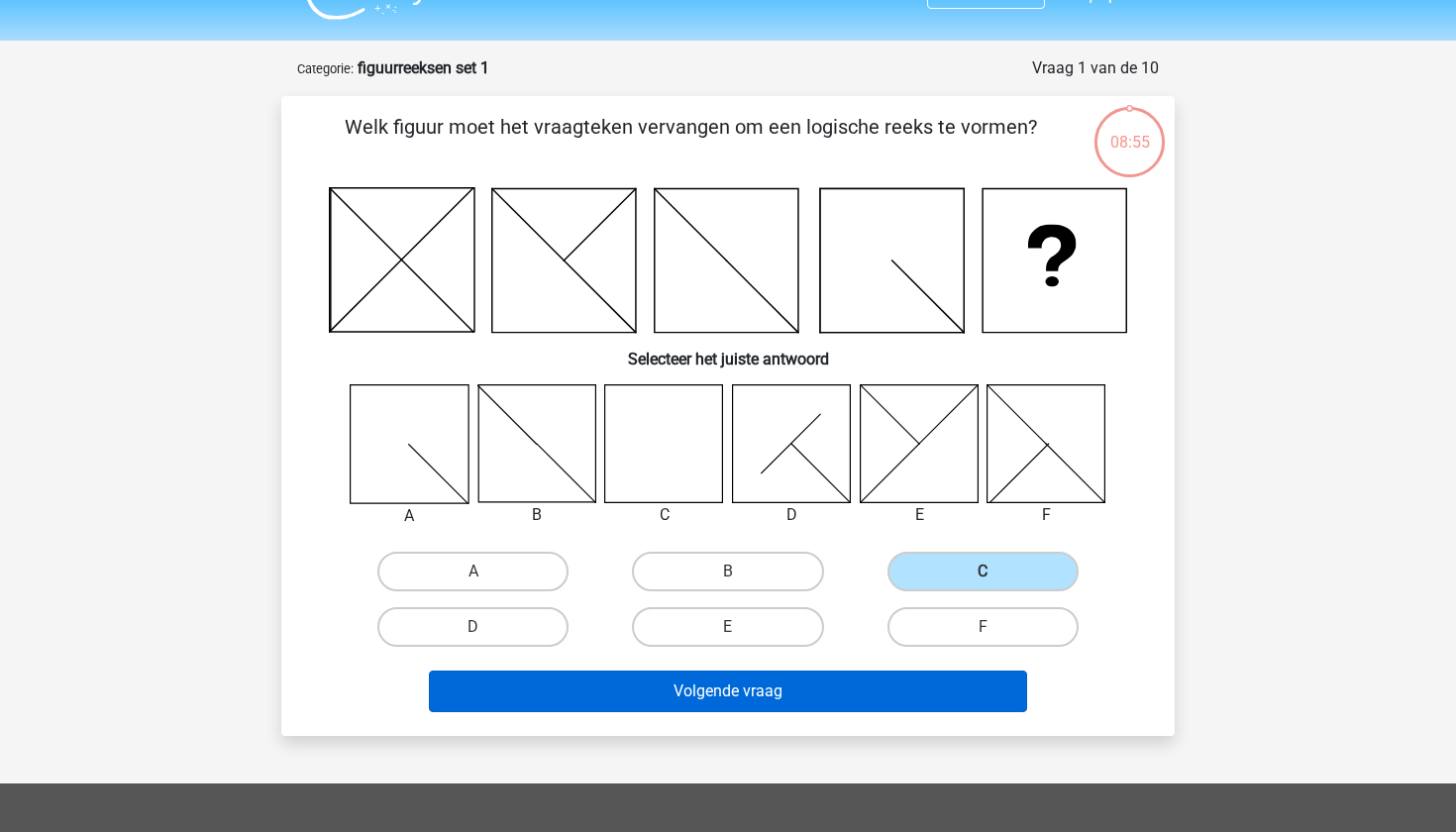
click at [842, 690] on button "Volgende vraag" at bounding box center [729, 691] width 599 height 42
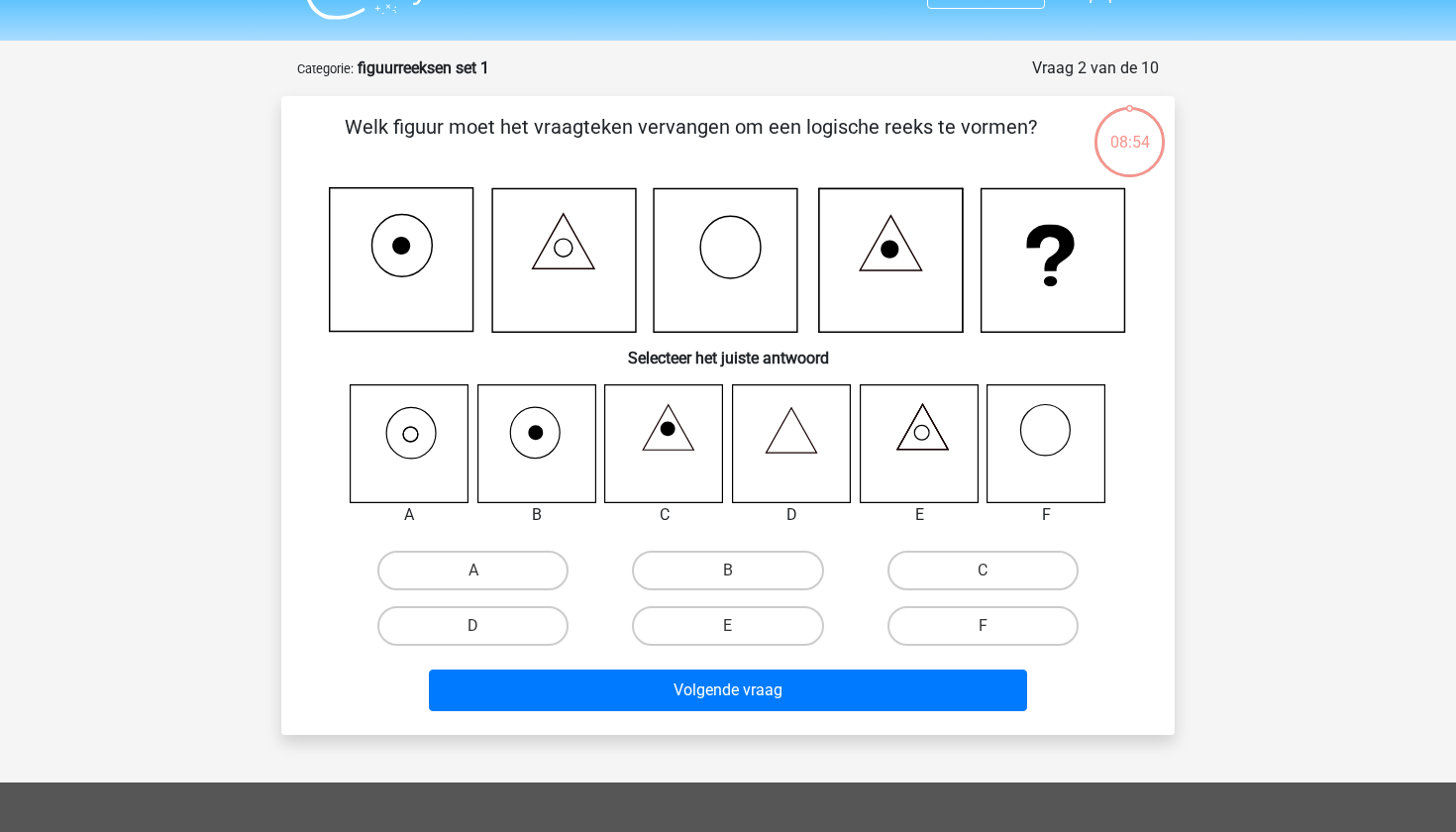
scroll to position [99, 0]
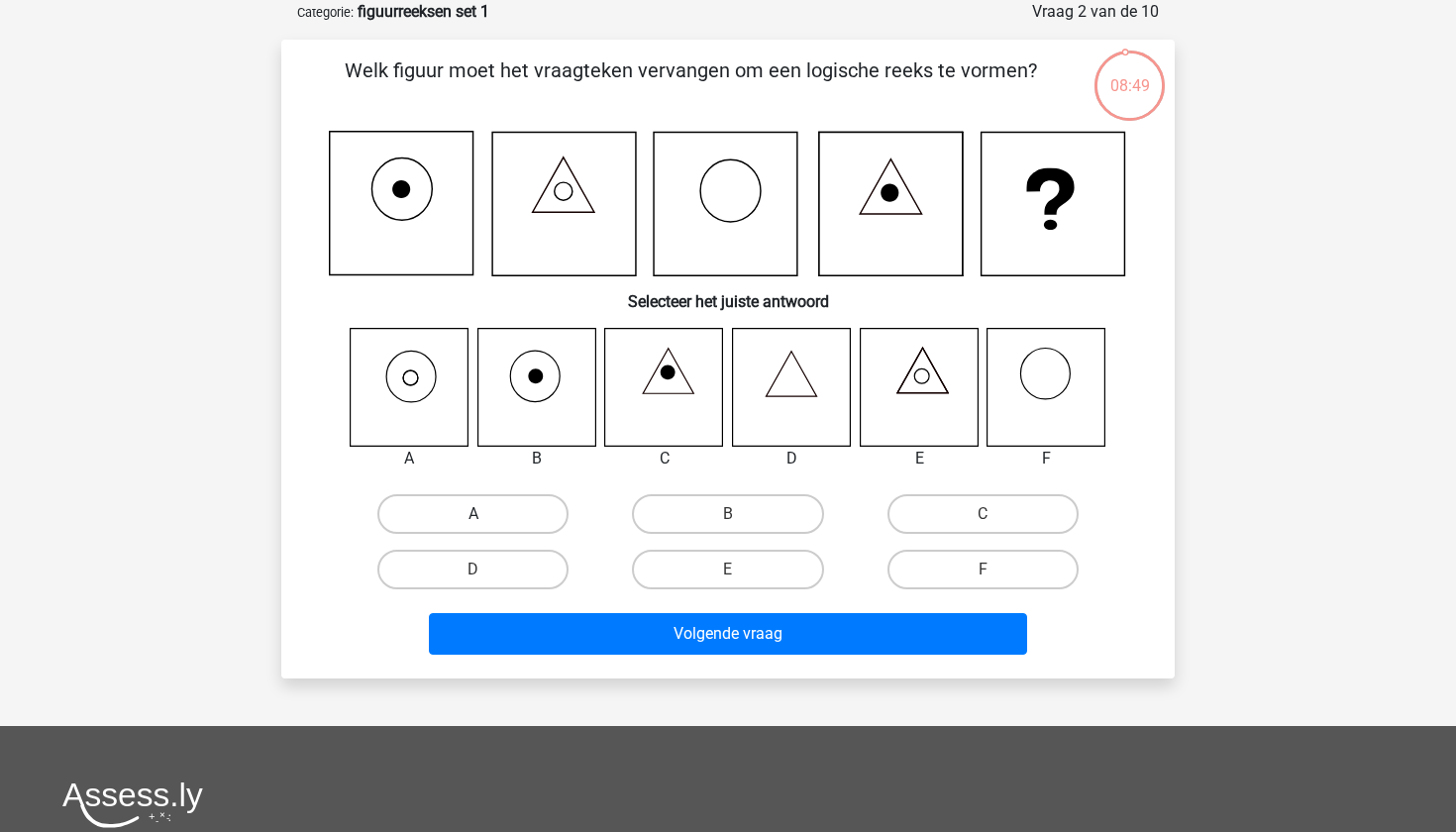
click at [538, 505] on label "A" at bounding box center [473, 514] width 191 height 40
click at [486, 514] on input "A" at bounding box center [479, 520] width 13 height 13
radio input "true"
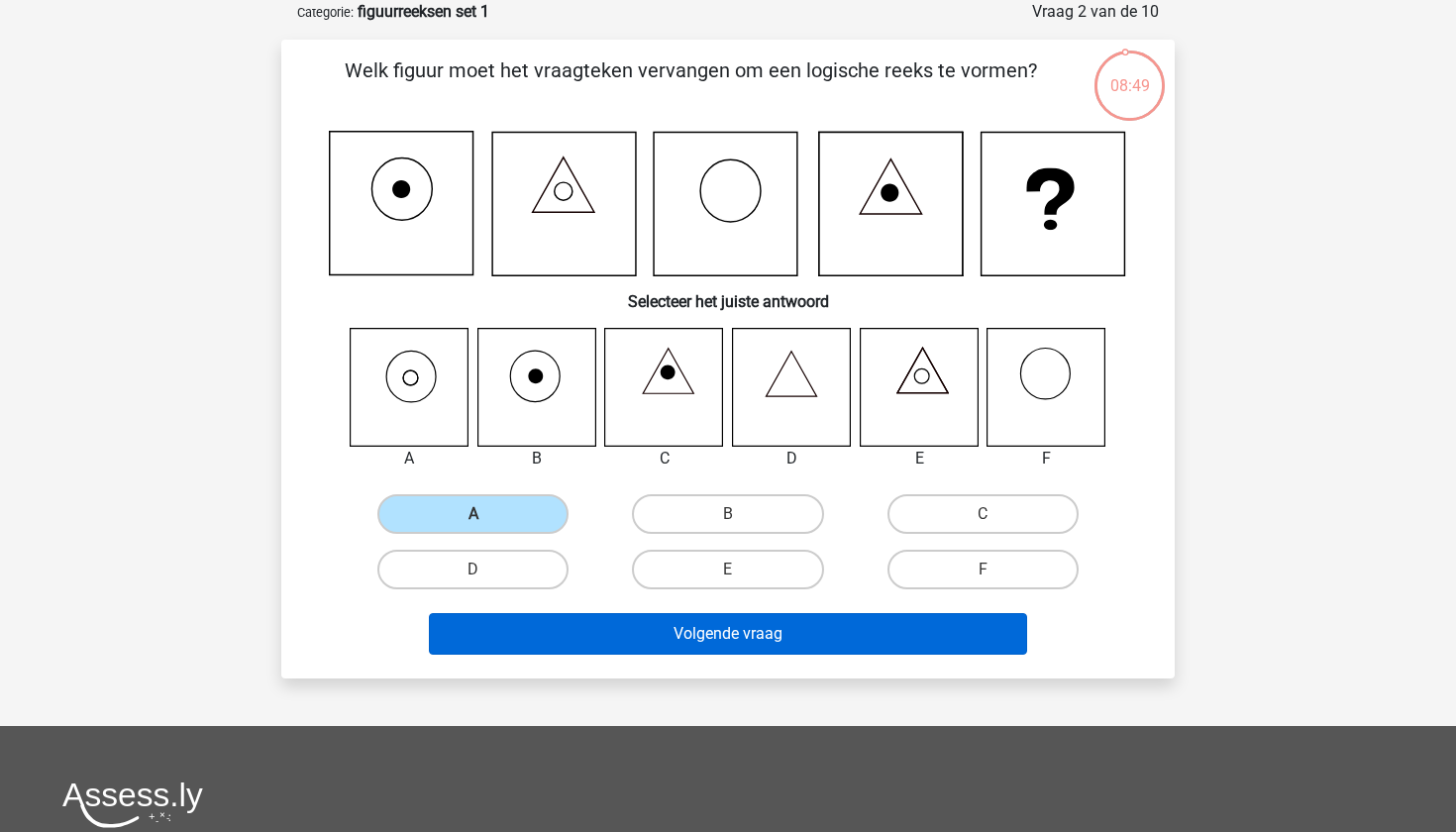
click at [608, 633] on button "Volgende vraag" at bounding box center [729, 634] width 599 height 42
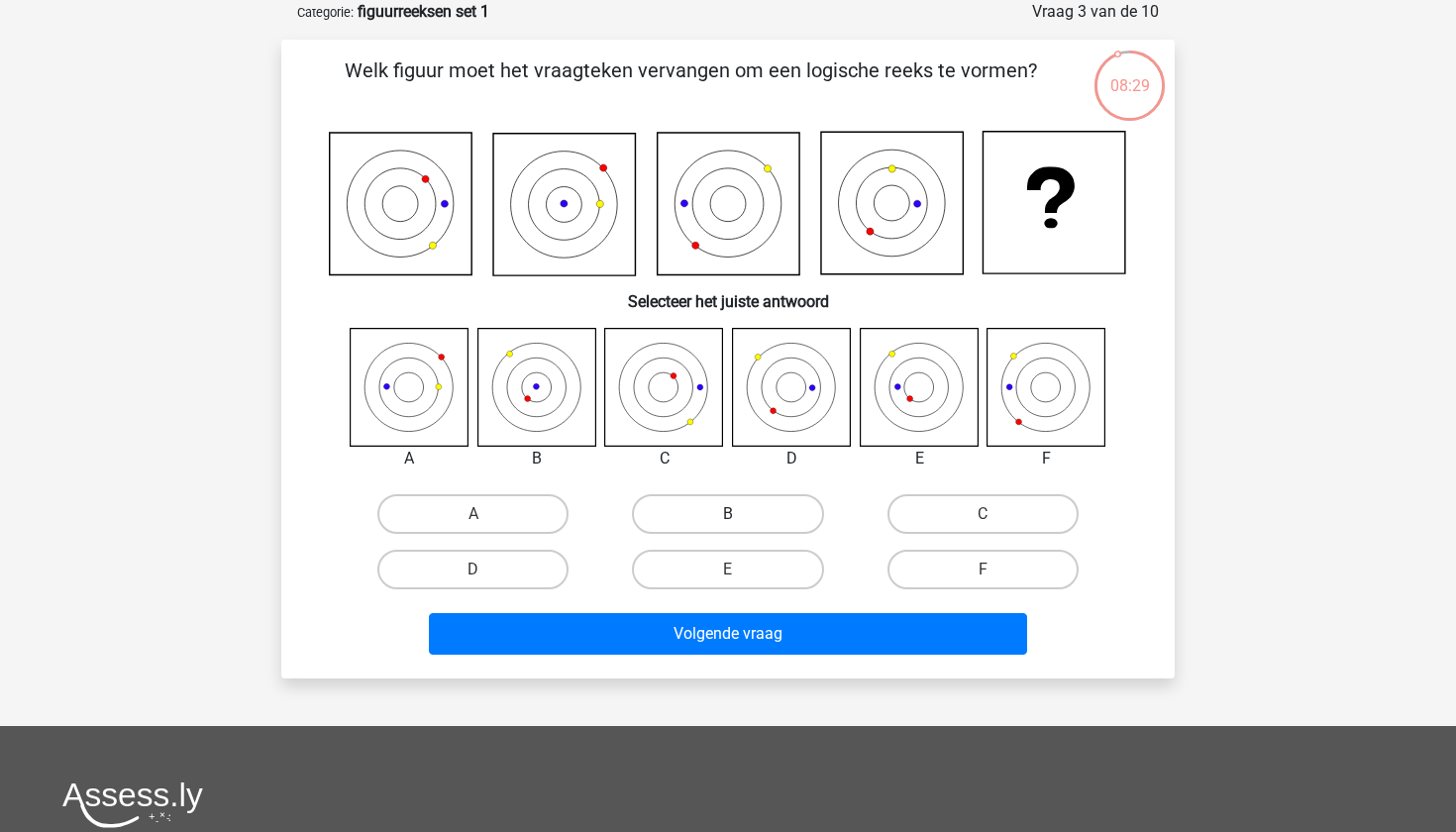
click at [706, 518] on label "B" at bounding box center [727, 514] width 191 height 40
click at [728, 518] on input "B" at bounding box center [734, 520] width 13 height 13
radio input "true"
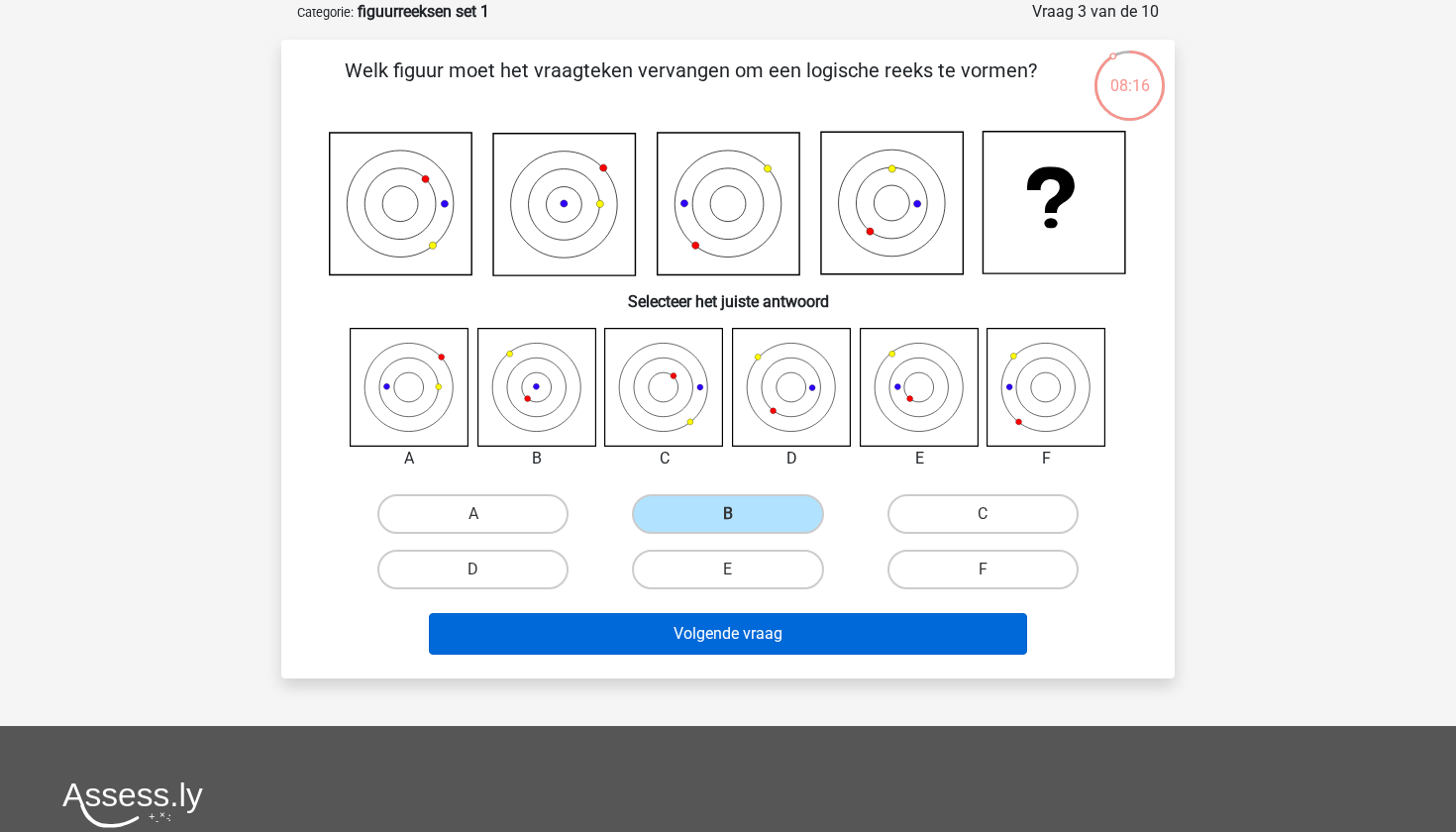
click at [718, 630] on button "Volgende vraag" at bounding box center [729, 634] width 599 height 42
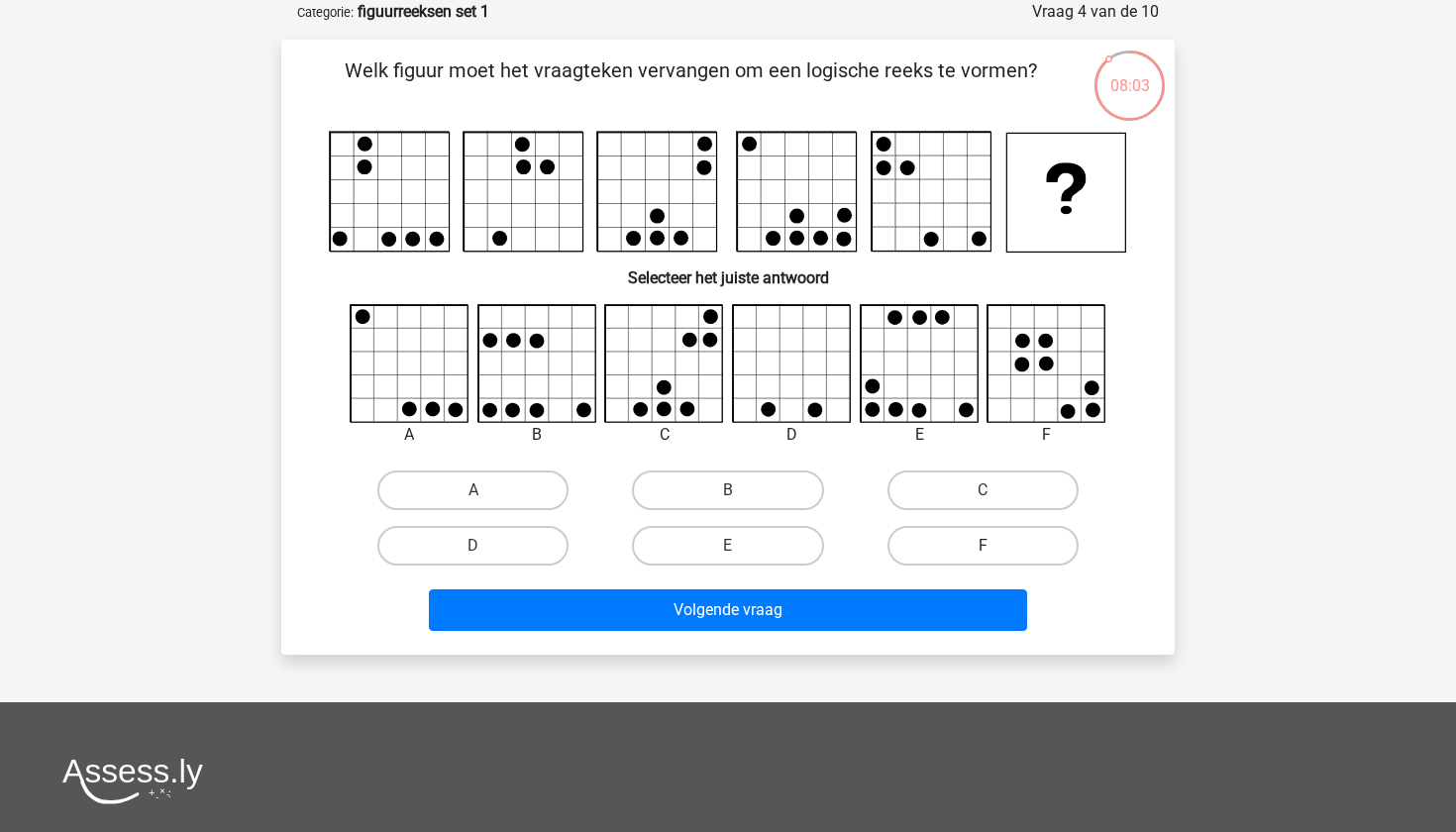
click at [971, 544] on label "F" at bounding box center [983, 545] width 191 height 40
click at [983, 545] on input "F" at bounding box center [989, 551] width 13 height 13
radio input "true"
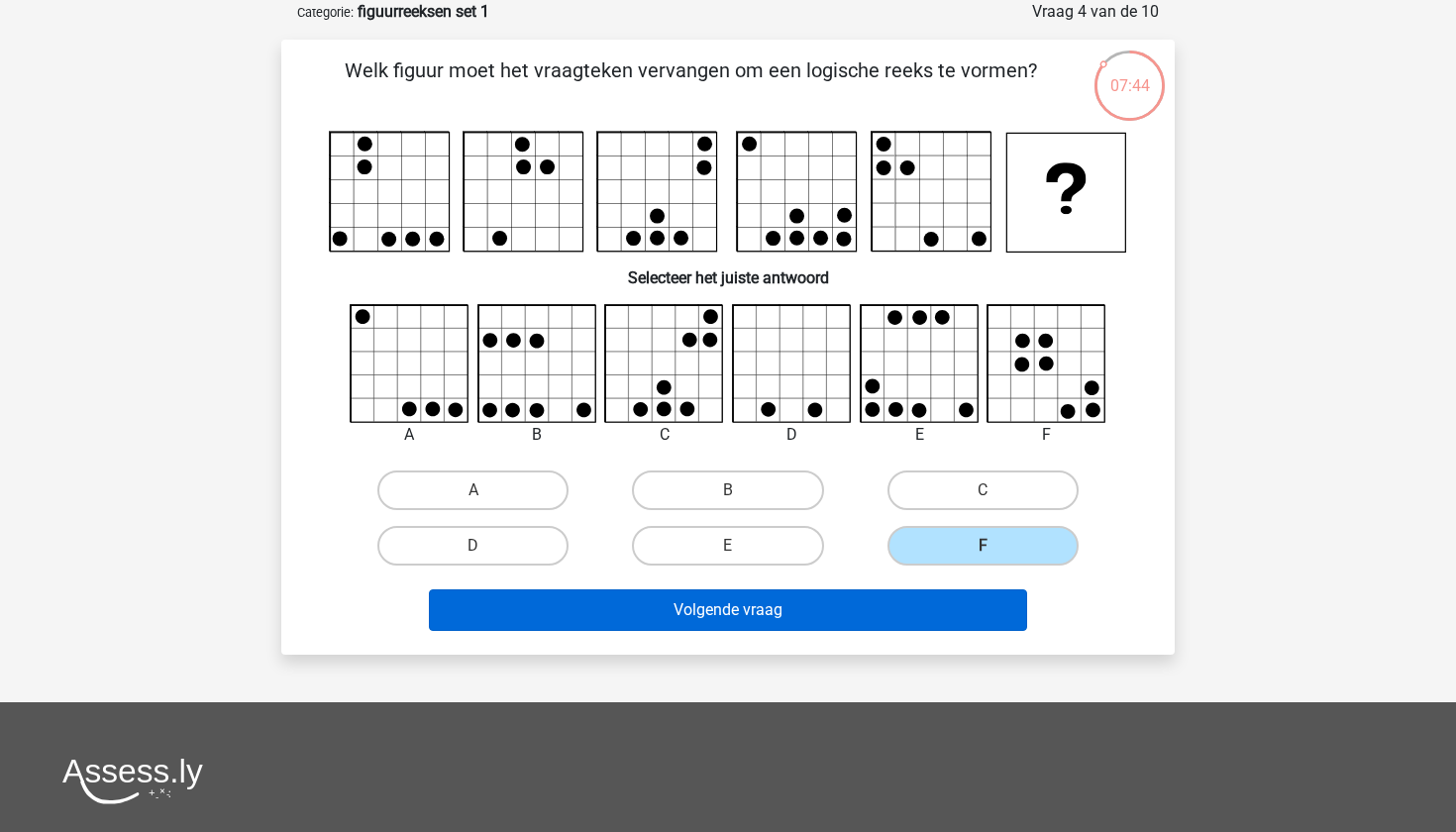
click at [890, 606] on button "Volgende vraag" at bounding box center [729, 610] width 599 height 42
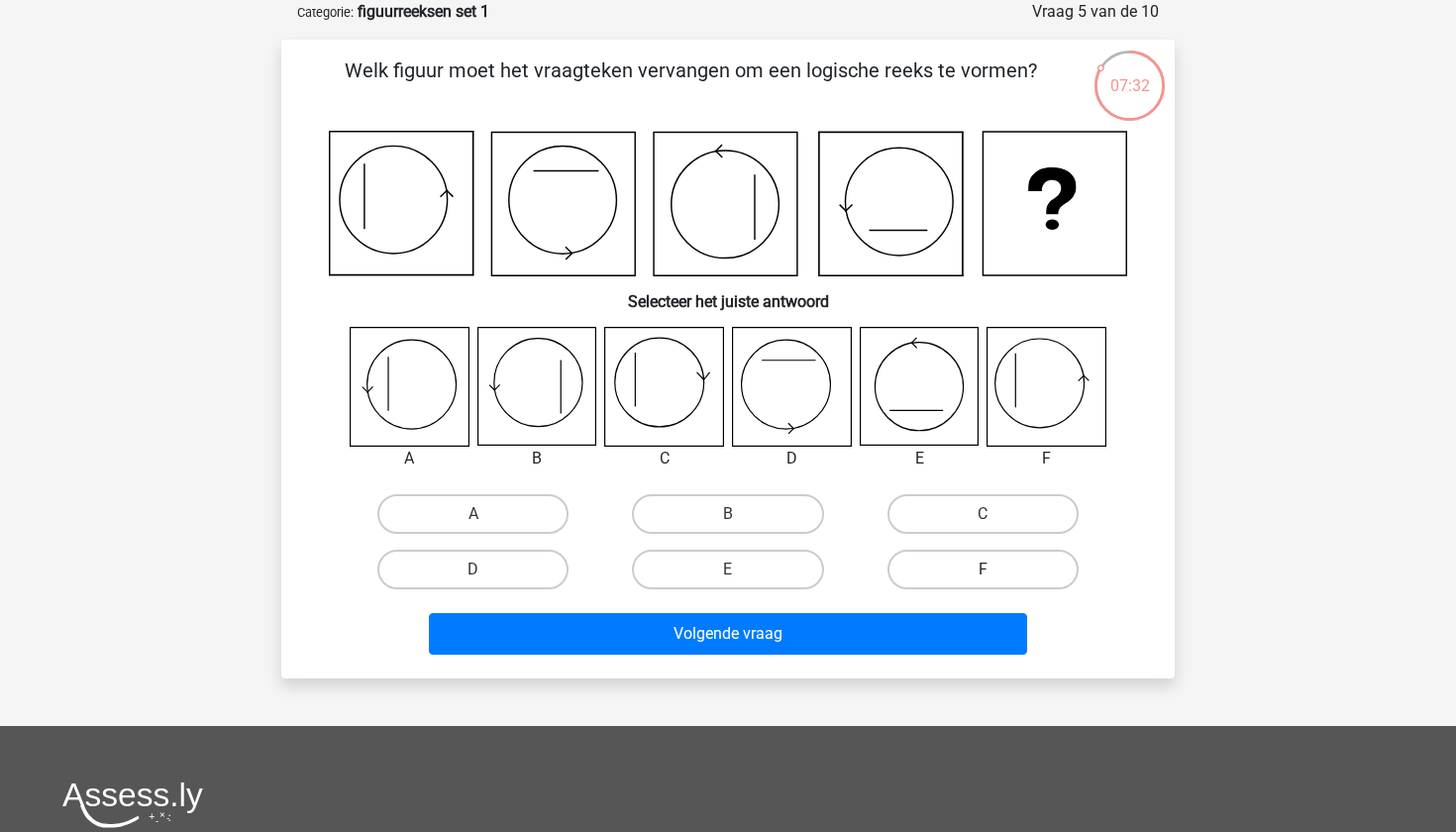
click at [950, 559] on label "F" at bounding box center [983, 569] width 191 height 40
click at [983, 569] on input "F" at bounding box center [989, 575] width 13 height 13
radio input "true"
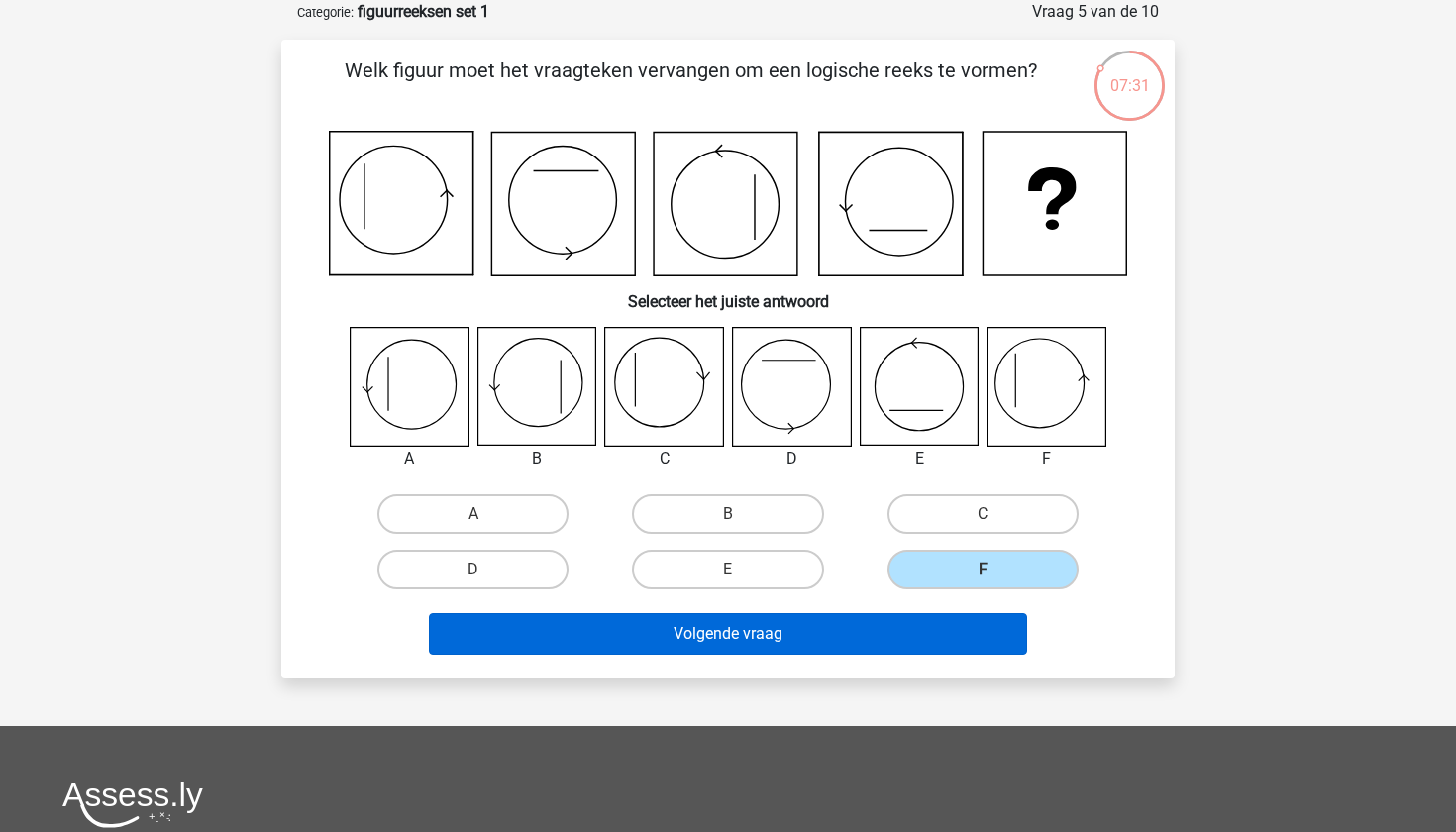
click at [891, 629] on button "Volgende vraag" at bounding box center [729, 634] width 599 height 42
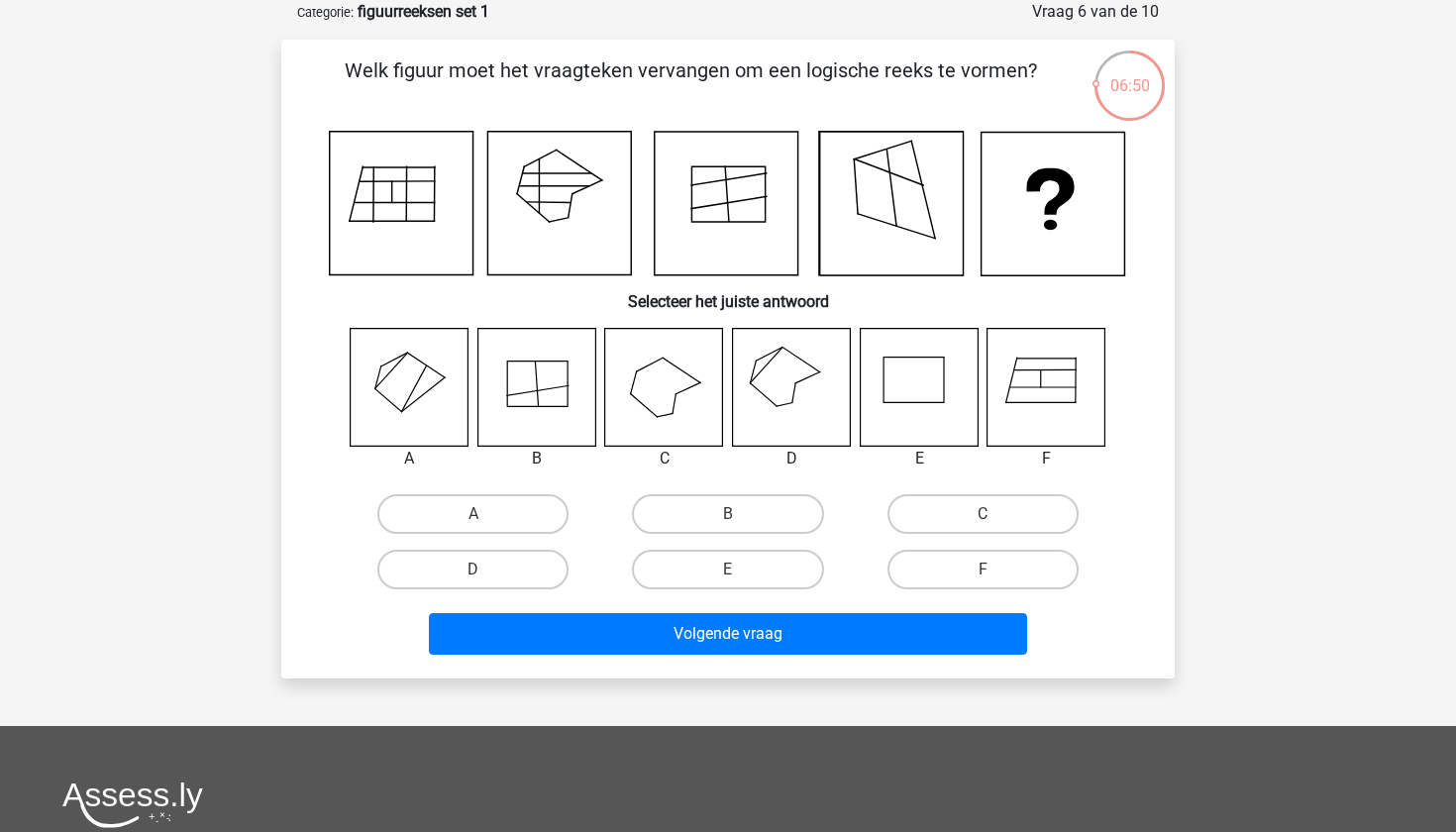
click at [438, 389] on icon at bounding box center [410, 387] width 118 height 118
click at [514, 508] on label "A" at bounding box center [473, 514] width 191 height 40
click at [486, 514] on input "A" at bounding box center [479, 520] width 13 height 13
radio input "true"
click at [495, 565] on label "D" at bounding box center [473, 569] width 191 height 40
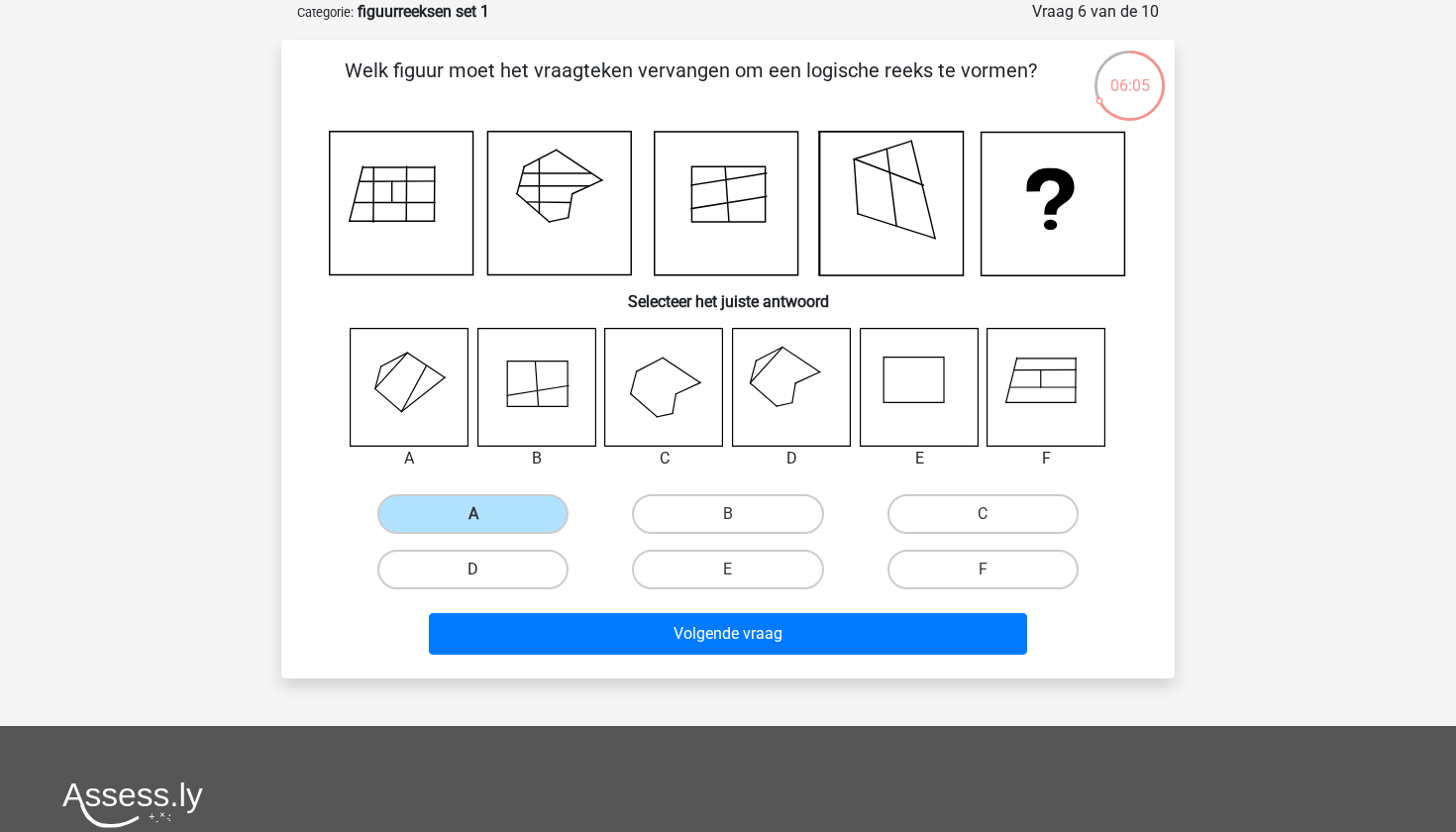
click at [486, 569] on input "D" at bounding box center [479, 575] width 13 height 13
radio input "true"
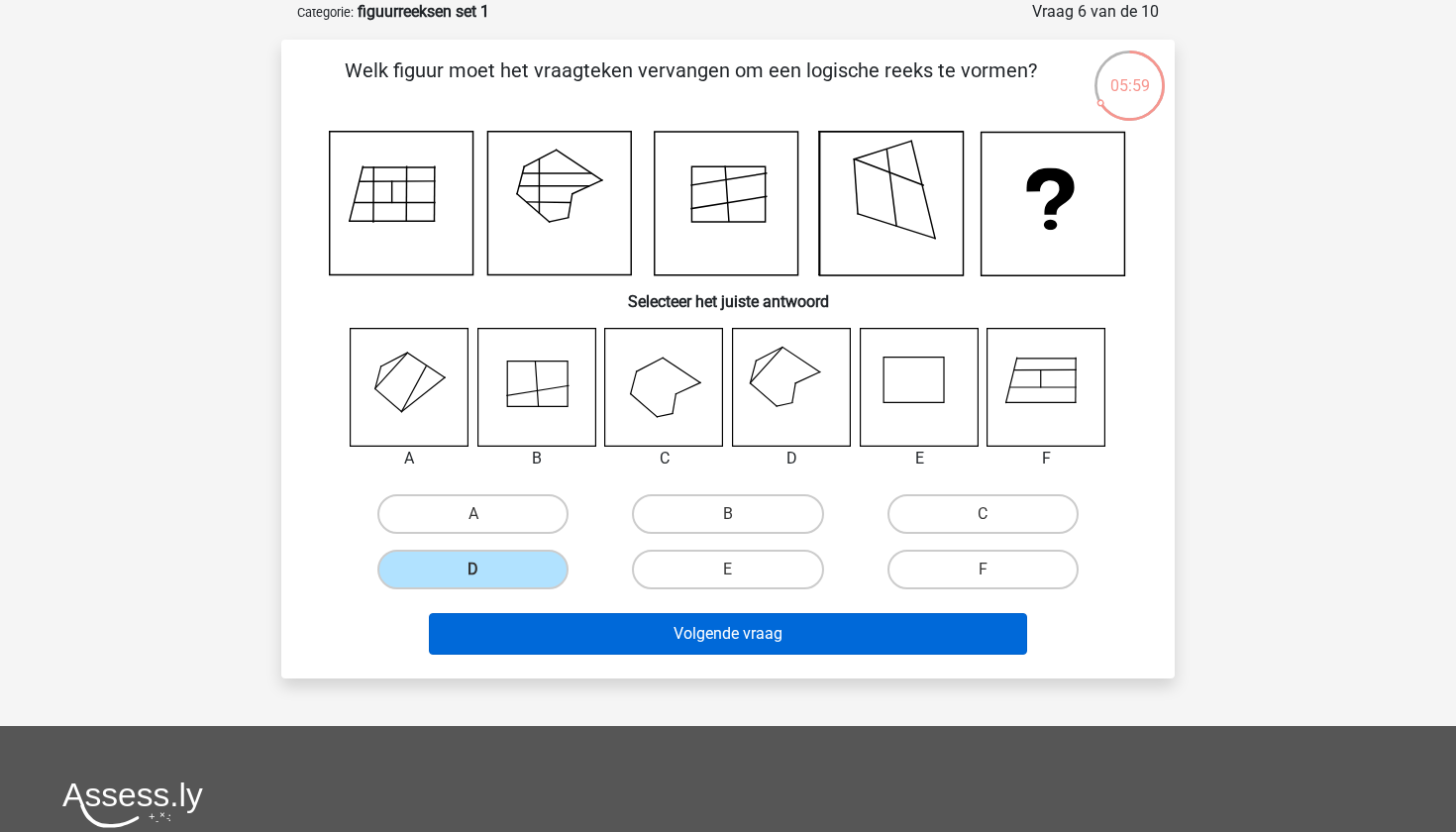
click at [688, 638] on button "Volgende vraag" at bounding box center [729, 634] width 599 height 42
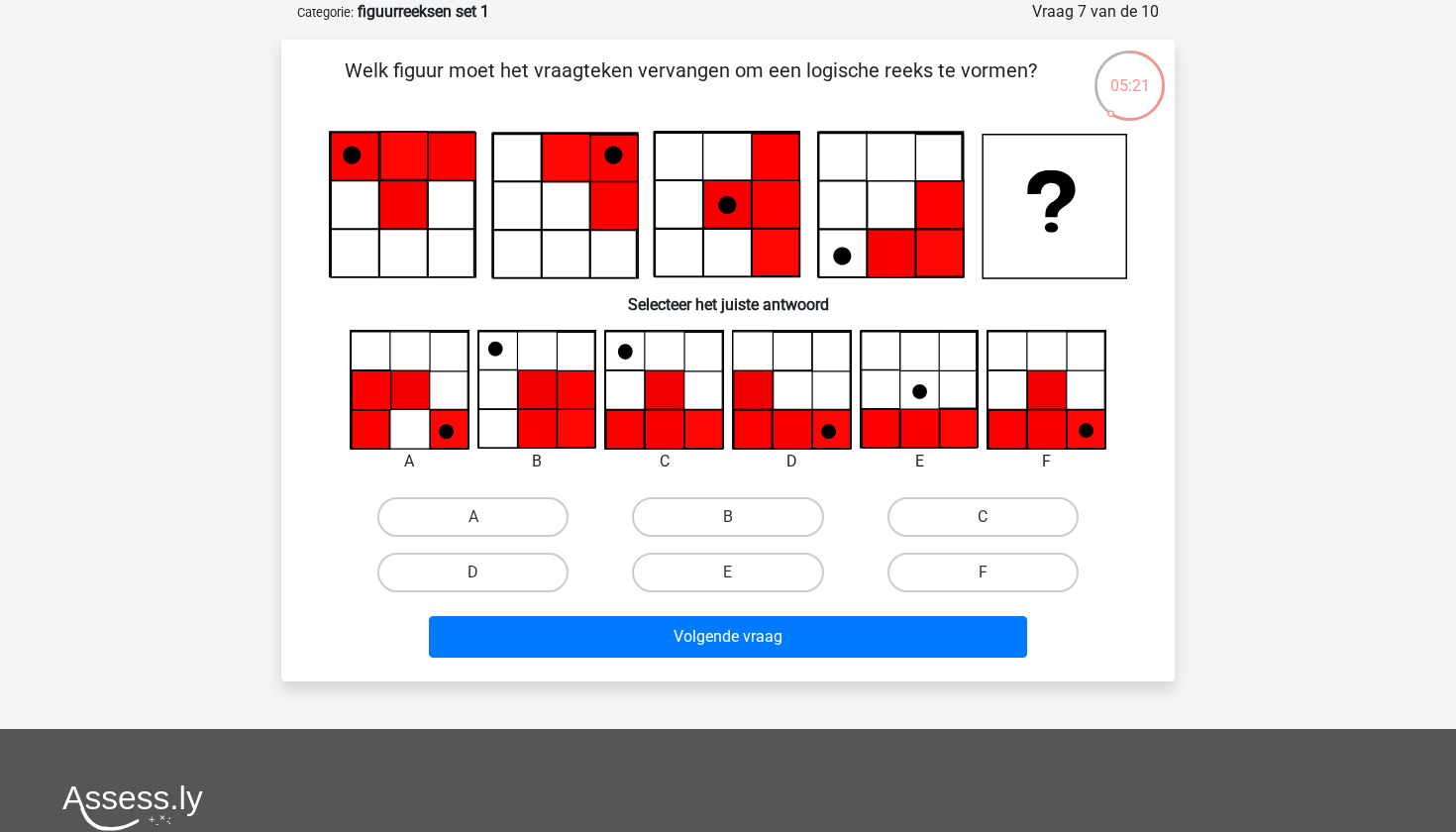
click at [984, 579] on input "F" at bounding box center [989, 578] width 13 height 13
radio input "true"
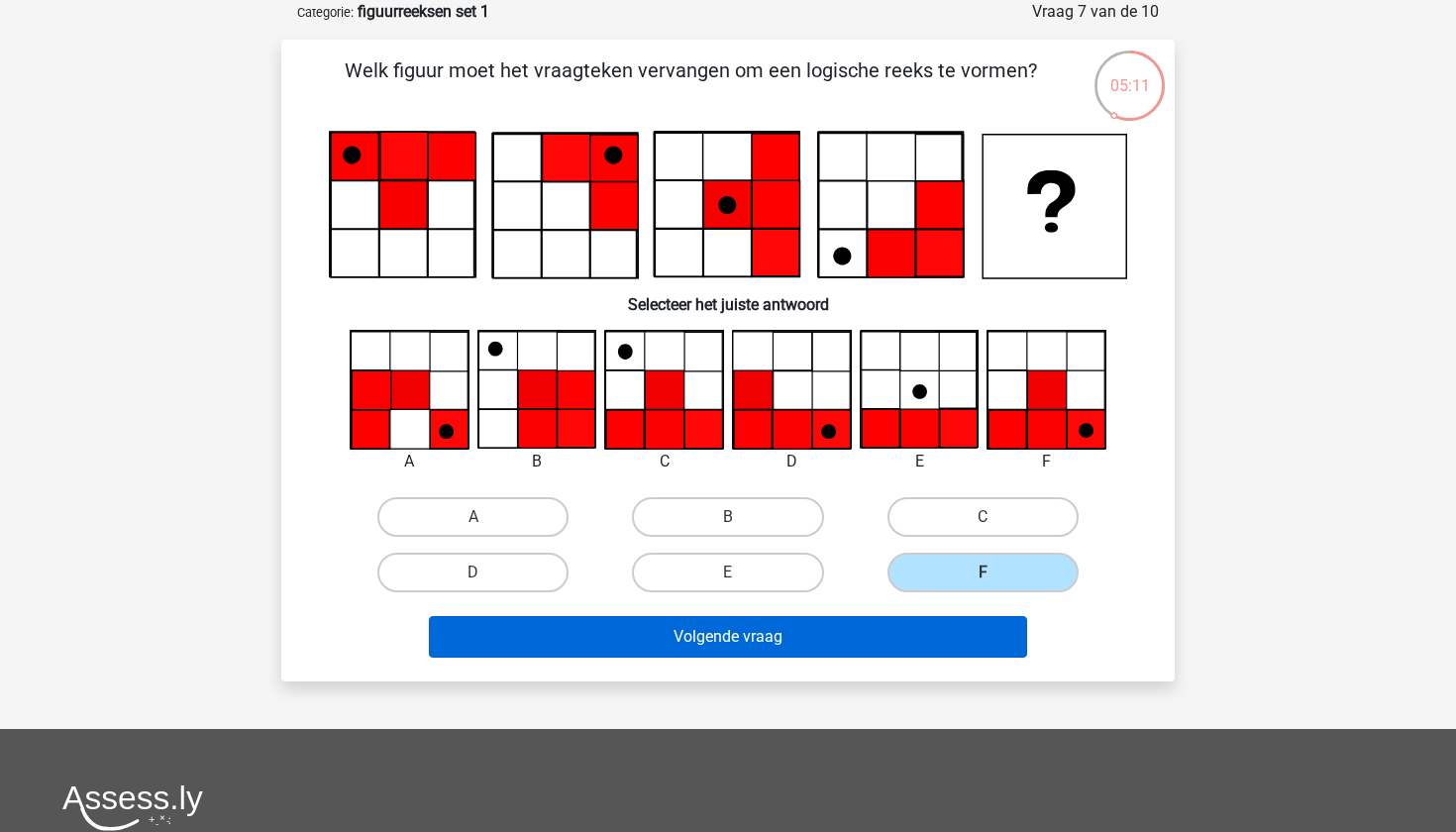
click at [826, 646] on button "Volgende vraag" at bounding box center [729, 637] width 599 height 42
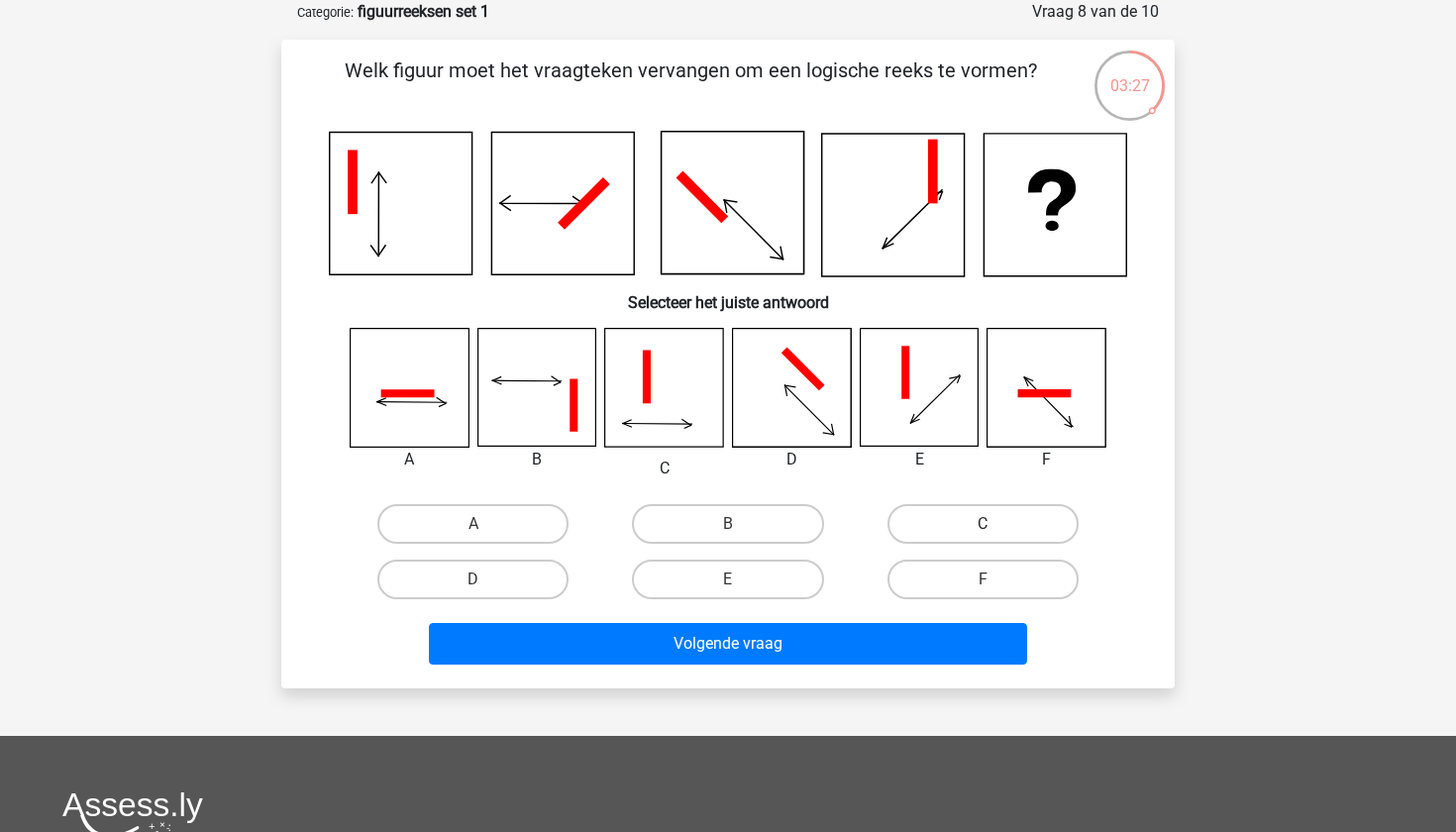
click at [911, 524] on label "C" at bounding box center [983, 524] width 191 height 40
click at [983, 524] on input "C" at bounding box center [989, 530] width 13 height 13
radio input "true"
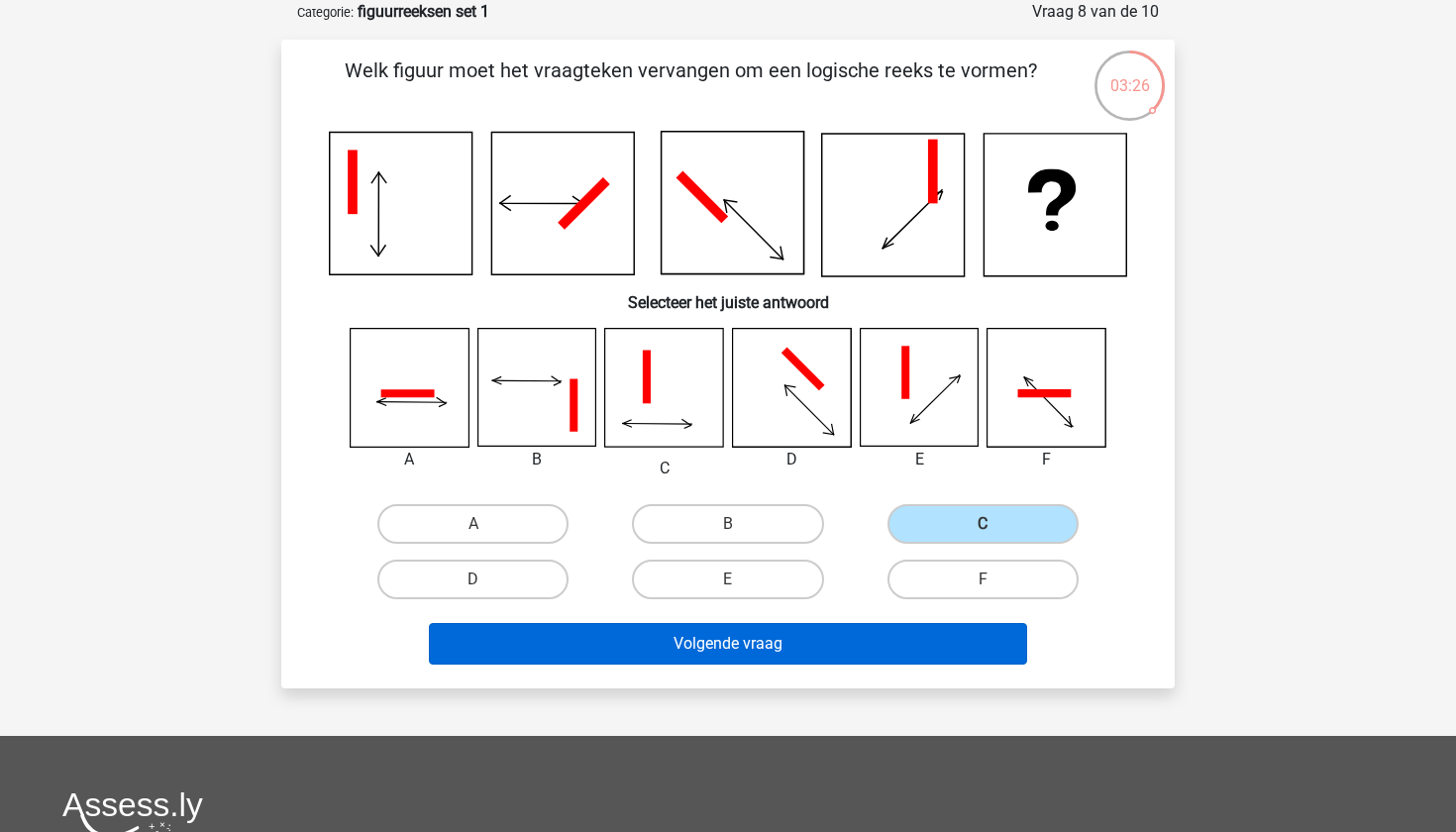
click at [810, 659] on button "Volgende vraag" at bounding box center [729, 644] width 599 height 42
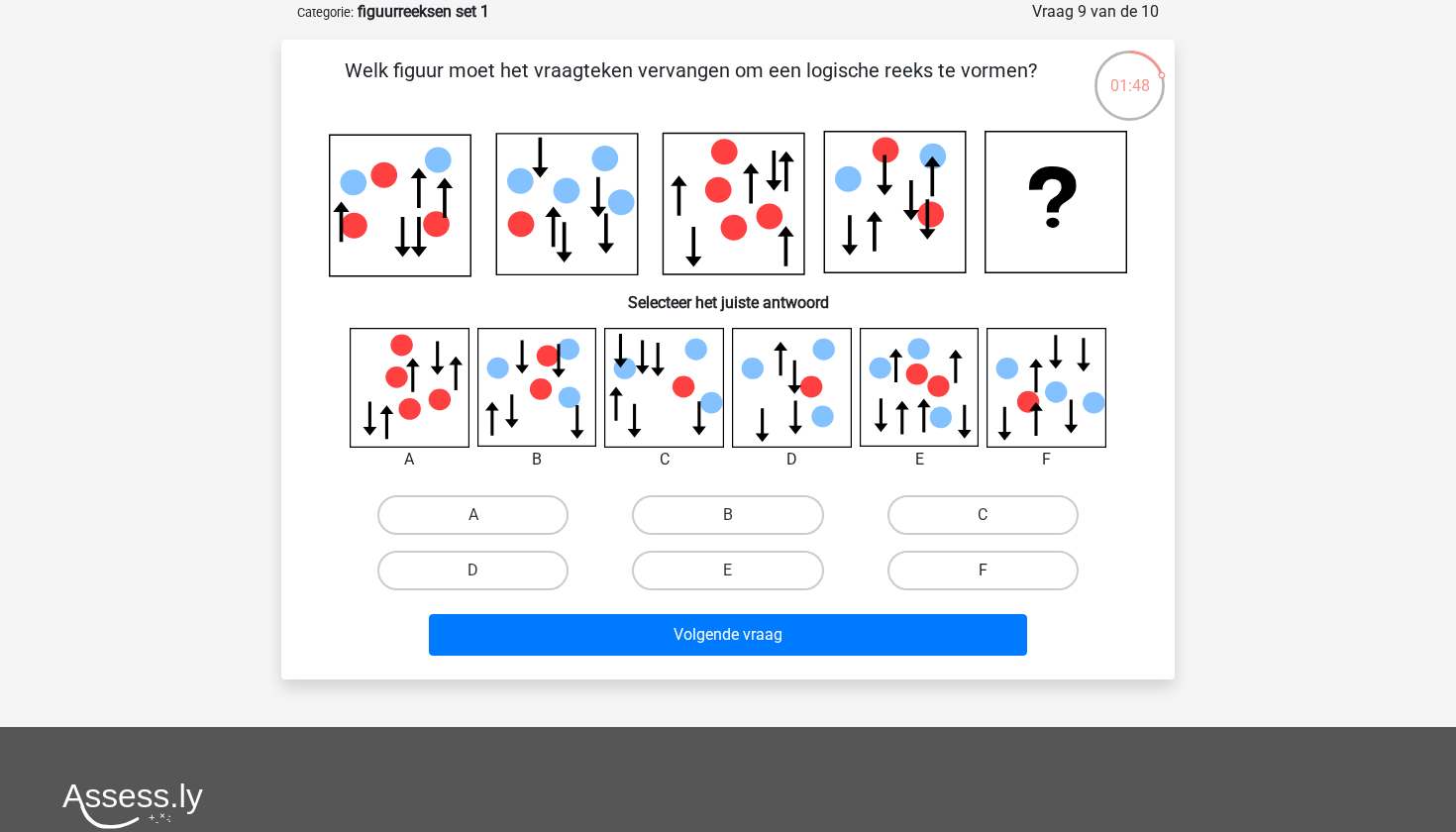
click at [981, 566] on label "F" at bounding box center [983, 570] width 191 height 40
click at [983, 570] on input "F" at bounding box center [989, 576] width 13 height 13
radio input "true"
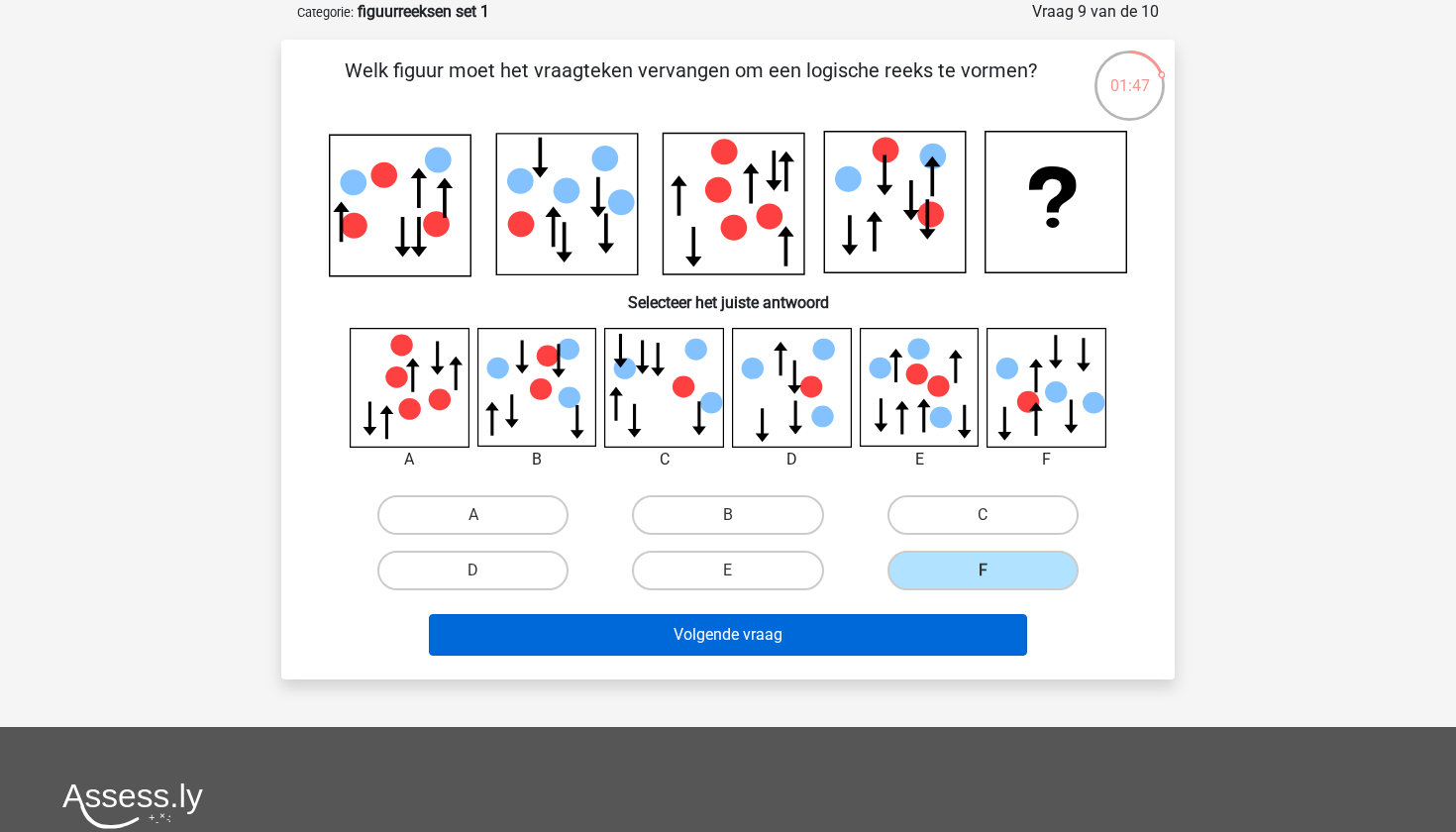
click at [915, 640] on button "Volgende vraag" at bounding box center [729, 635] width 599 height 42
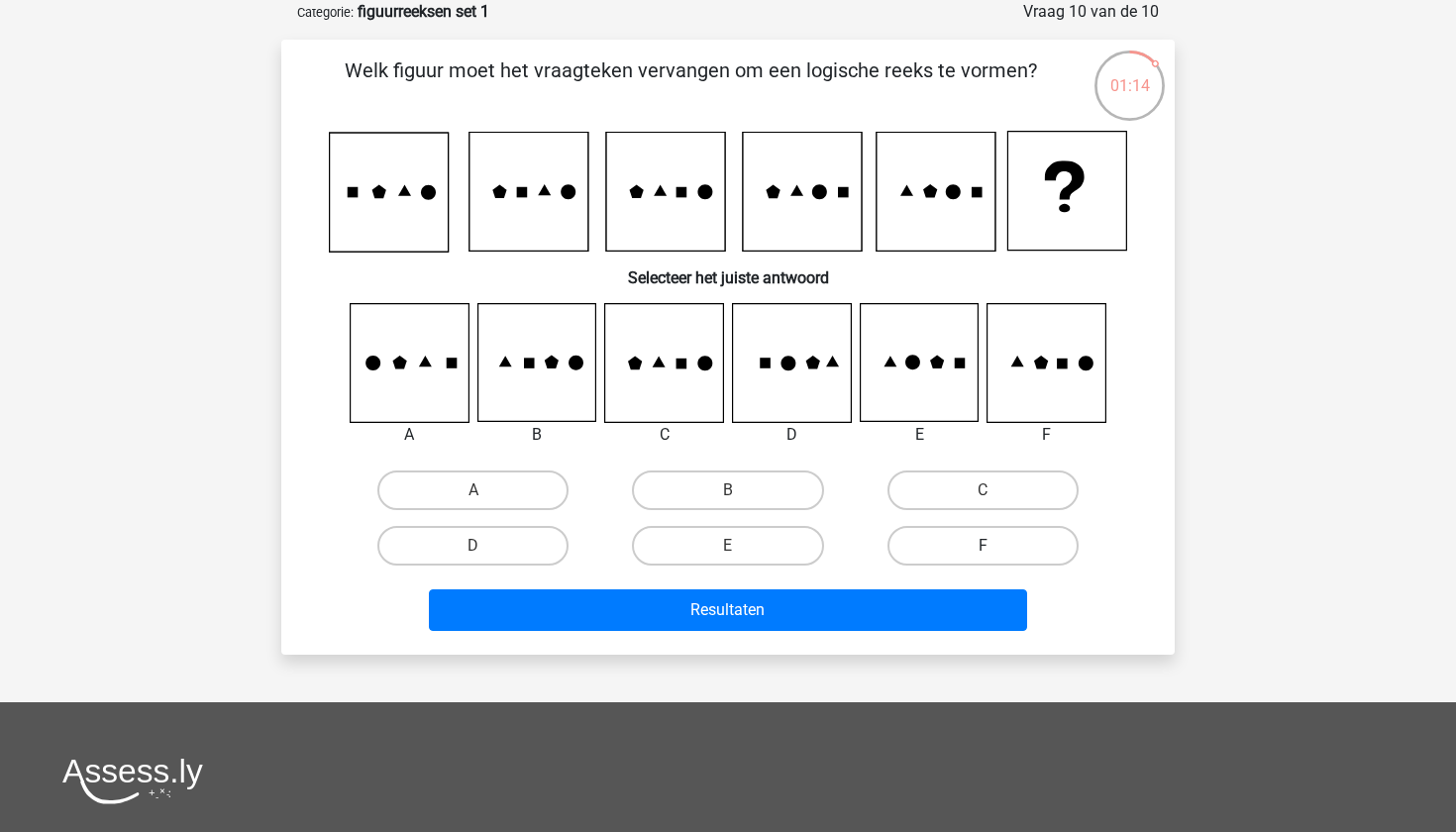
click at [999, 530] on label "F" at bounding box center [983, 545] width 191 height 40
click at [996, 545] on input "F" at bounding box center [989, 551] width 13 height 13
radio input "true"
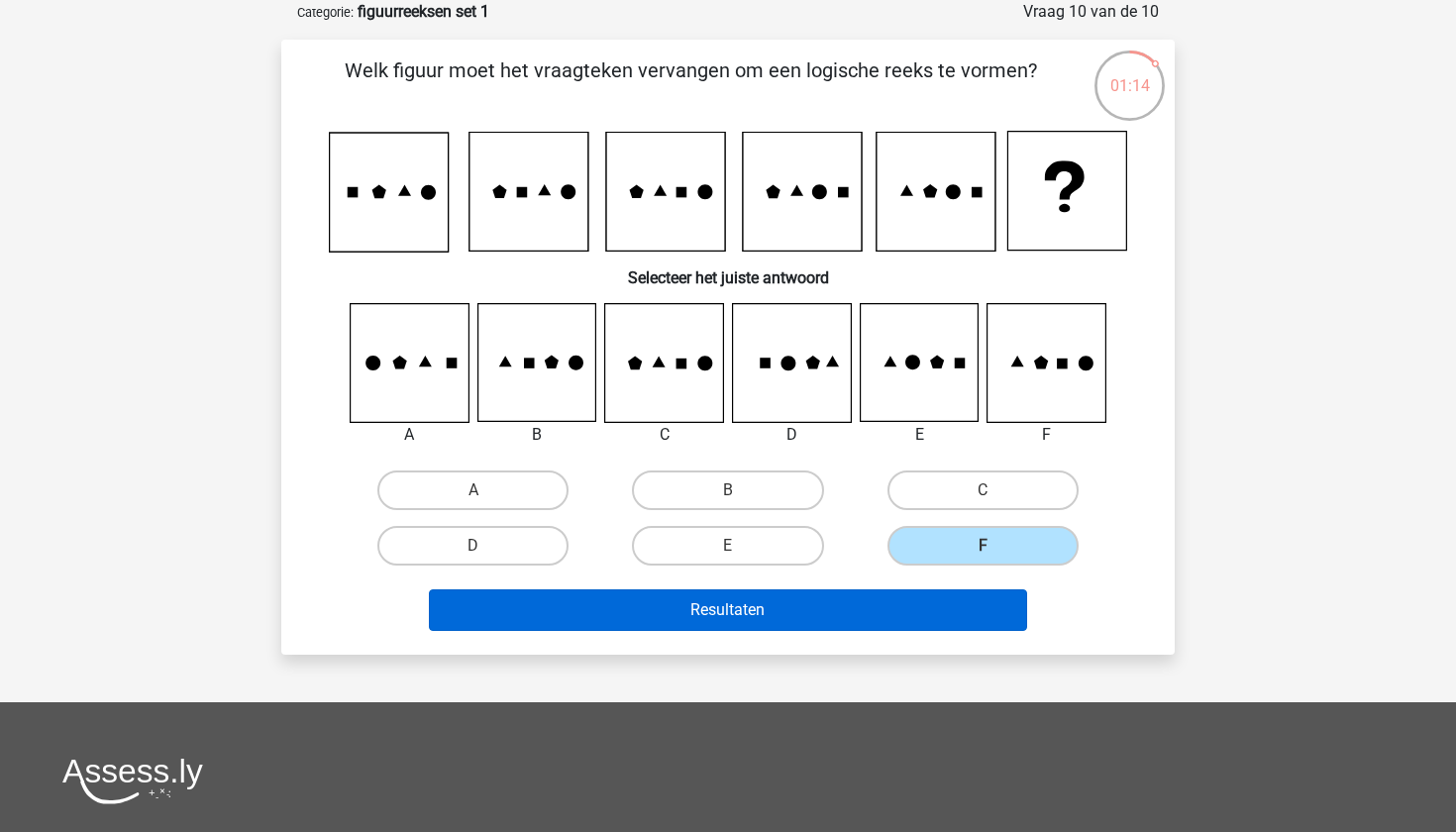
click at [945, 594] on button "Resultaten" at bounding box center [729, 610] width 599 height 42
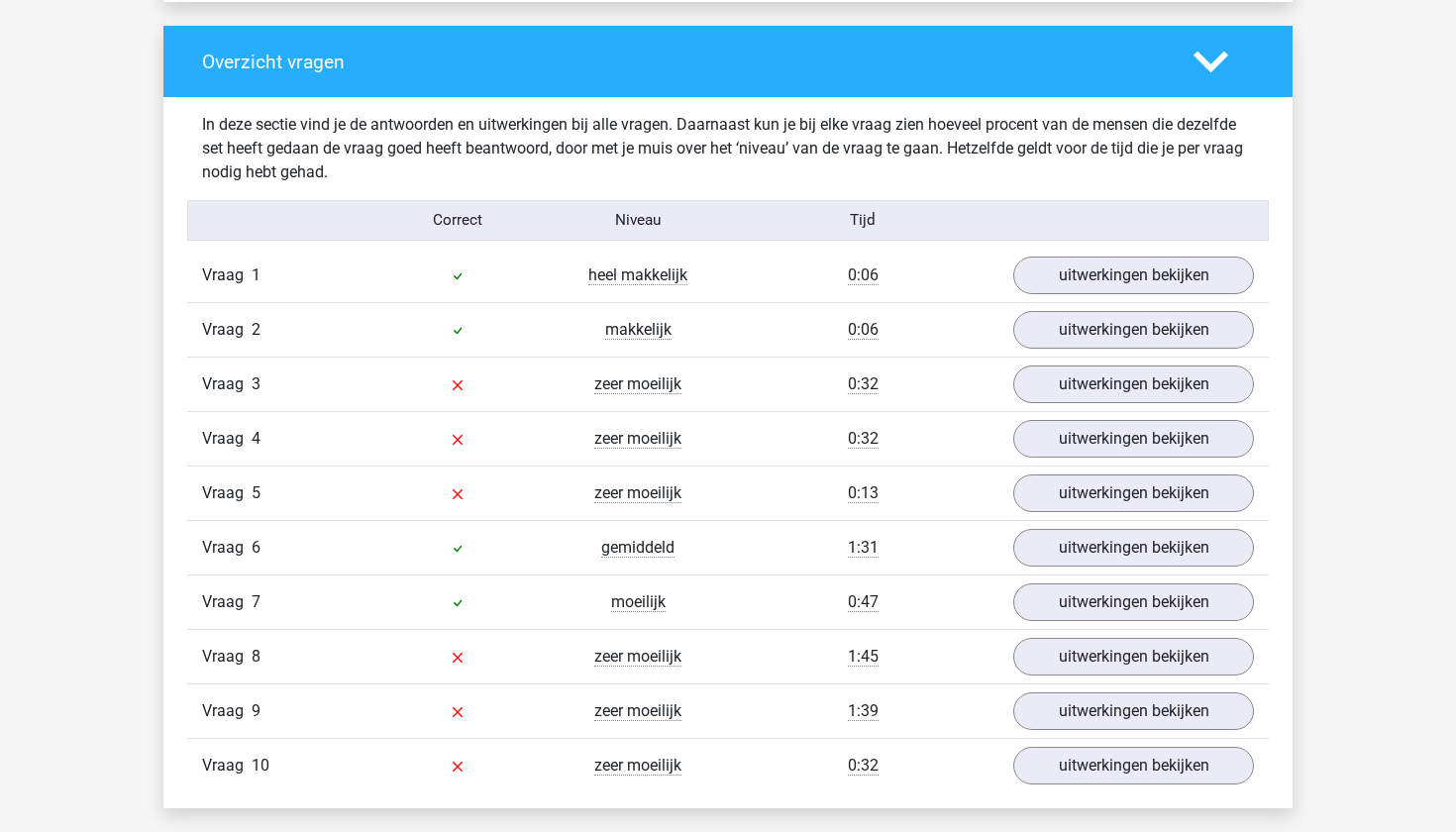
scroll to position [1489, 0]
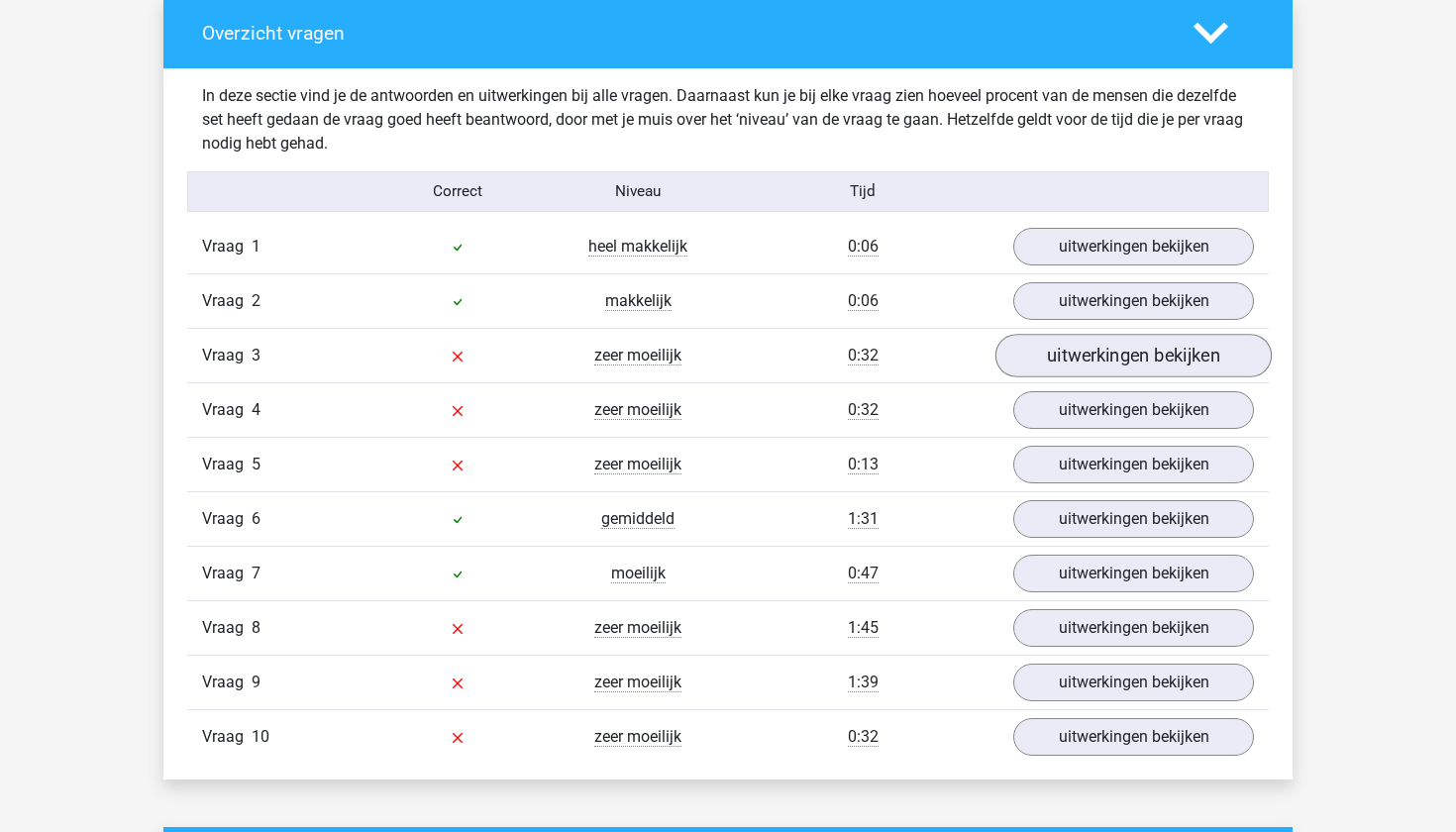
click at [1050, 357] on link "uitwerkingen bekijken" at bounding box center [1134, 356] width 277 height 44
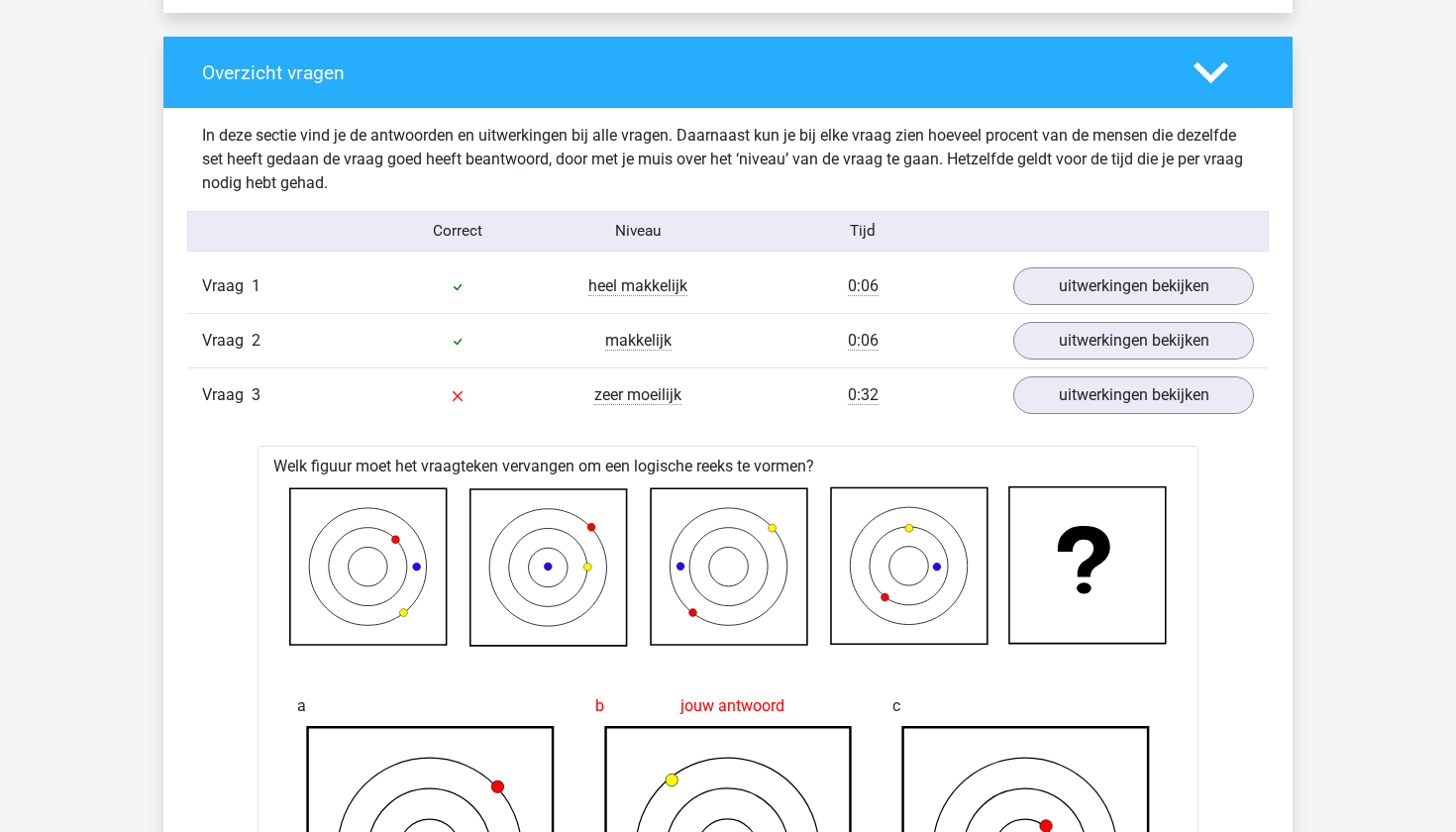
scroll to position [1439, 0]
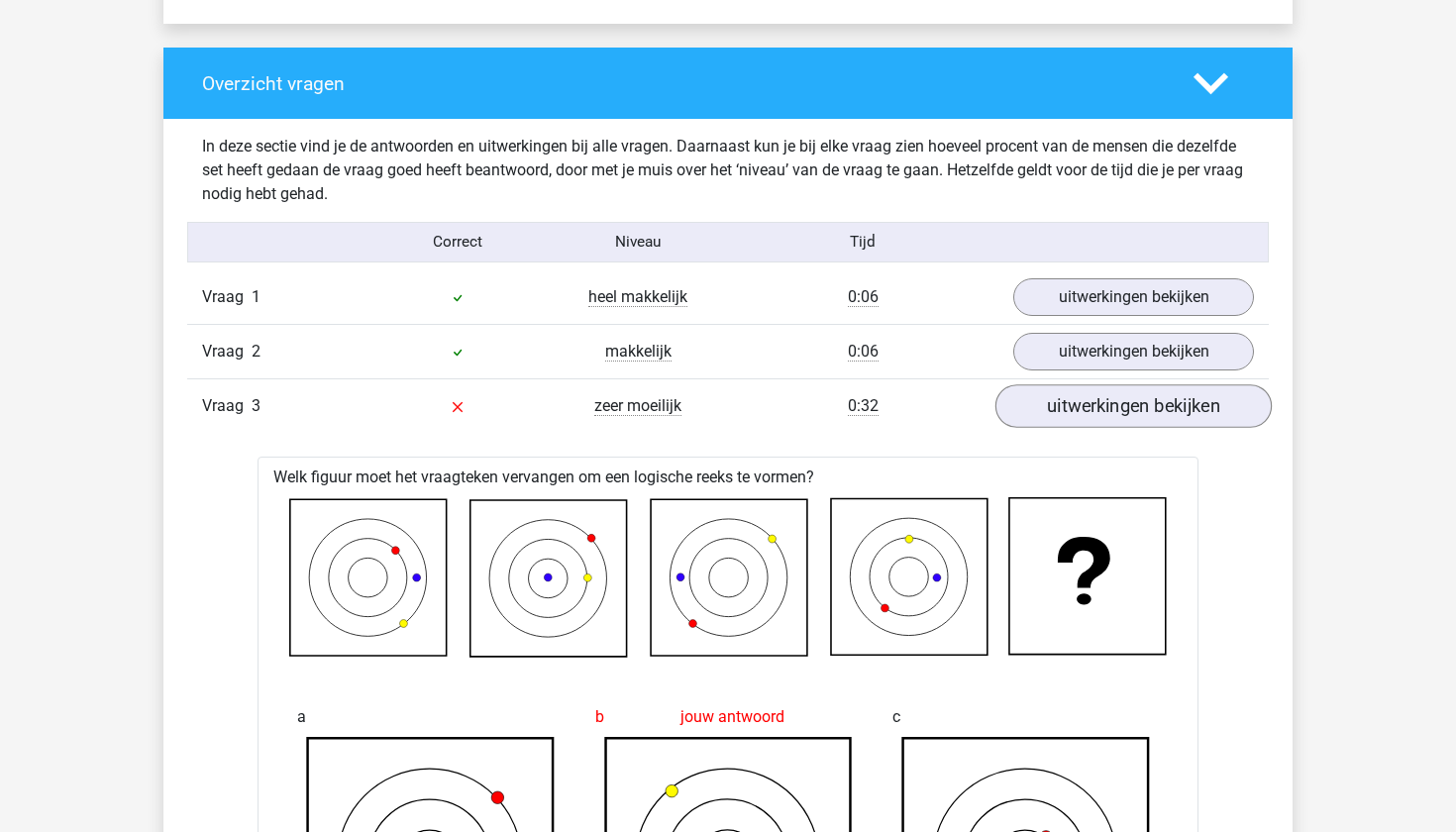
click at [1081, 403] on link "uitwerkingen bekijken" at bounding box center [1134, 407] width 277 height 44
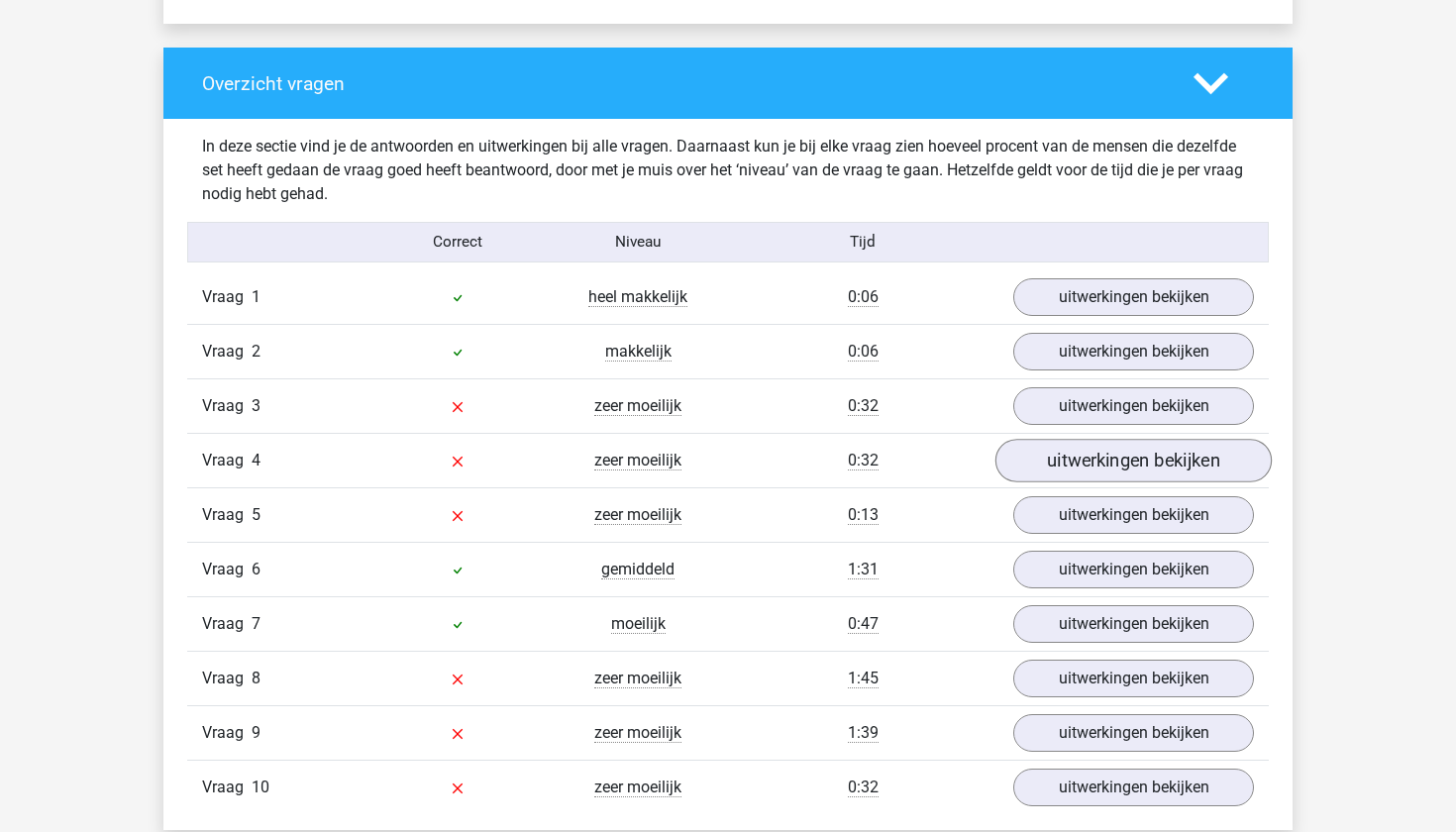
click at [1081, 458] on link "uitwerkingen bekijken" at bounding box center [1134, 460] width 277 height 44
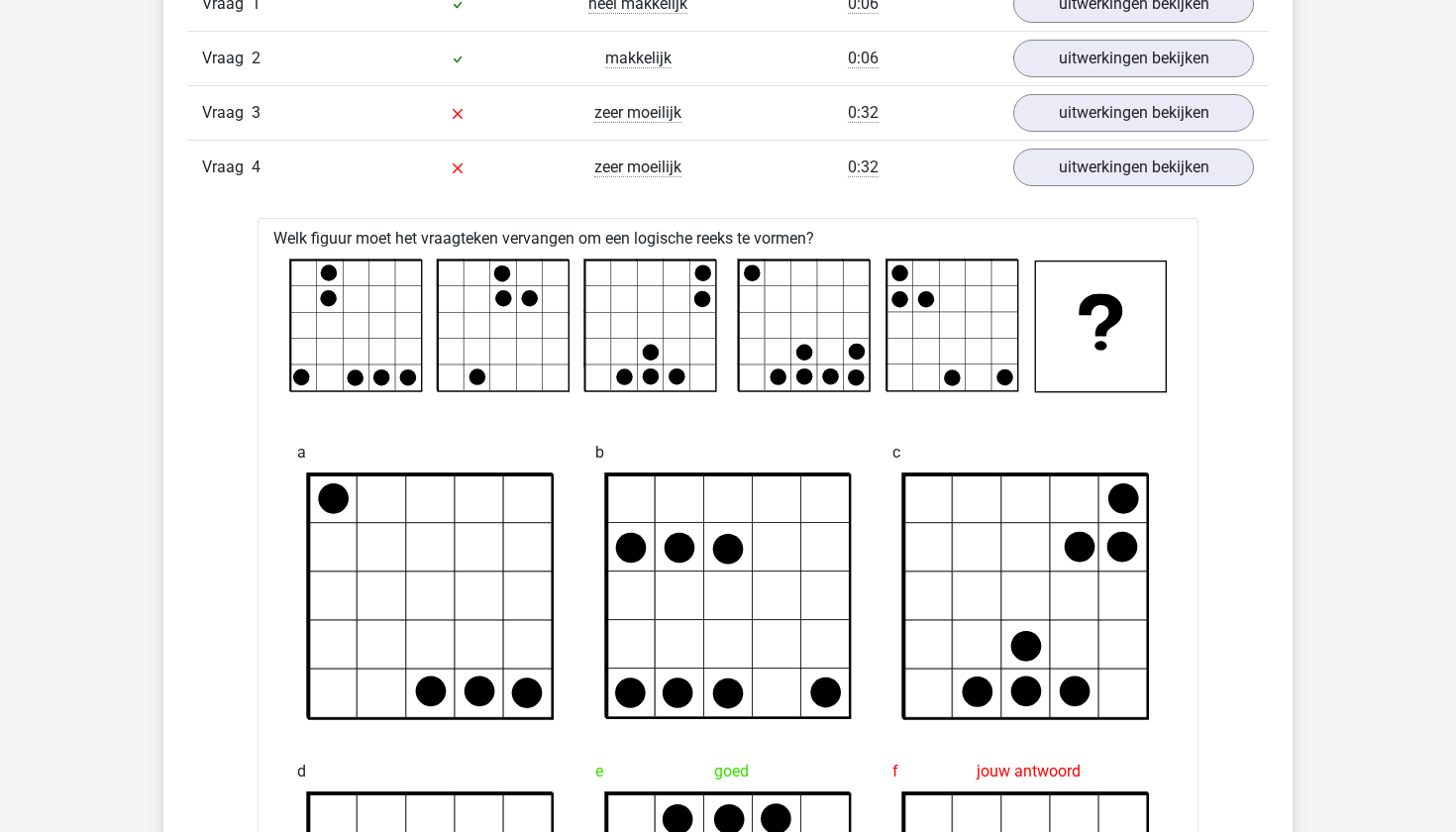
scroll to position [1735, 0]
